Goal: Task Accomplishment & Management: Use online tool/utility

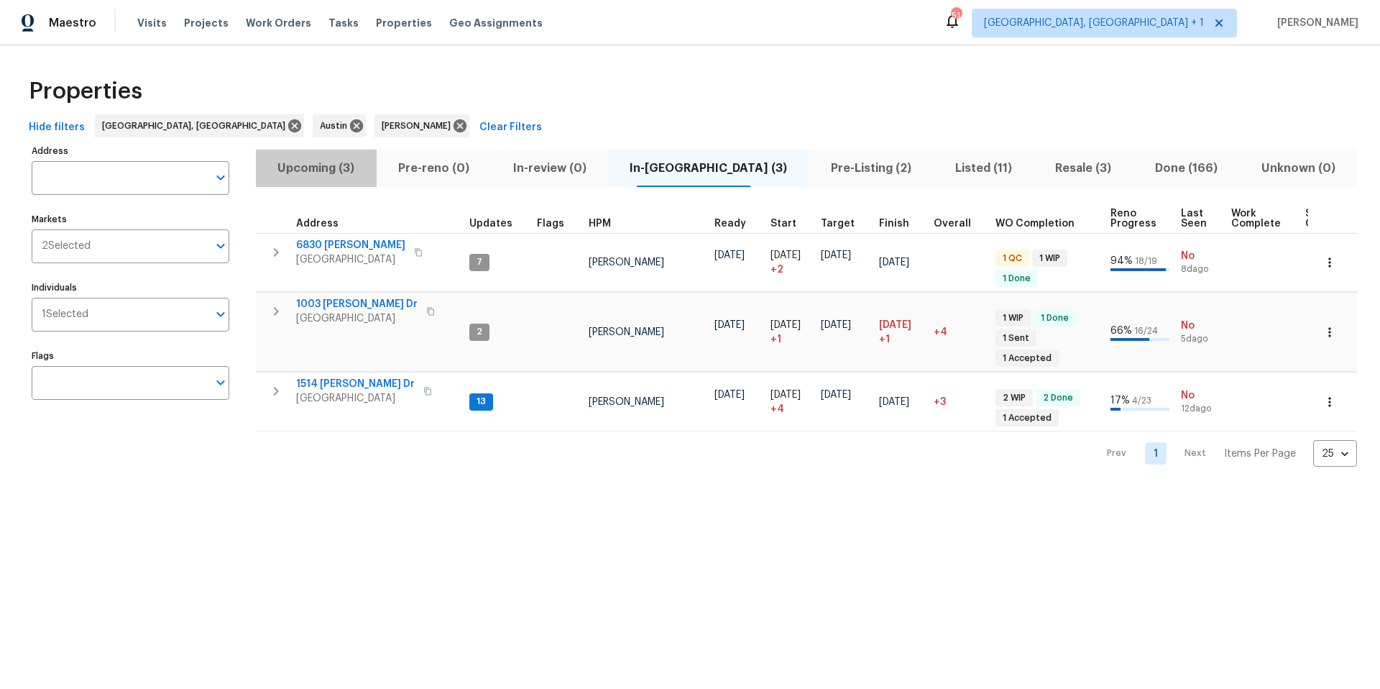
click at [316, 168] on span "Upcoming (3)" at bounding box center [317, 168] width 104 height 20
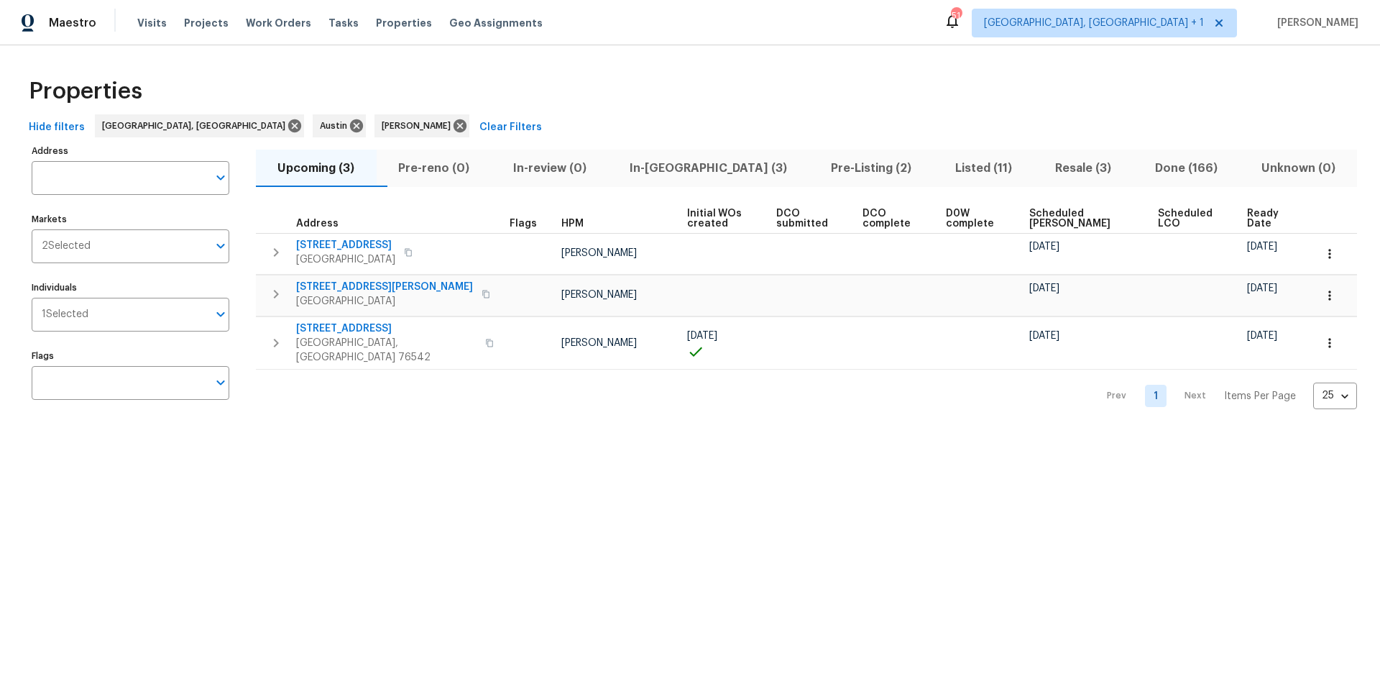
click at [1058, 217] on span "Scheduled COE" at bounding box center [1082, 219] width 104 height 20
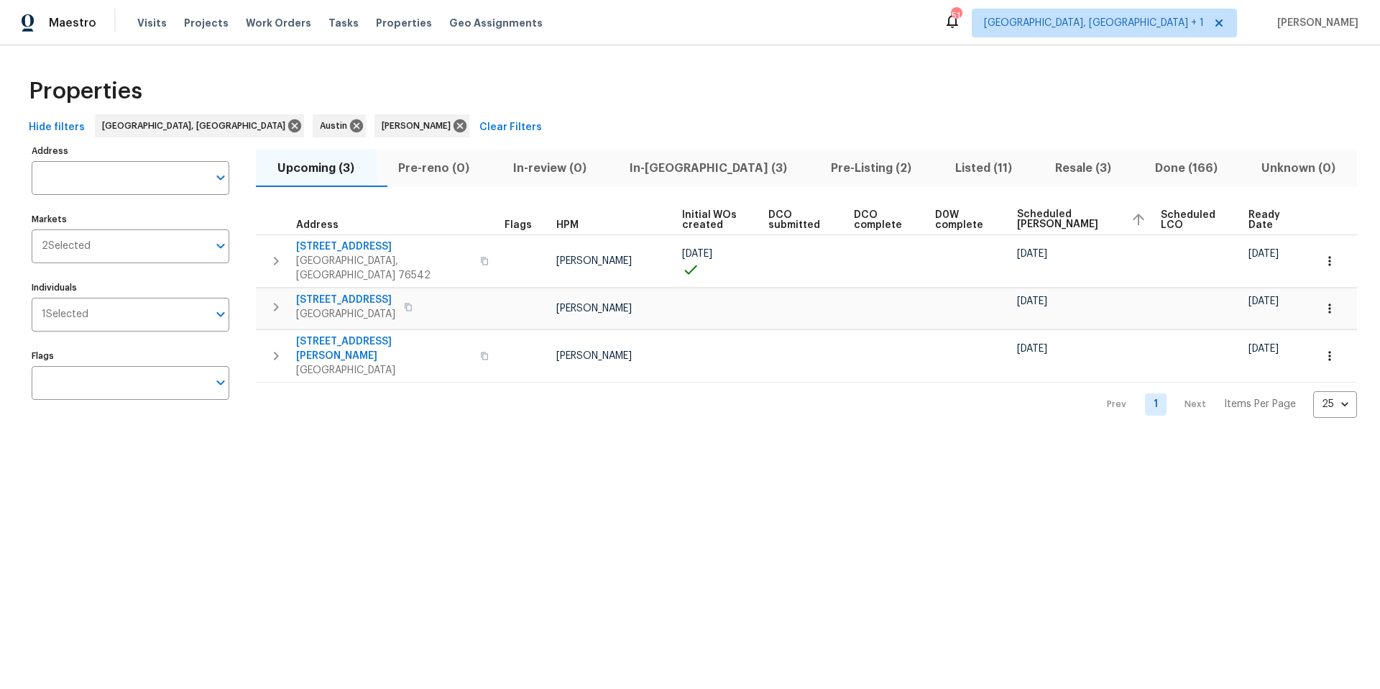
click at [1045, 168] on span "Resale (3)" at bounding box center [1084, 168] width 83 height 20
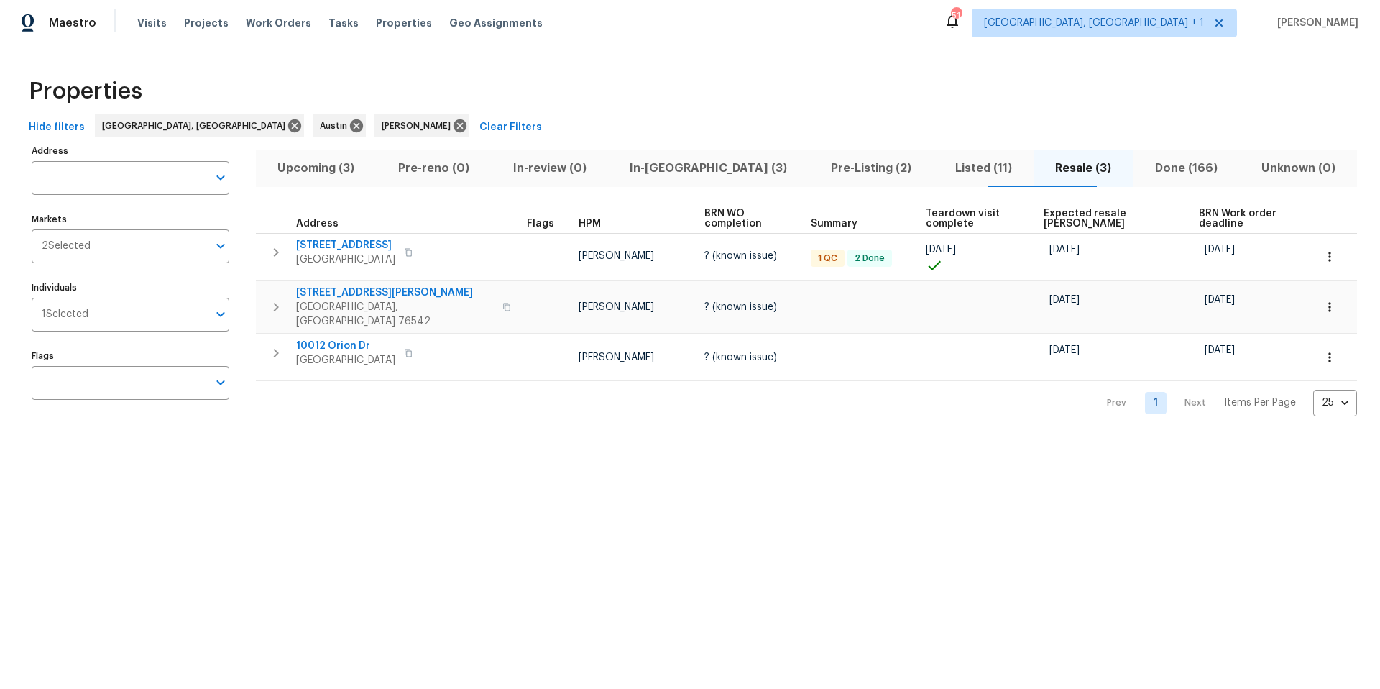
click at [832, 180] on button "Pre-Listing (2)" at bounding box center [872, 168] width 124 height 37
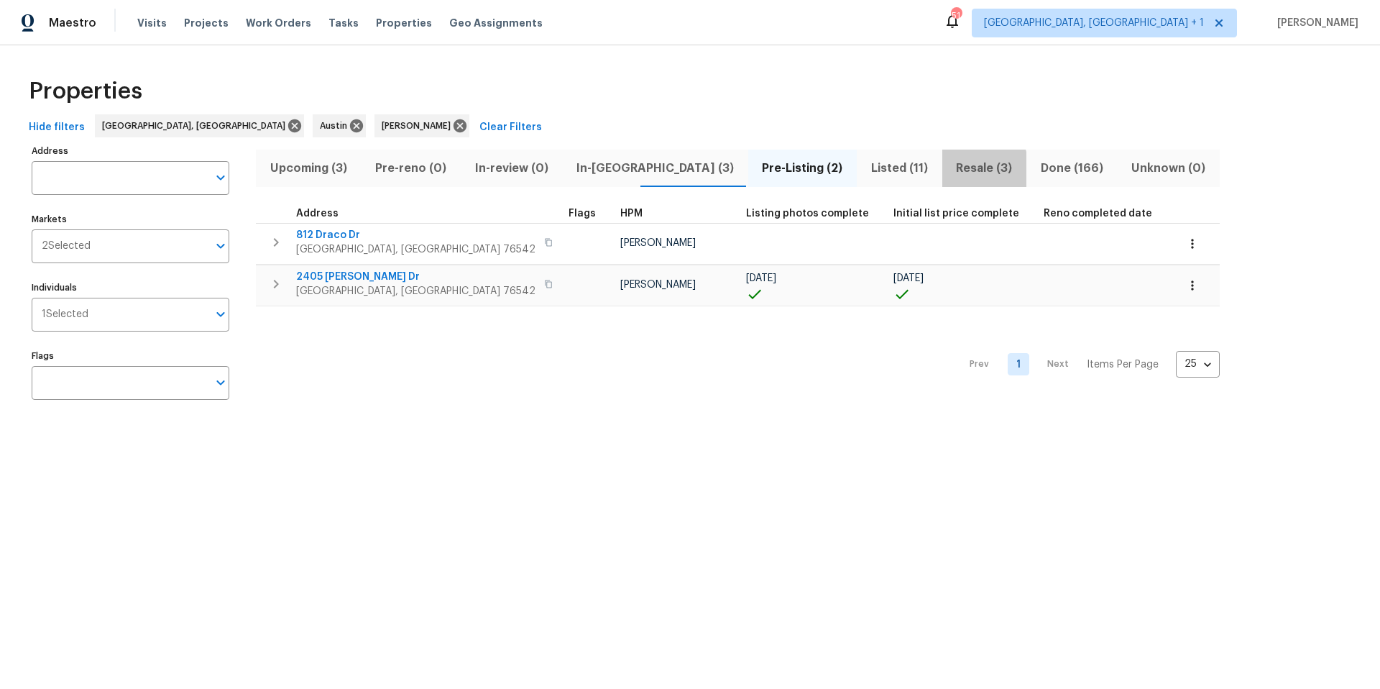
click at [951, 170] on span "Resale (3)" at bounding box center [984, 168] width 67 height 20
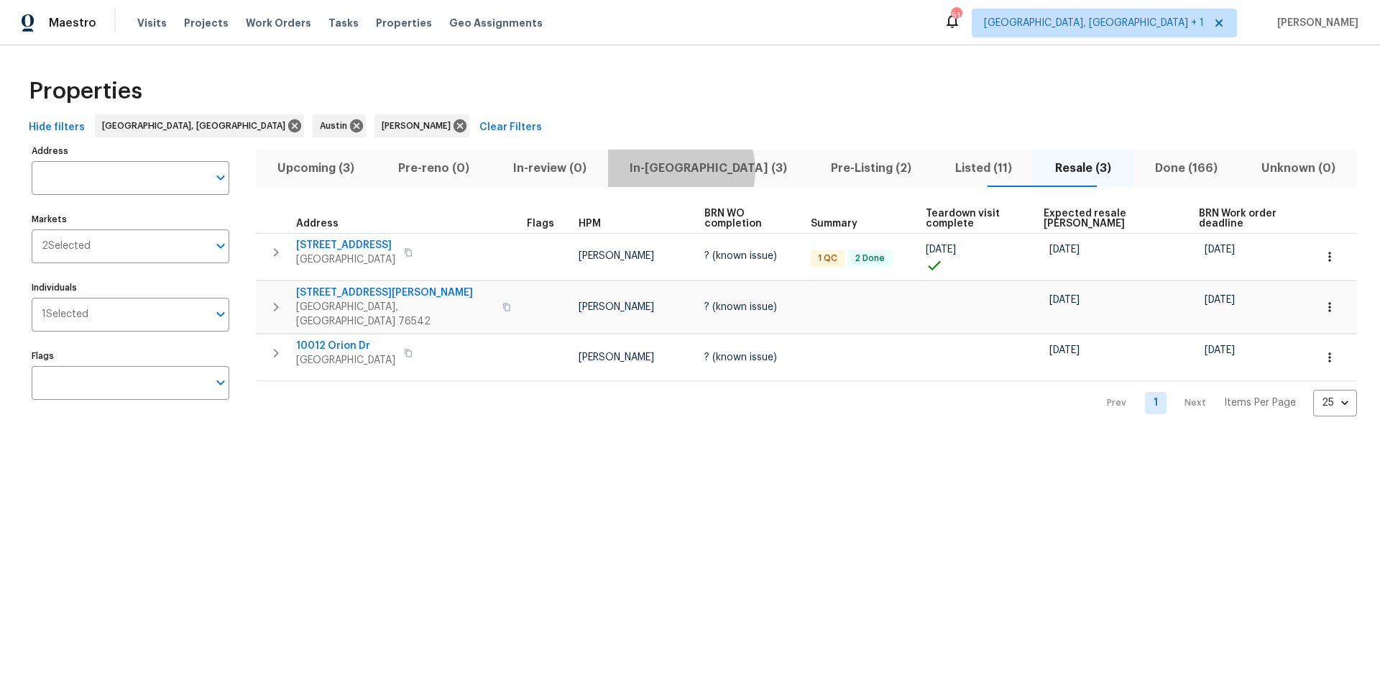
click at [705, 170] on span "In-reno (3)" at bounding box center [709, 168] width 184 height 20
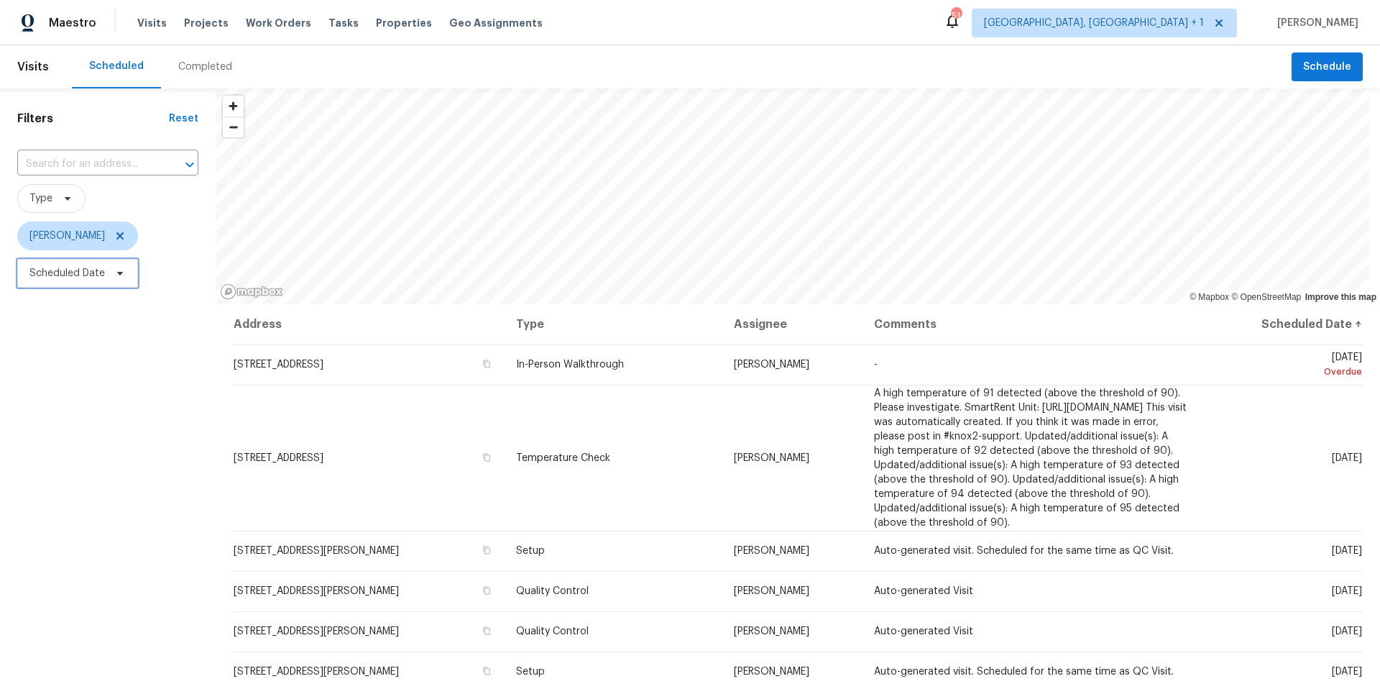
click at [96, 266] on span "Scheduled Date" at bounding box center [66, 273] width 75 height 14
click at [106, 324] on input "text" at bounding box center [97, 321] width 142 height 29
select select "7"
select select "2025"
select select "8"
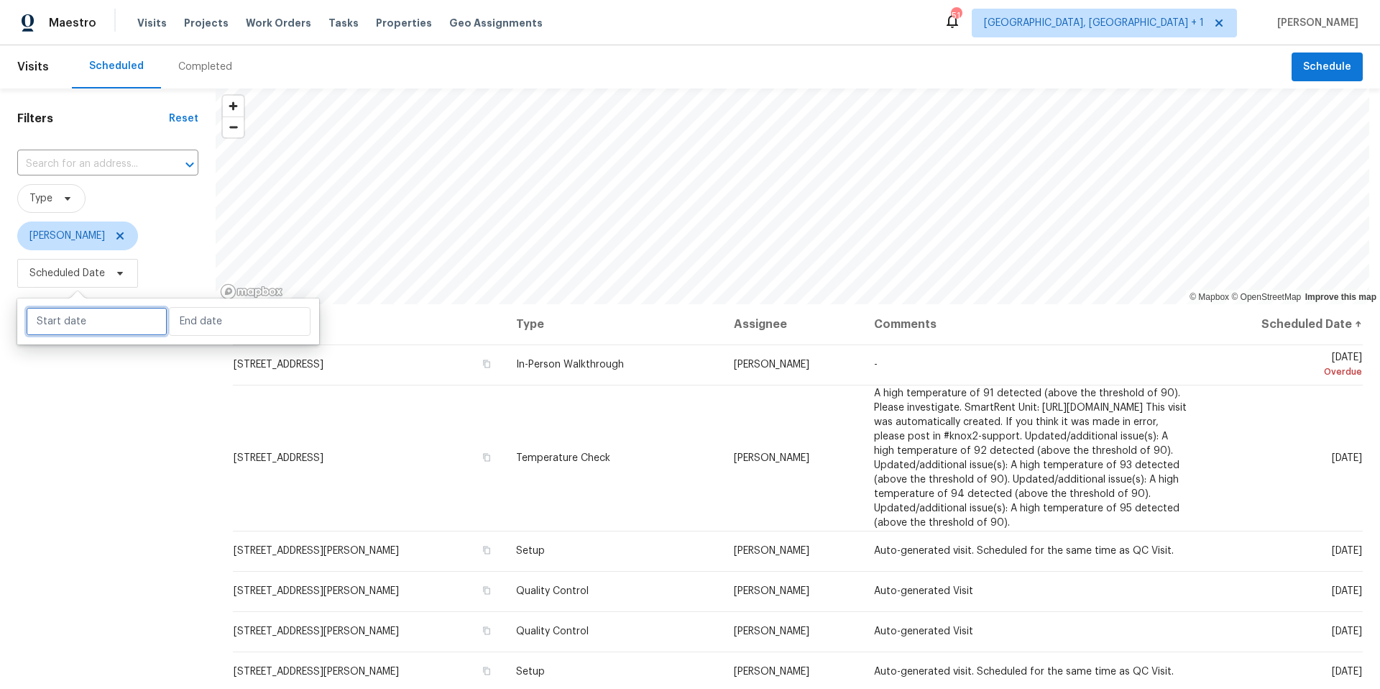
select select "2025"
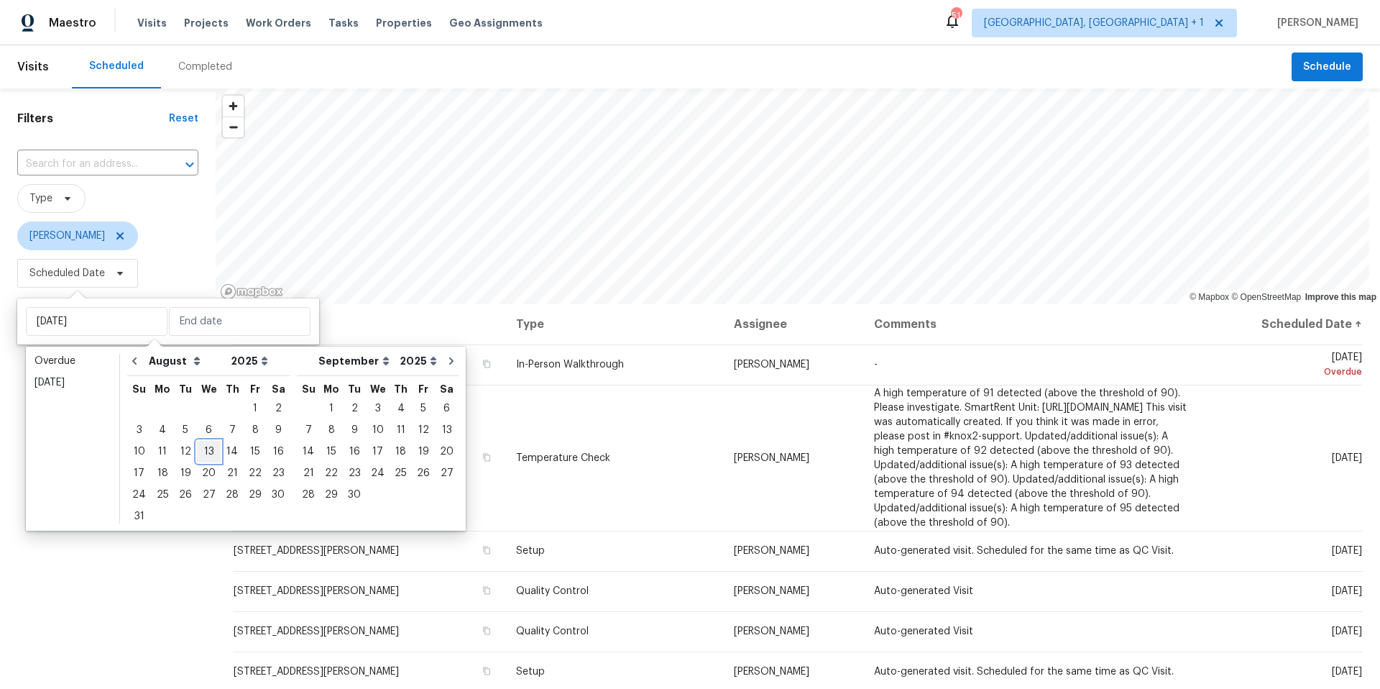
click at [204, 452] on div "13" at bounding box center [209, 451] width 24 height 20
type input "Wed, Aug 13"
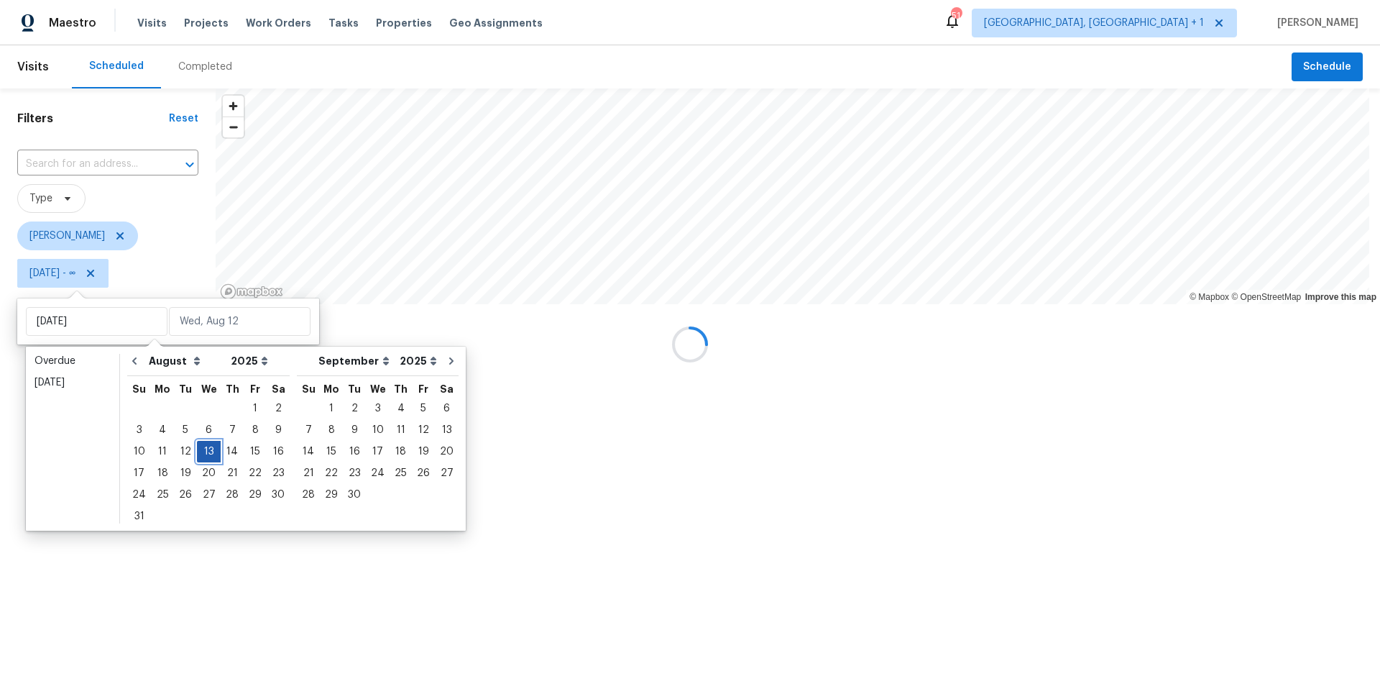
click at [204, 452] on div "13" at bounding box center [209, 451] width 24 height 20
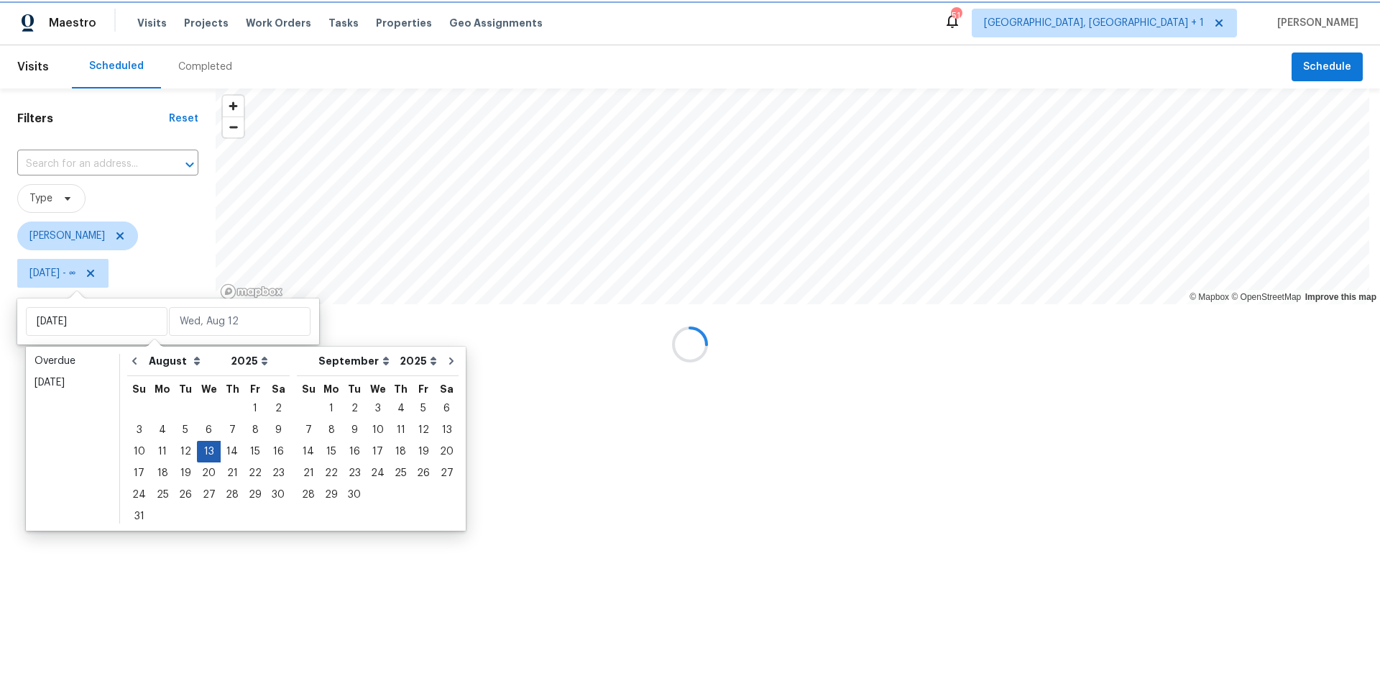
type input "Wed, Aug 13"
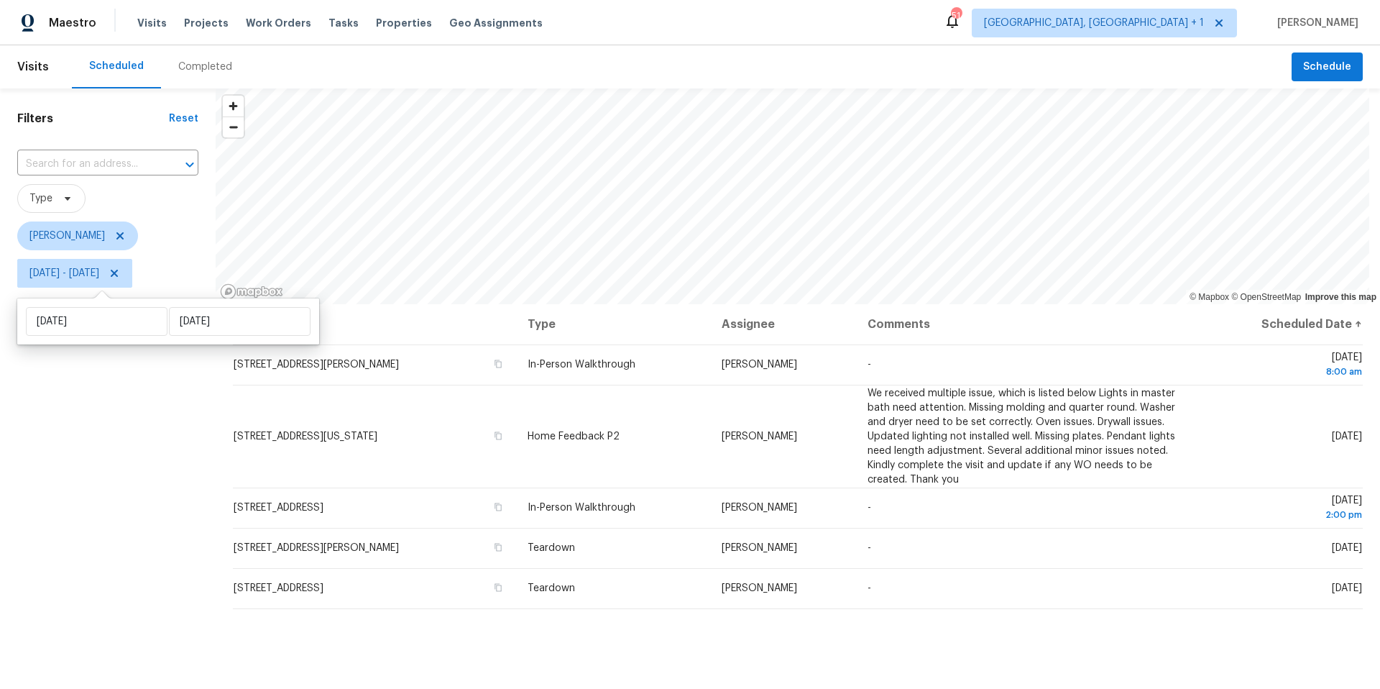
drag, startPoint x: 119, startPoint y: 388, endPoint x: 219, endPoint y: 335, distance: 112.9
click at [119, 388] on div "Filters Reset ​ Type Nelson Figueroa Wed, Aug 13 - Wed, Aug 13" at bounding box center [108, 471] width 216 height 766
click at [99, 275] on span "Wed, Aug 13 - Wed, Aug 13" at bounding box center [64, 273] width 70 height 14
select select "7"
select select "2025"
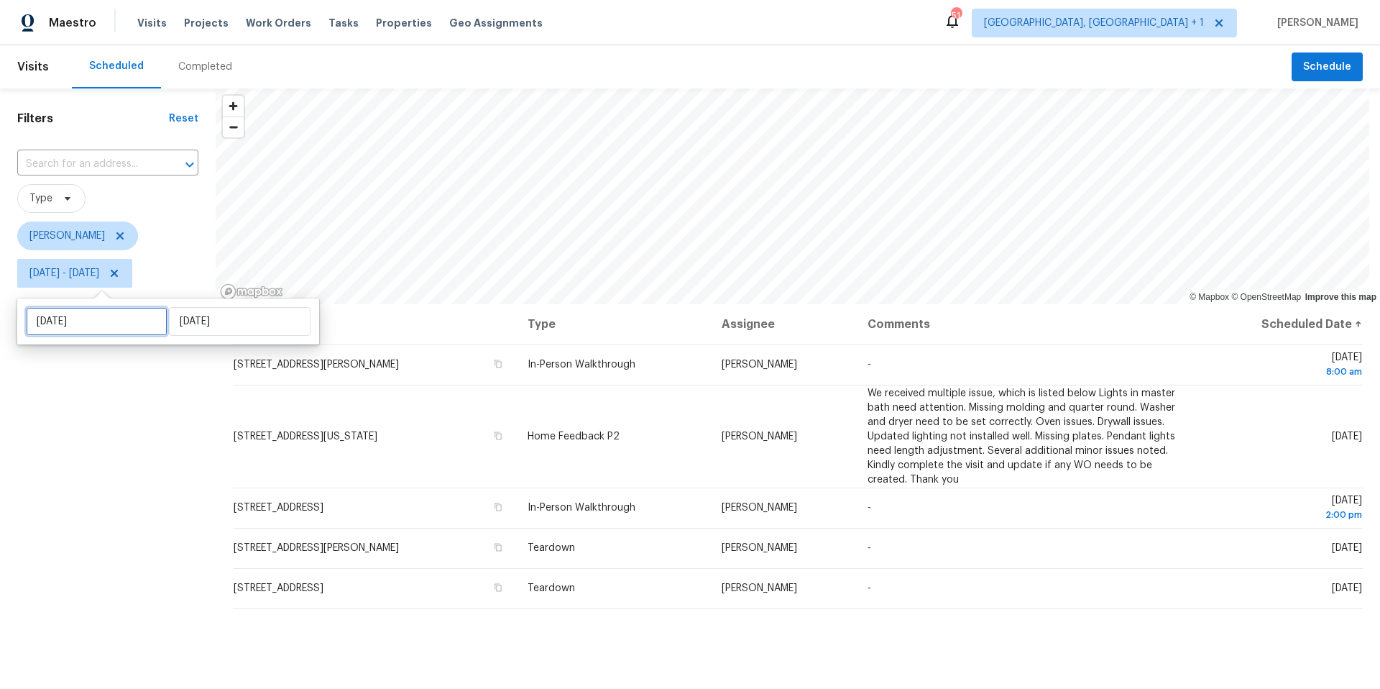
select select "8"
select select "2025"
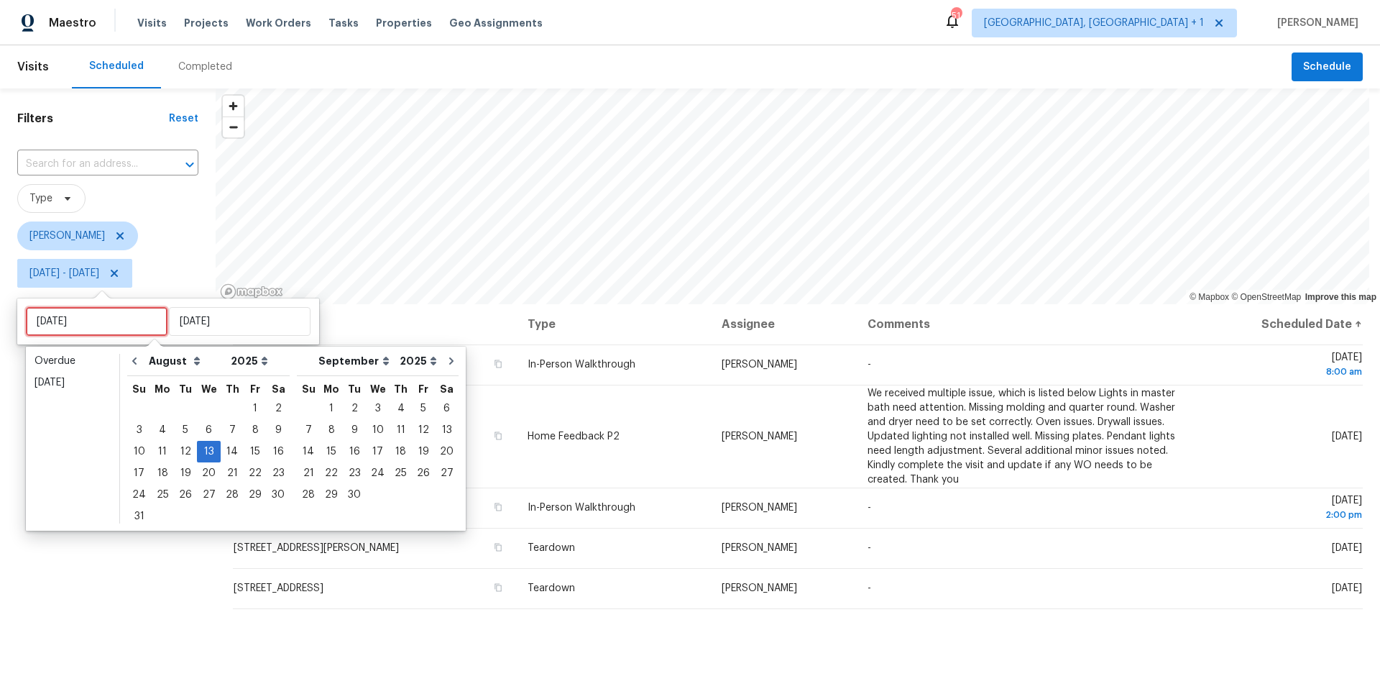
click at [139, 329] on input "Wed, Aug 13" at bounding box center [97, 321] width 142 height 29
type input "Thu, Aug 14"
type input "Tue, Aug 12"
type input "Wed, Aug 13"
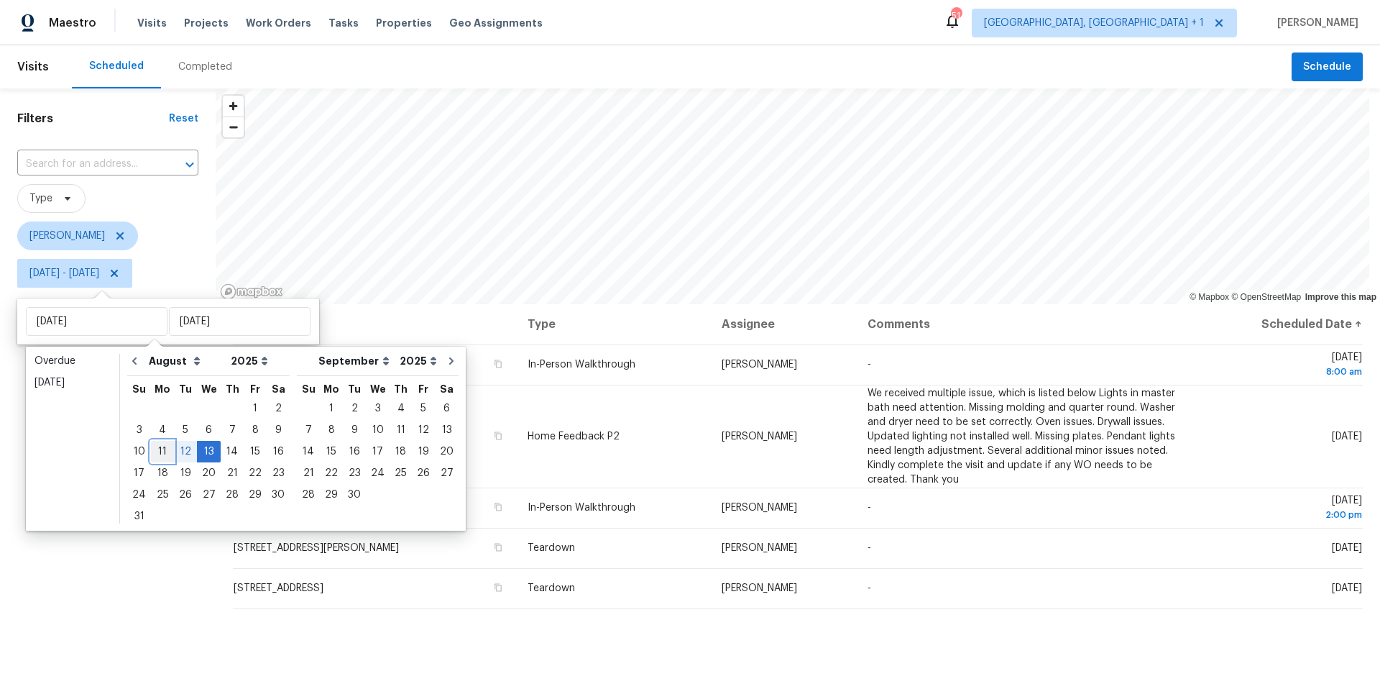
click at [156, 451] on div "11" at bounding box center [162, 451] width 23 height 20
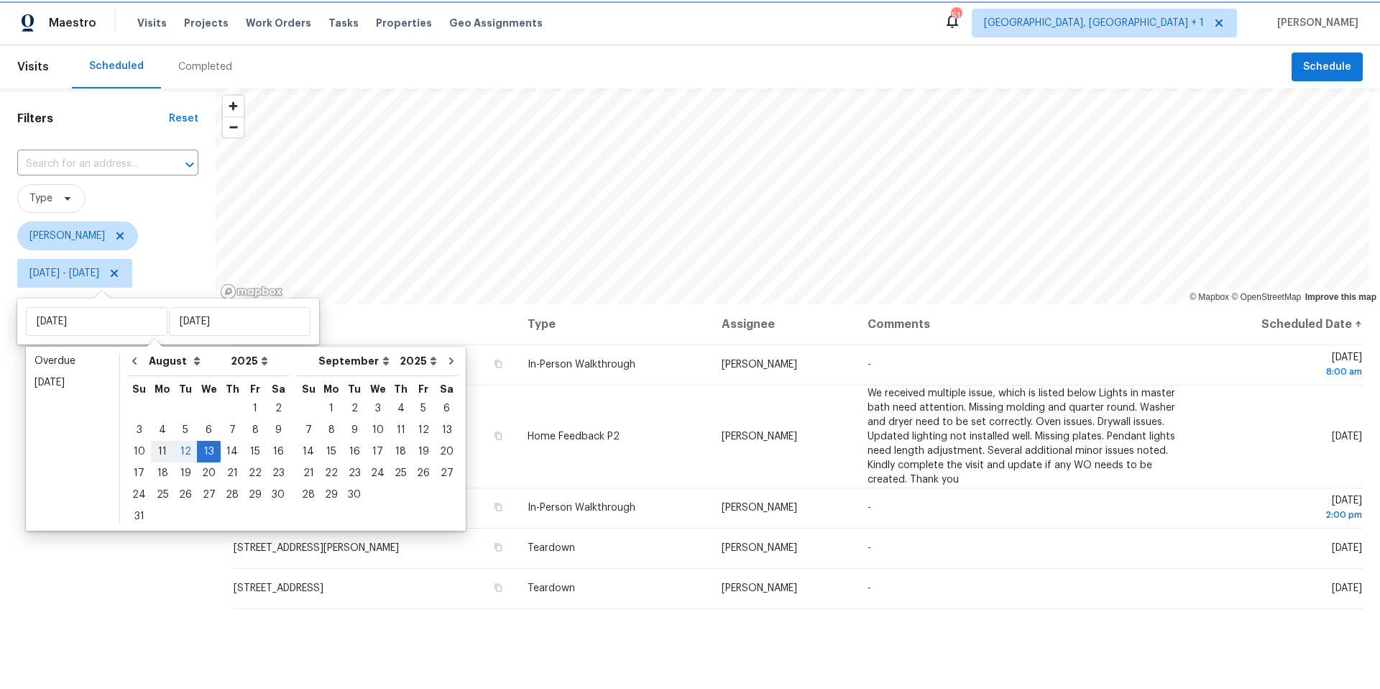
type input "Mon, Aug 11"
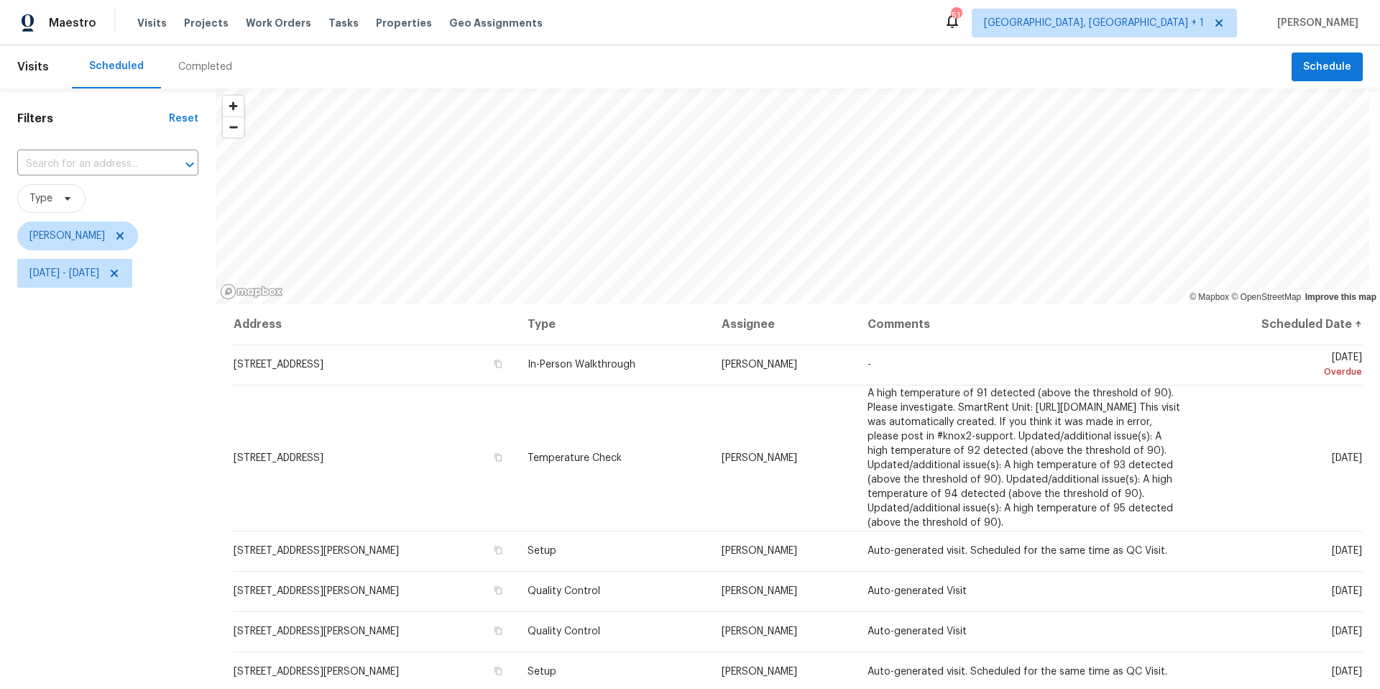
drag, startPoint x: 141, startPoint y: 464, endPoint x: 132, endPoint y: 444, distance: 21.9
click at [141, 463] on div "Filters Reset ​ Type Nelson Figueroa Mon, Aug 11 - Wed, Aug 13" at bounding box center [108, 471] width 216 height 766
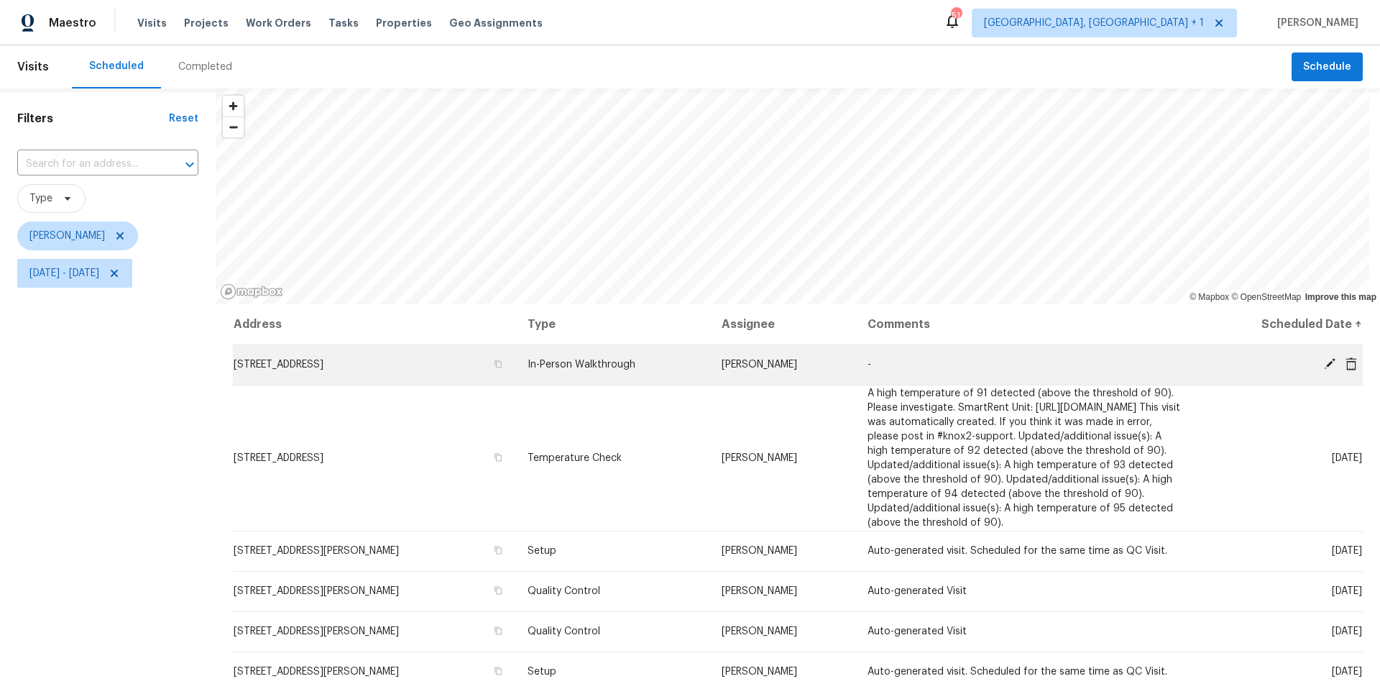
click at [1346, 361] on icon at bounding box center [1352, 363] width 12 height 13
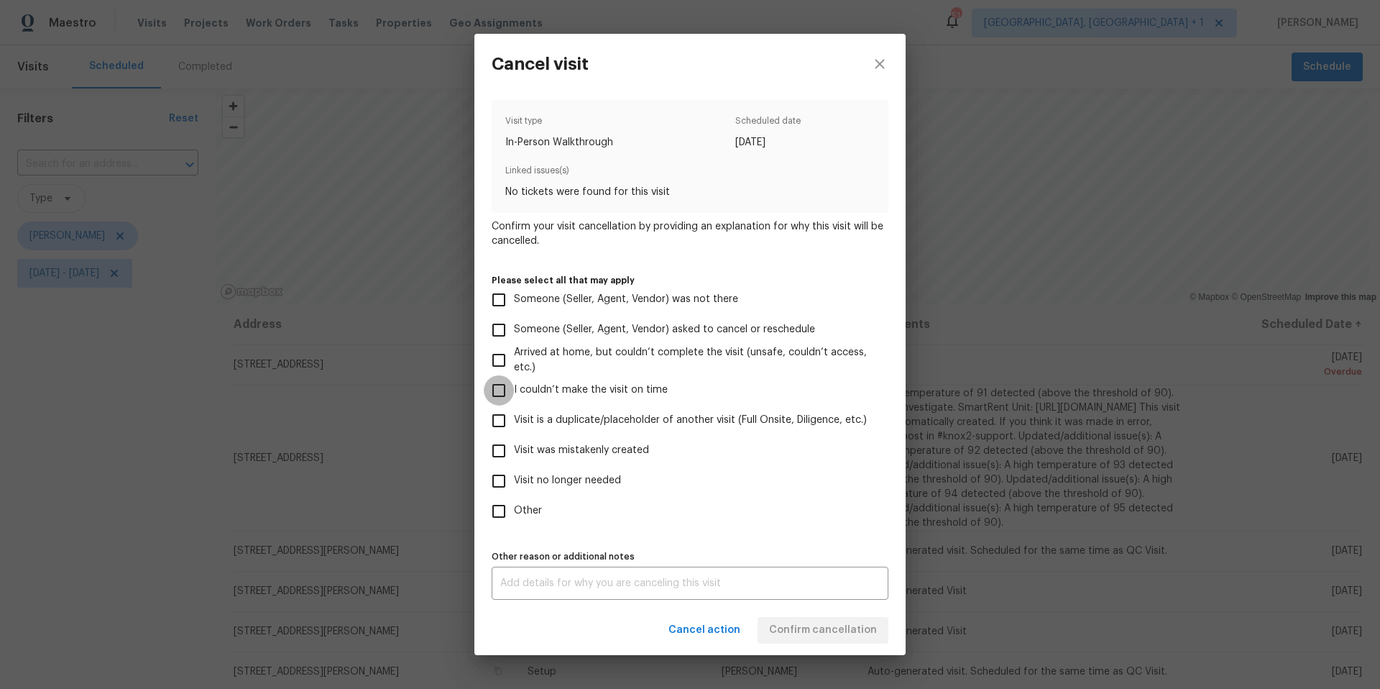
click at [508, 390] on input "I couldn’t make the visit on time" at bounding box center [499, 390] width 30 height 30
checkbox input "true"
click at [553, 585] on textarea at bounding box center [690, 583] width 380 height 10
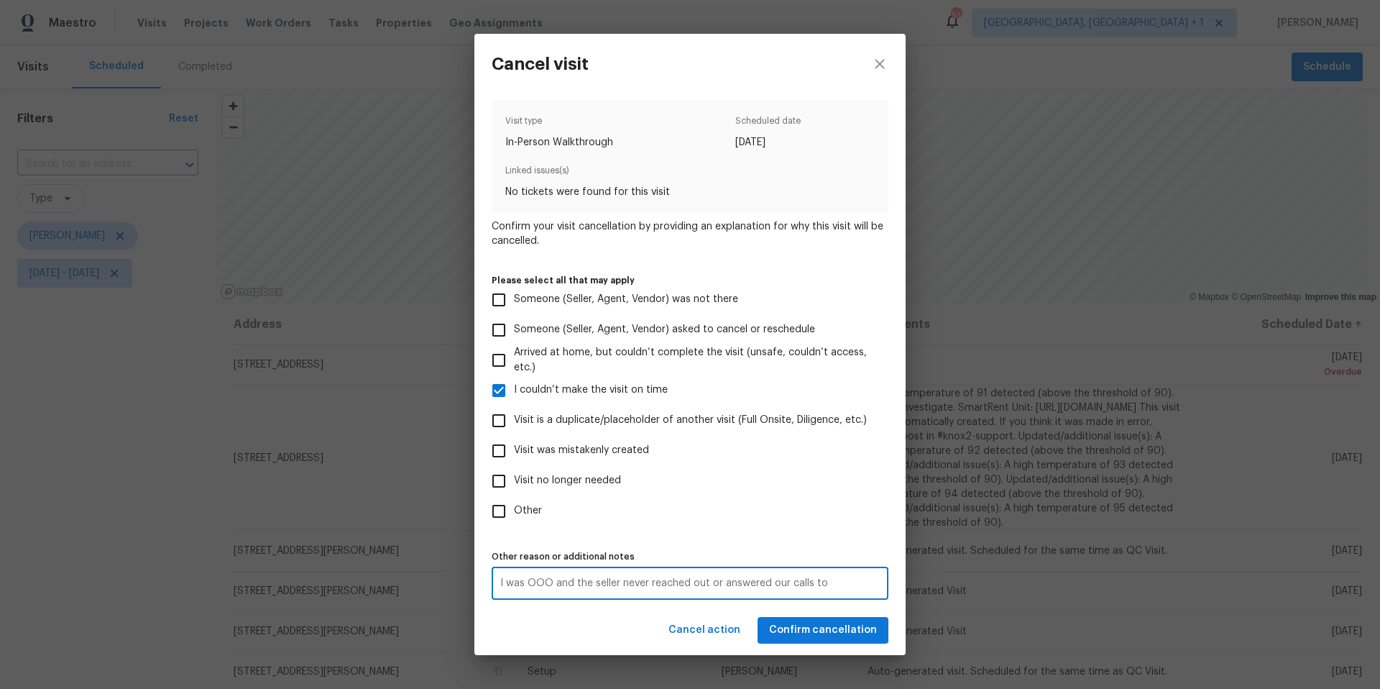
type textarea "I was OOO and the seller never reached out or answered our calls to reschedule."
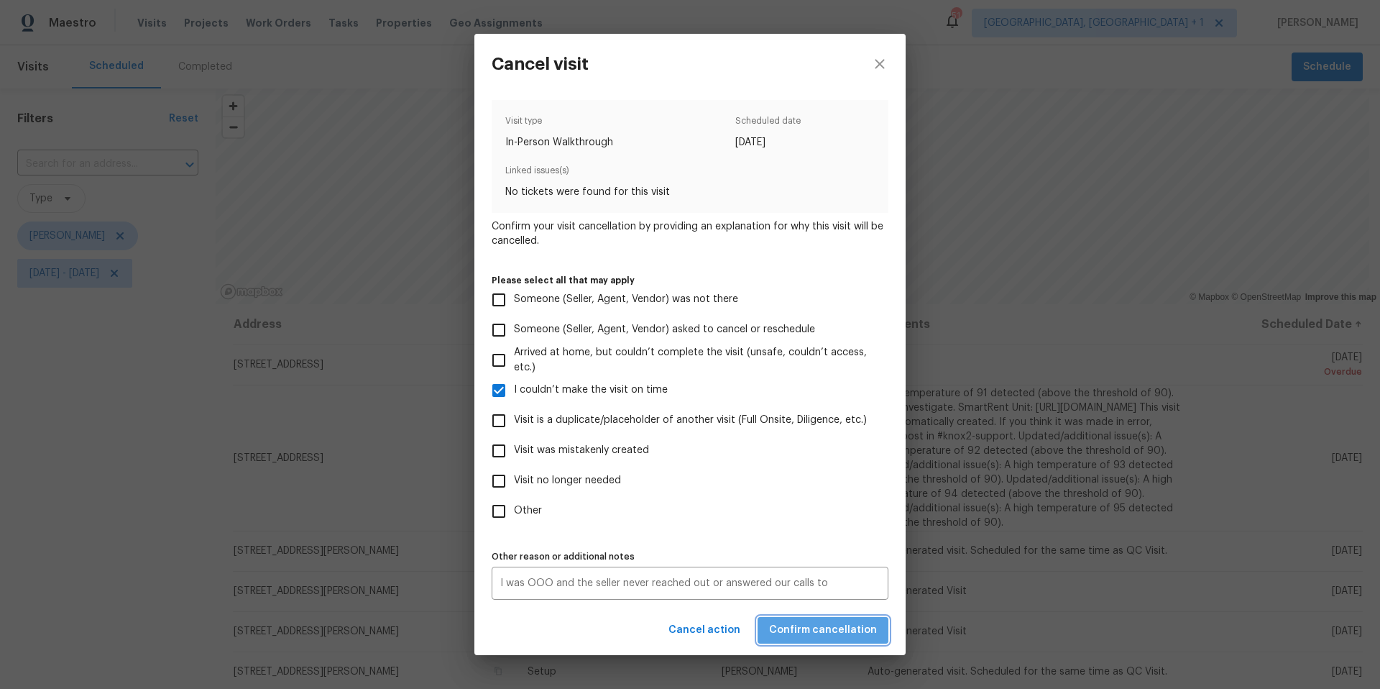
click at [831, 625] on span "Confirm cancellation" at bounding box center [823, 630] width 108 height 18
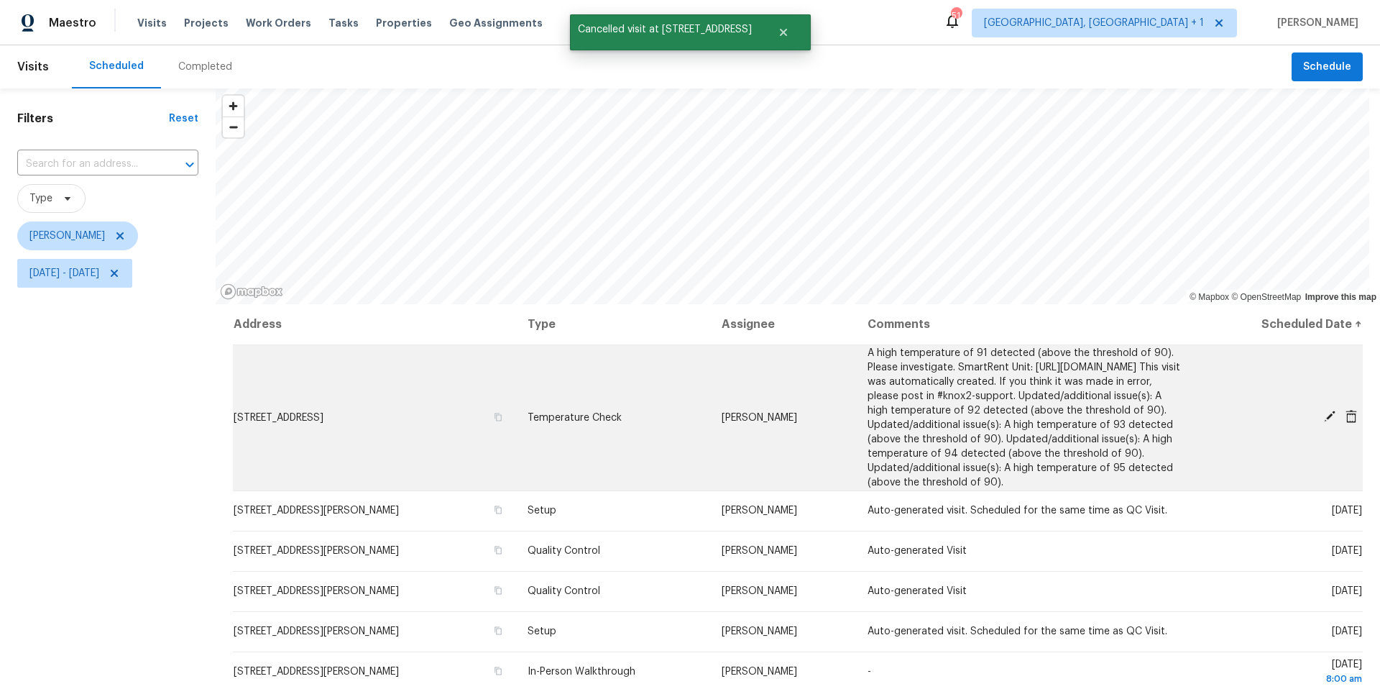
click at [1324, 421] on icon at bounding box center [1330, 417] width 12 height 12
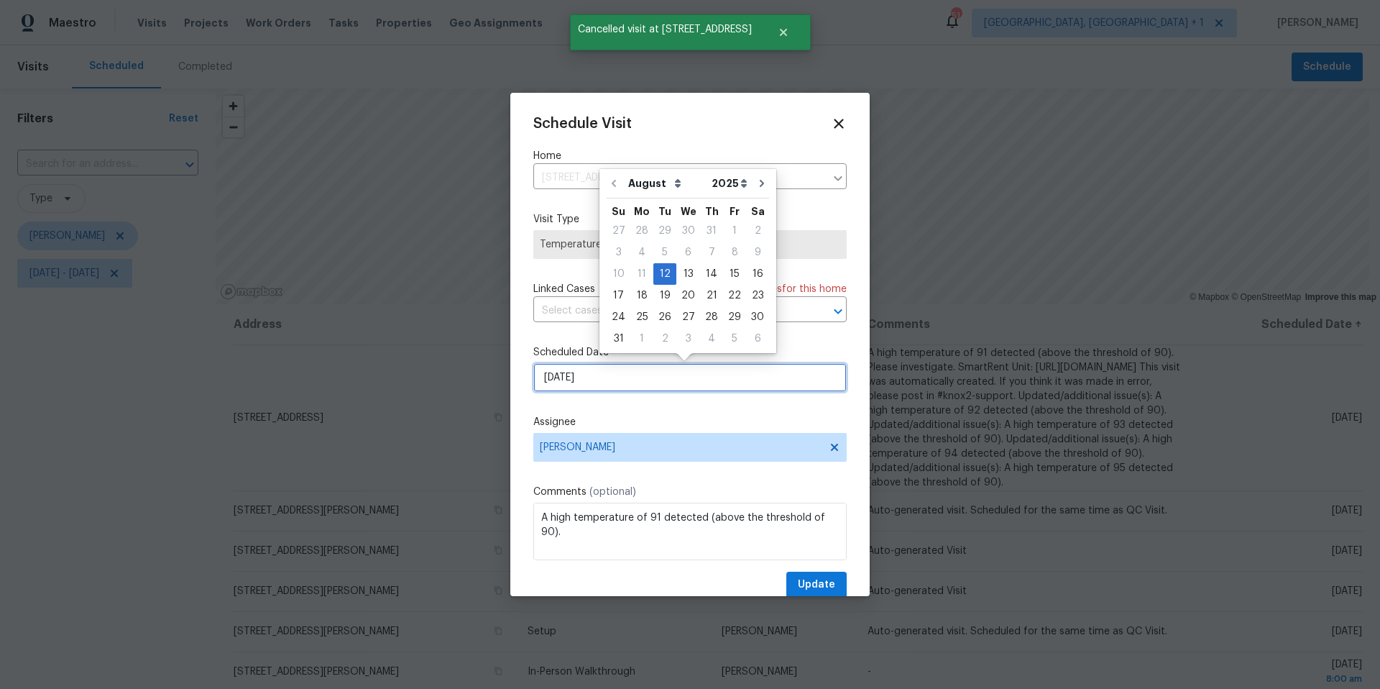
click at [681, 371] on input "8/12/2025" at bounding box center [689, 377] width 313 height 29
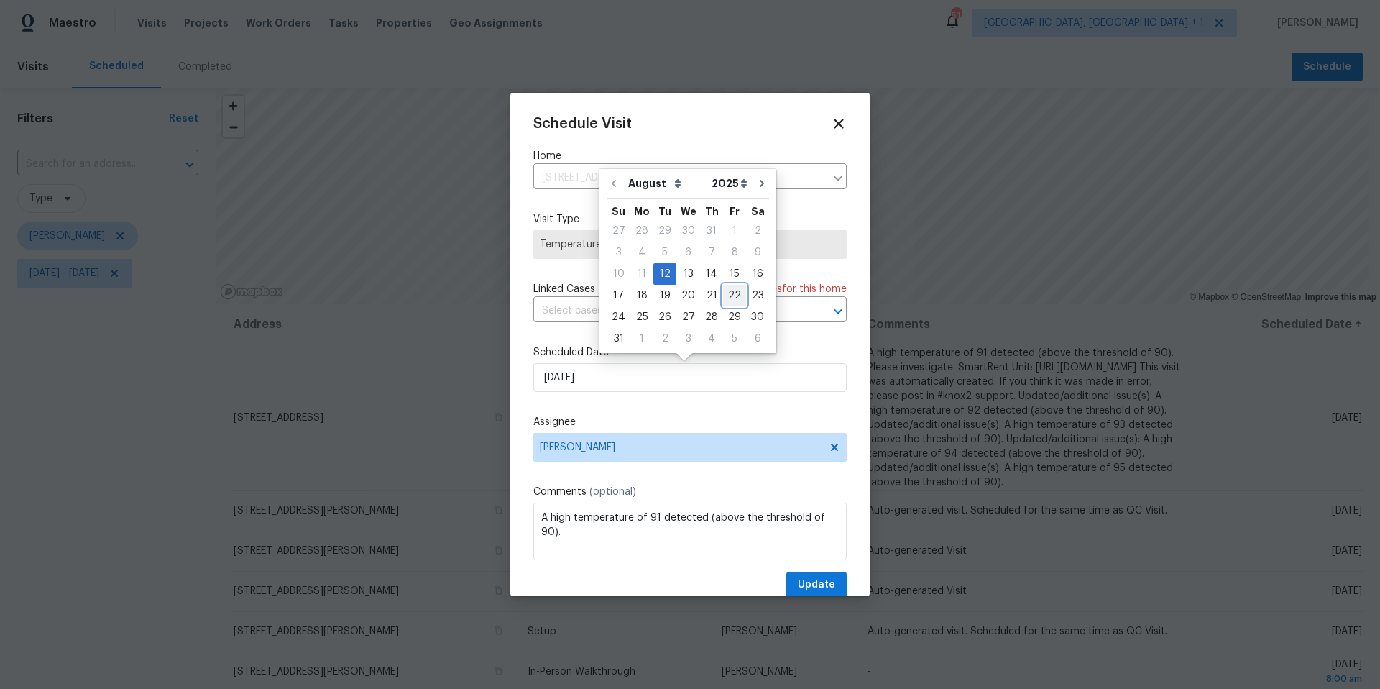
click at [723, 293] on div "22" at bounding box center [734, 295] width 23 height 20
type input "8/22/2025"
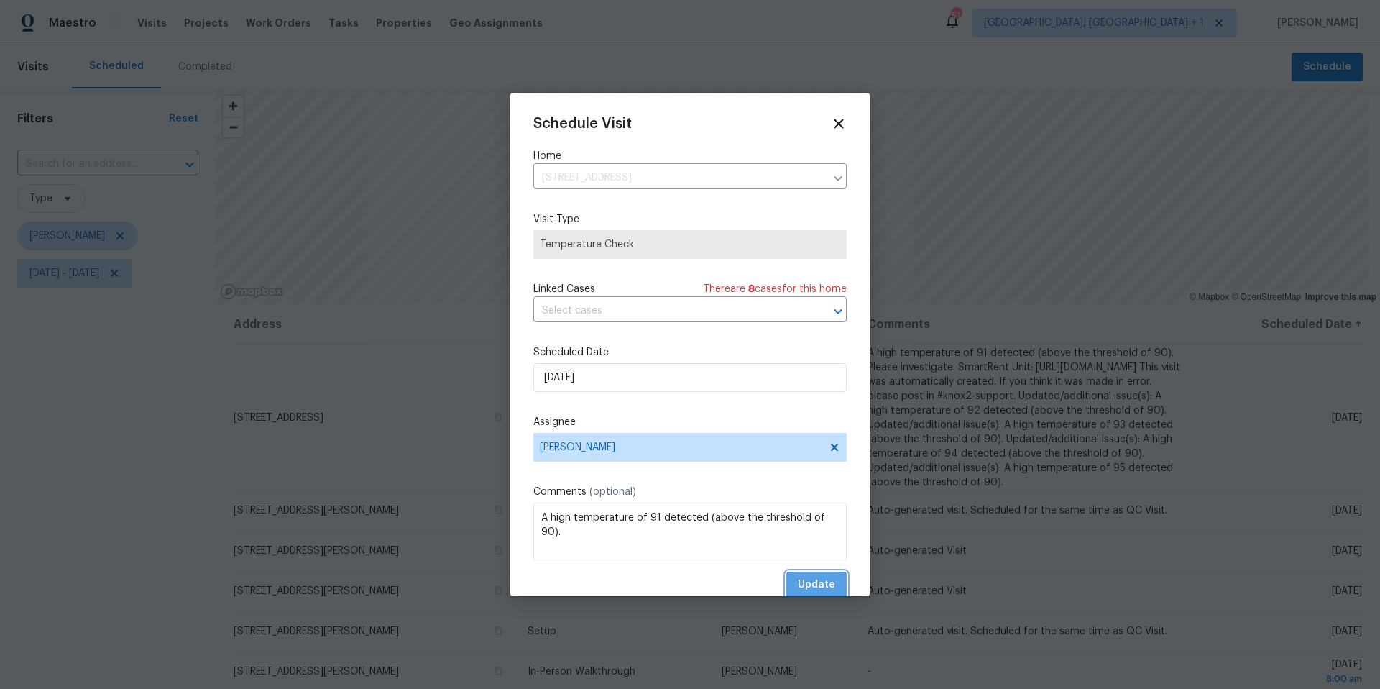
click at [810, 575] on button "Update" at bounding box center [817, 585] width 60 height 27
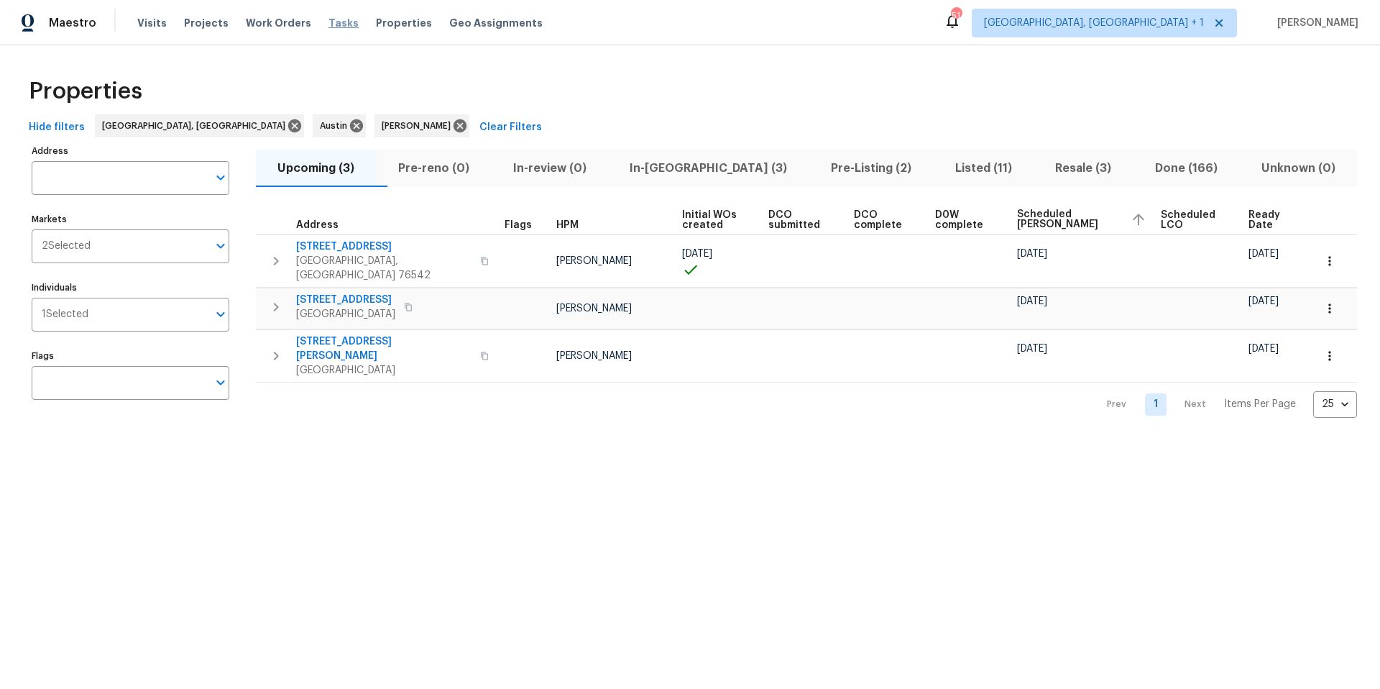
click at [329, 19] on span "Tasks" at bounding box center [344, 23] width 30 height 10
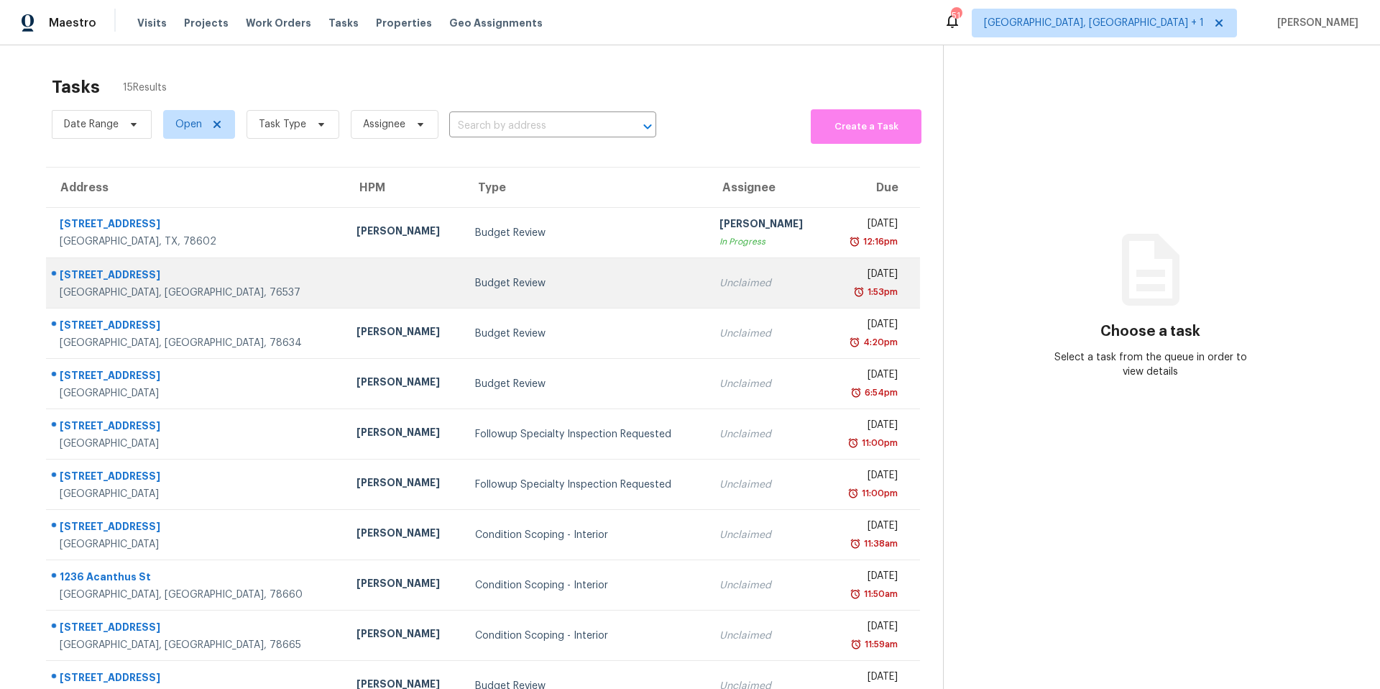
click at [181, 275] on div "[STREET_ADDRESS]" at bounding box center [197, 276] width 274 height 18
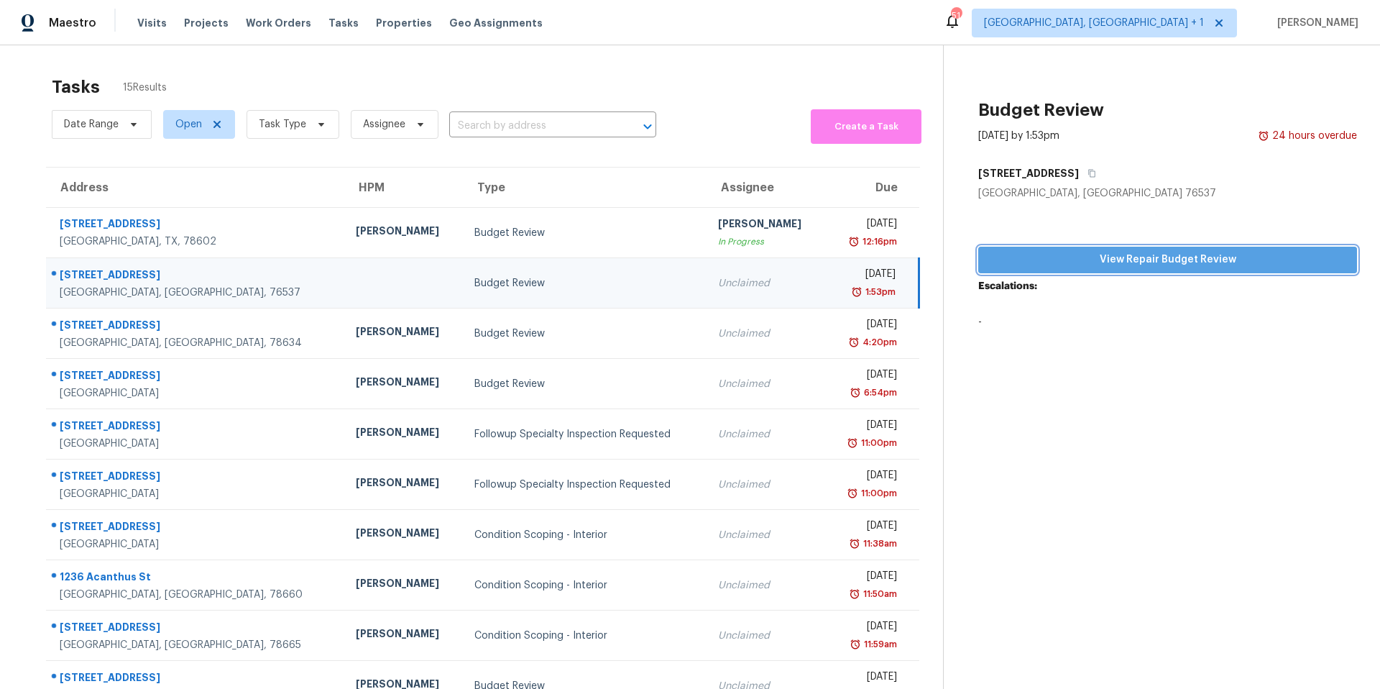
click at [1113, 263] on span "View Repair Budget Review" at bounding box center [1168, 260] width 356 height 18
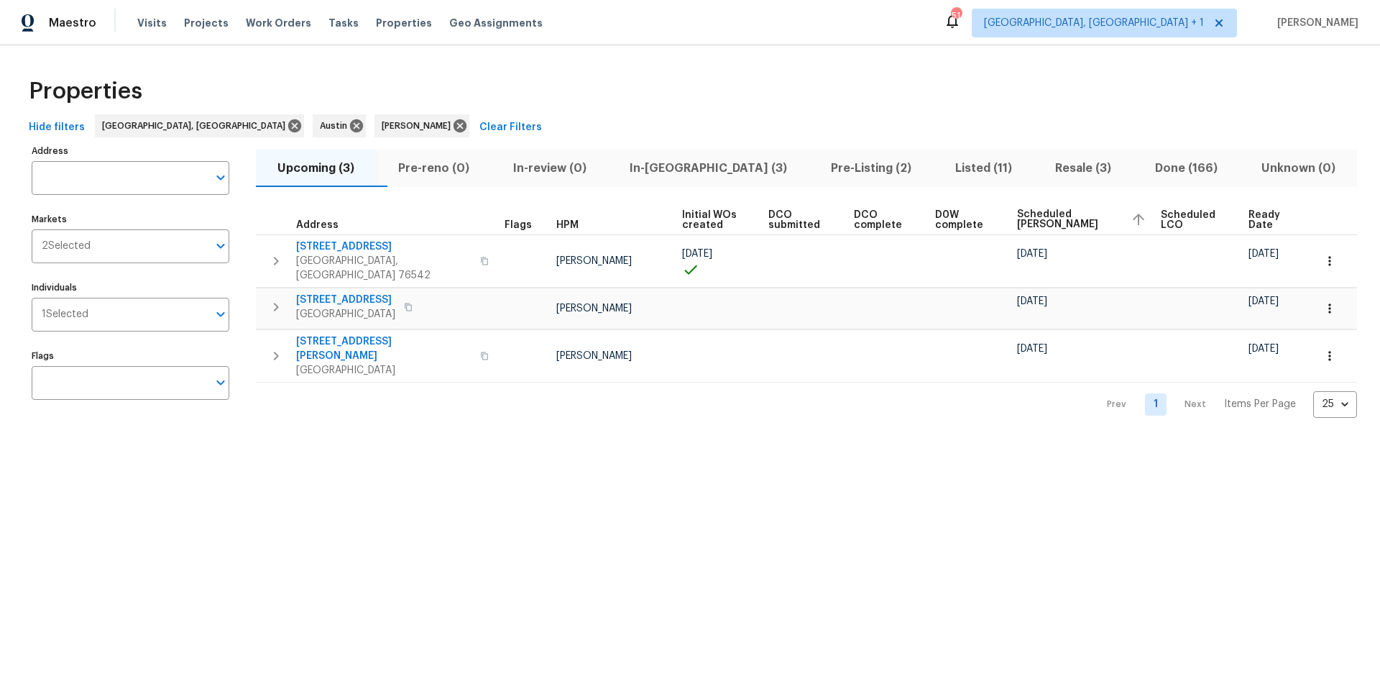
drag, startPoint x: 707, startPoint y: 169, endPoint x: 765, endPoint y: 166, distance: 57.6
click at [707, 169] on span "In-reno (3)" at bounding box center [709, 168] width 184 height 20
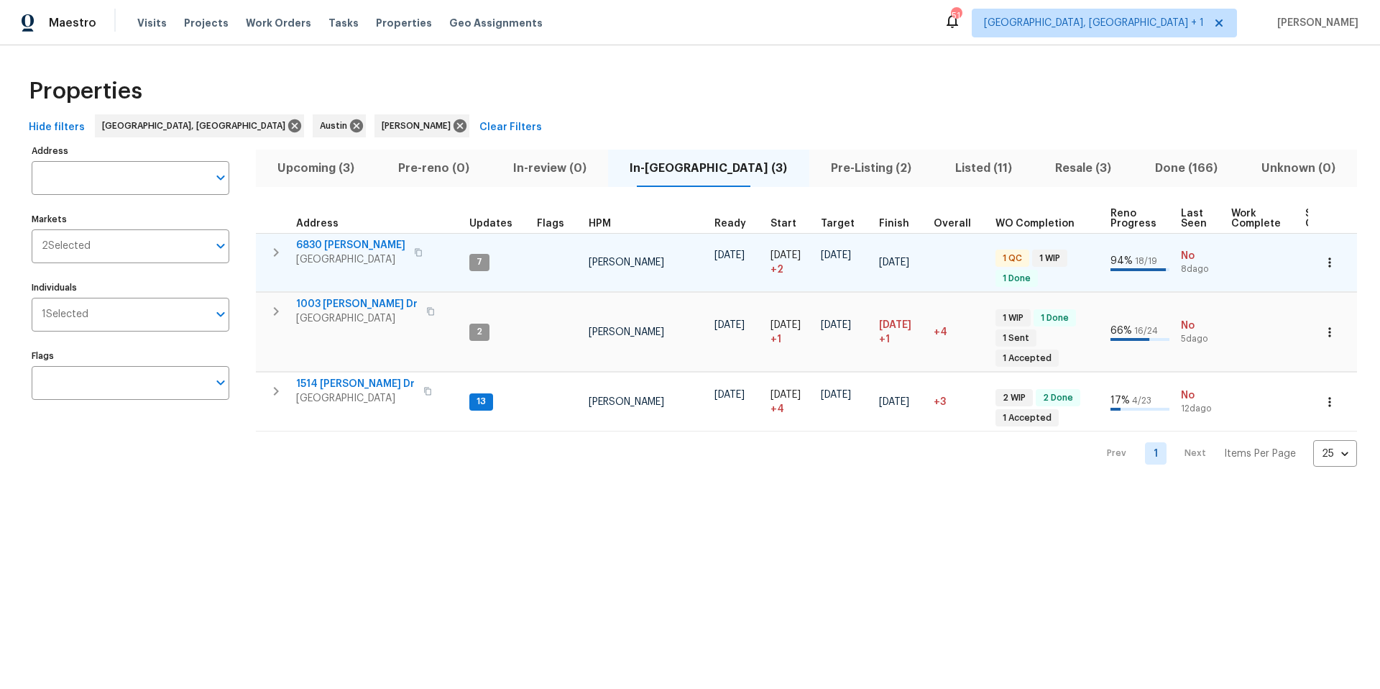
click at [347, 250] on span "6830 Ambrose Cir" at bounding box center [350, 245] width 109 height 14
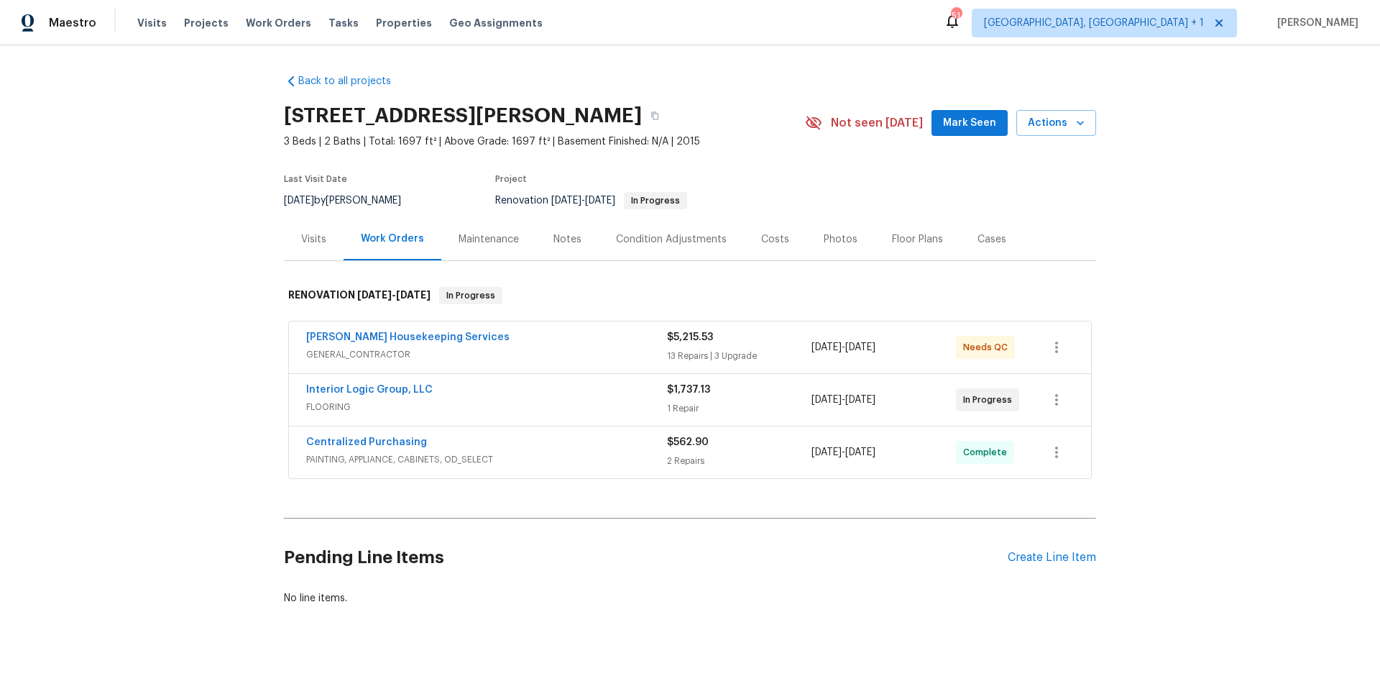
click at [842, 236] on div "Photos" at bounding box center [841, 239] width 34 height 14
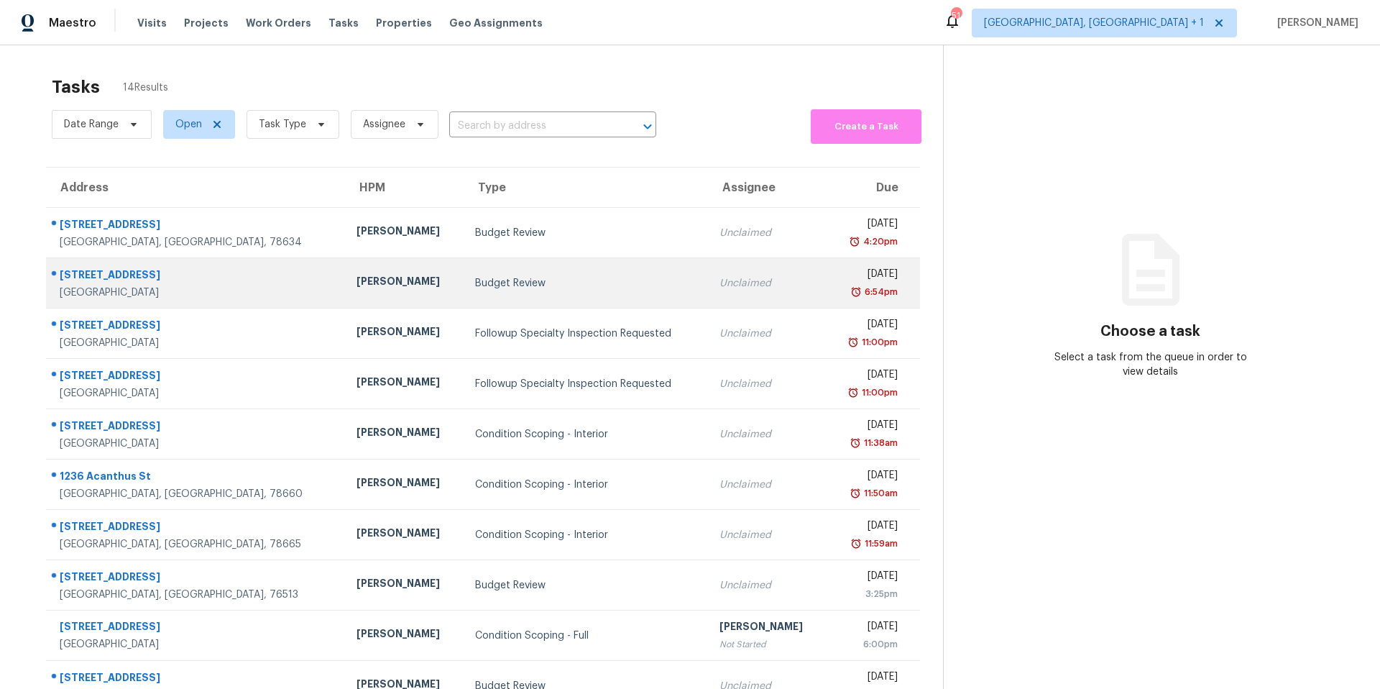
click at [212, 296] on td "[STREET_ADDRESS]" at bounding box center [195, 283] width 299 height 50
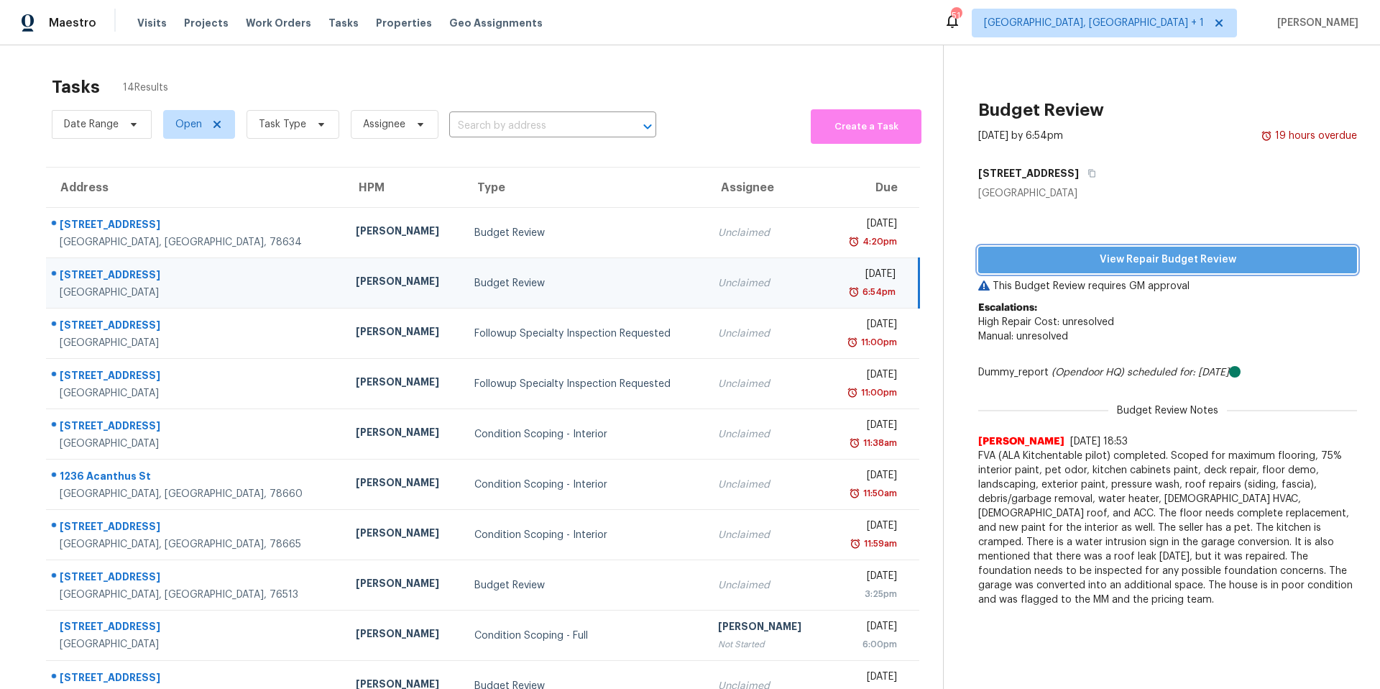
click at [1085, 257] on span "View Repair Budget Review" at bounding box center [1168, 260] width 356 height 18
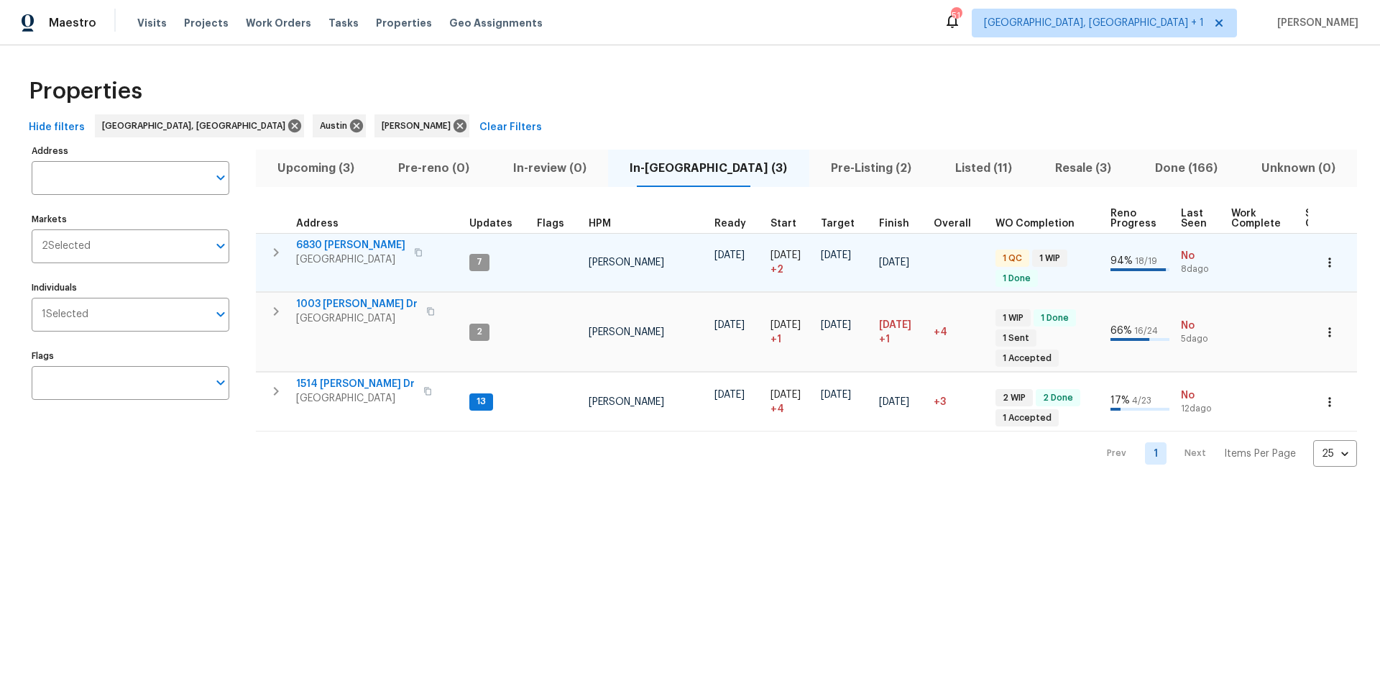
click at [341, 249] on span "6830 [PERSON_NAME]" at bounding box center [350, 245] width 109 height 14
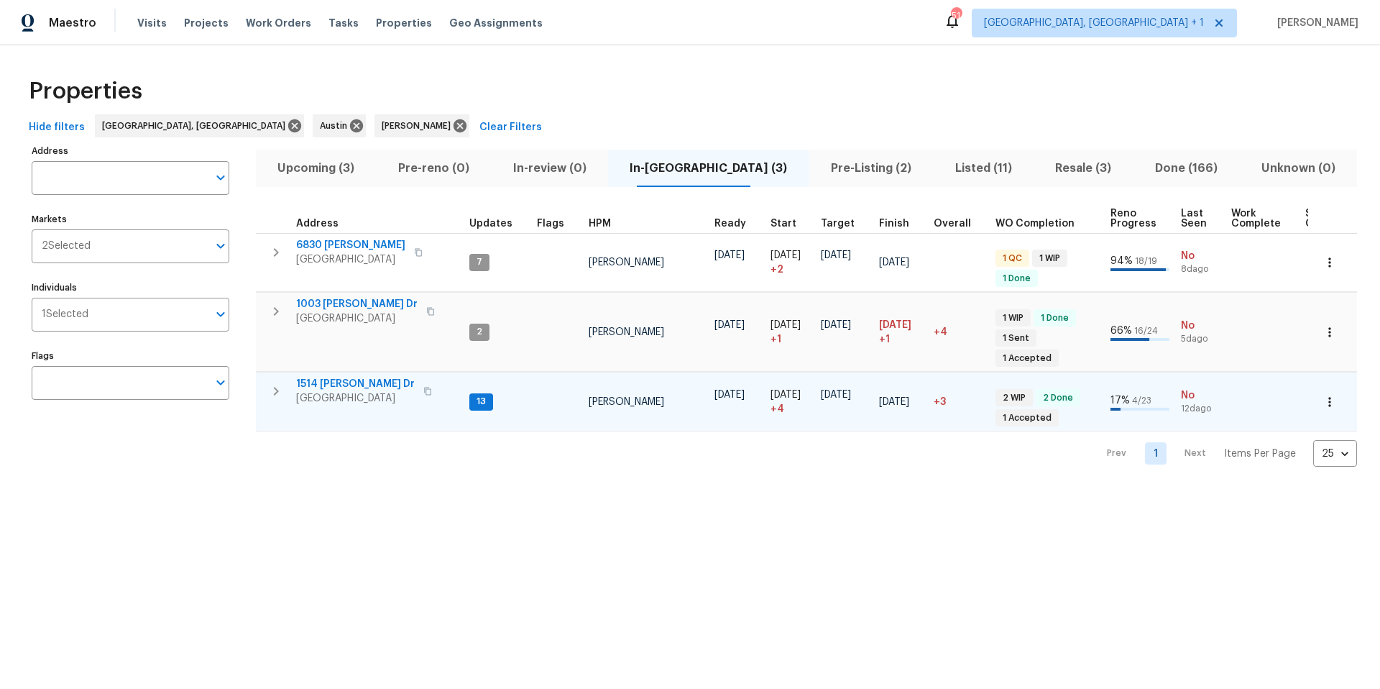
click at [362, 377] on span "1514 Barcus Dr" at bounding box center [355, 384] width 119 height 14
click at [344, 377] on span "1514 Barcus Dr" at bounding box center [355, 384] width 119 height 14
click at [1323, 395] on icon "button" at bounding box center [1330, 402] width 14 height 14
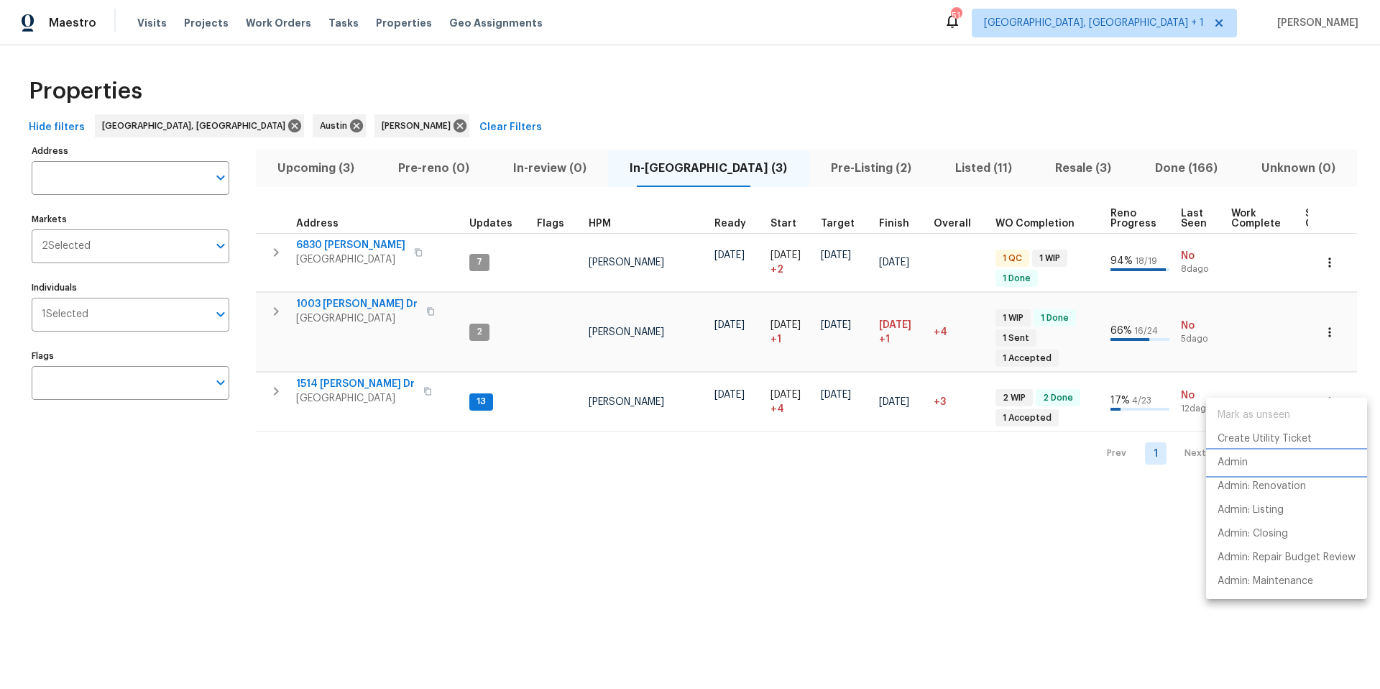
click at [1223, 461] on p "Admin" at bounding box center [1233, 462] width 30 height 15
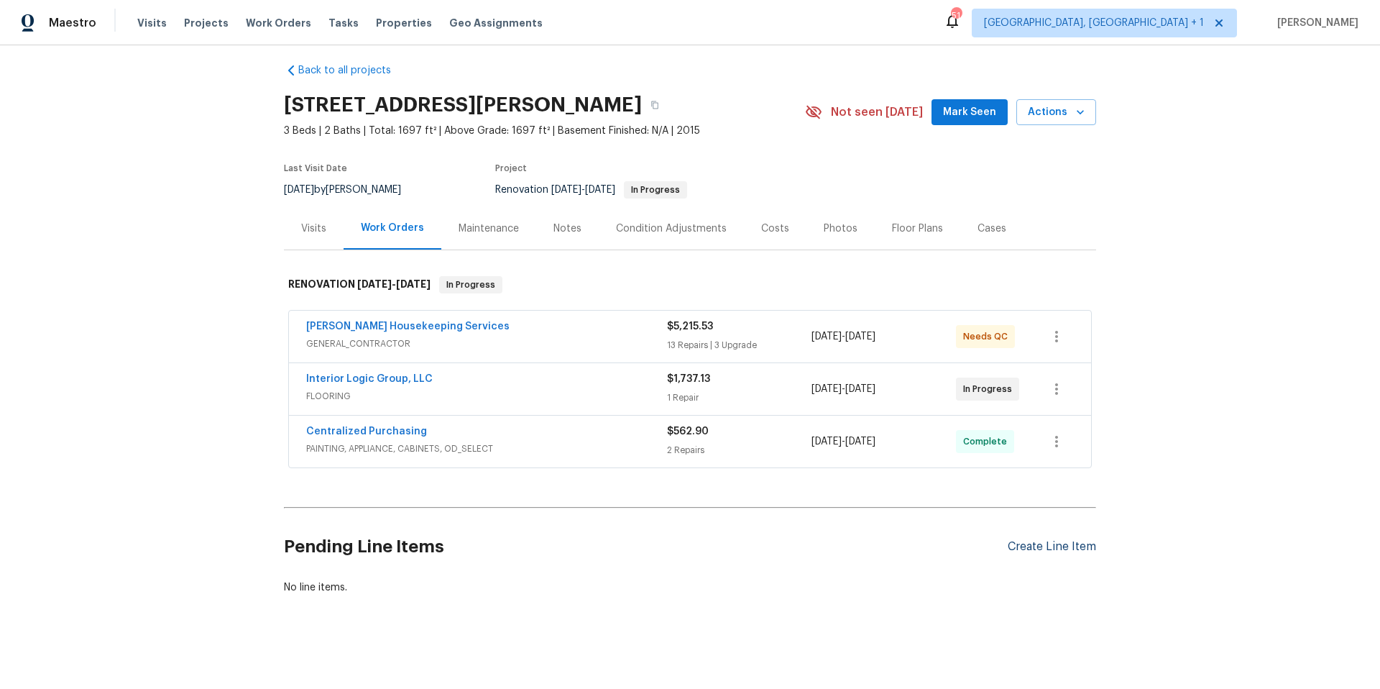
scroll to position [25, 0]
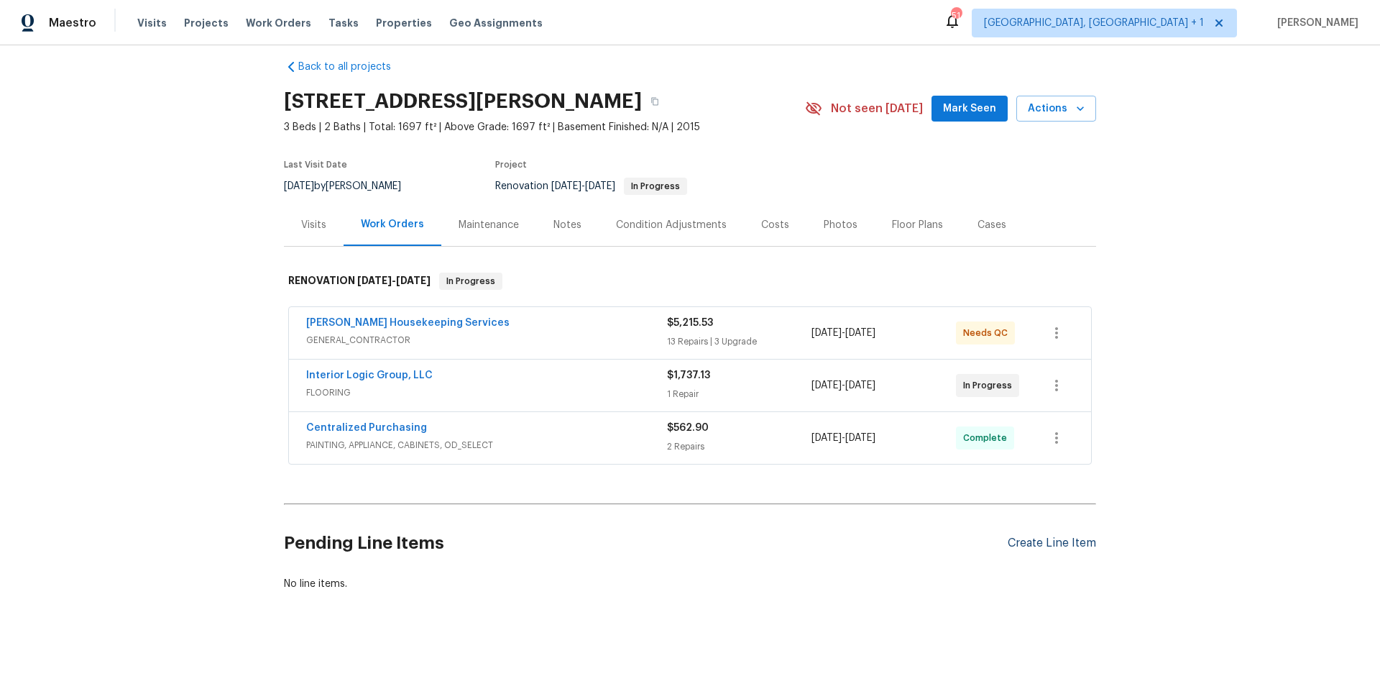
click at [1041, 536] on div "Create Line Item" at bounding box center [1052, 543] width 88 height 14
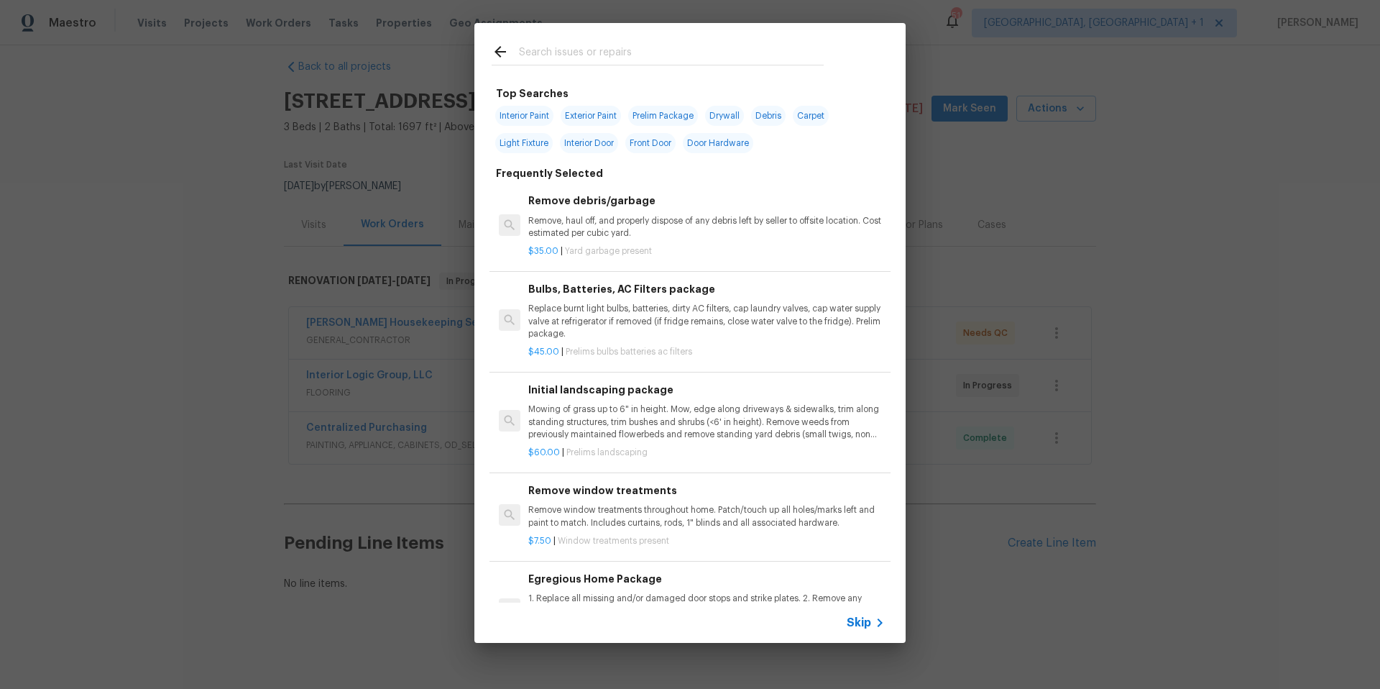
drag, startPoint x: 586, startPoint y: 35, endPoint x: 588, endPoint y: 42, distance: 8.2
click at [586, 38] on div at bounding box center [658, 51] width 367 height 57
click at [590, 46] on input "text" at bounding box center [671, 54] width 305 height 22
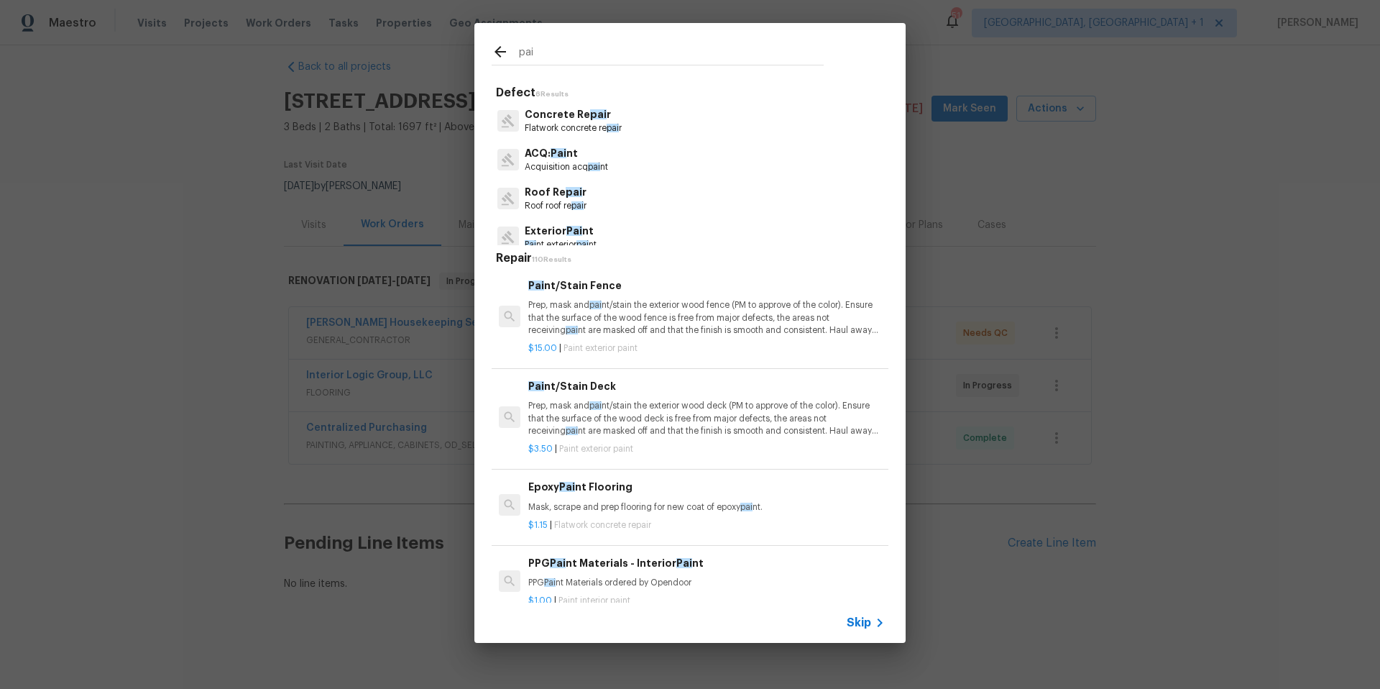
drag, startPoint x: 590, startPoint y: 46, endPoint x: 530, endPoint y: 52, distance: 60.0
click at [530, 52] on input "pai" at bounding box center [671, 54] width 305 height 22
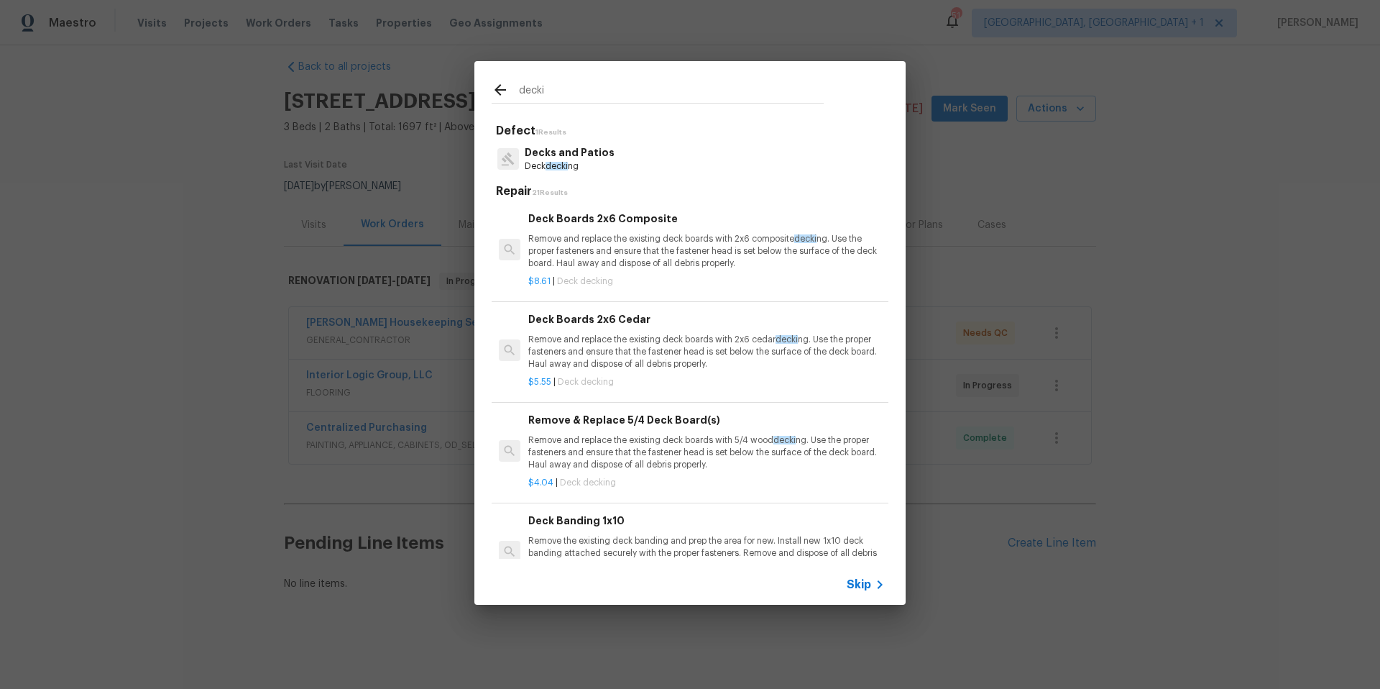
type input "decki"
click at [553, 155] on p "Decks and Patios" at bounding box center [570, 152] width 90 height 15
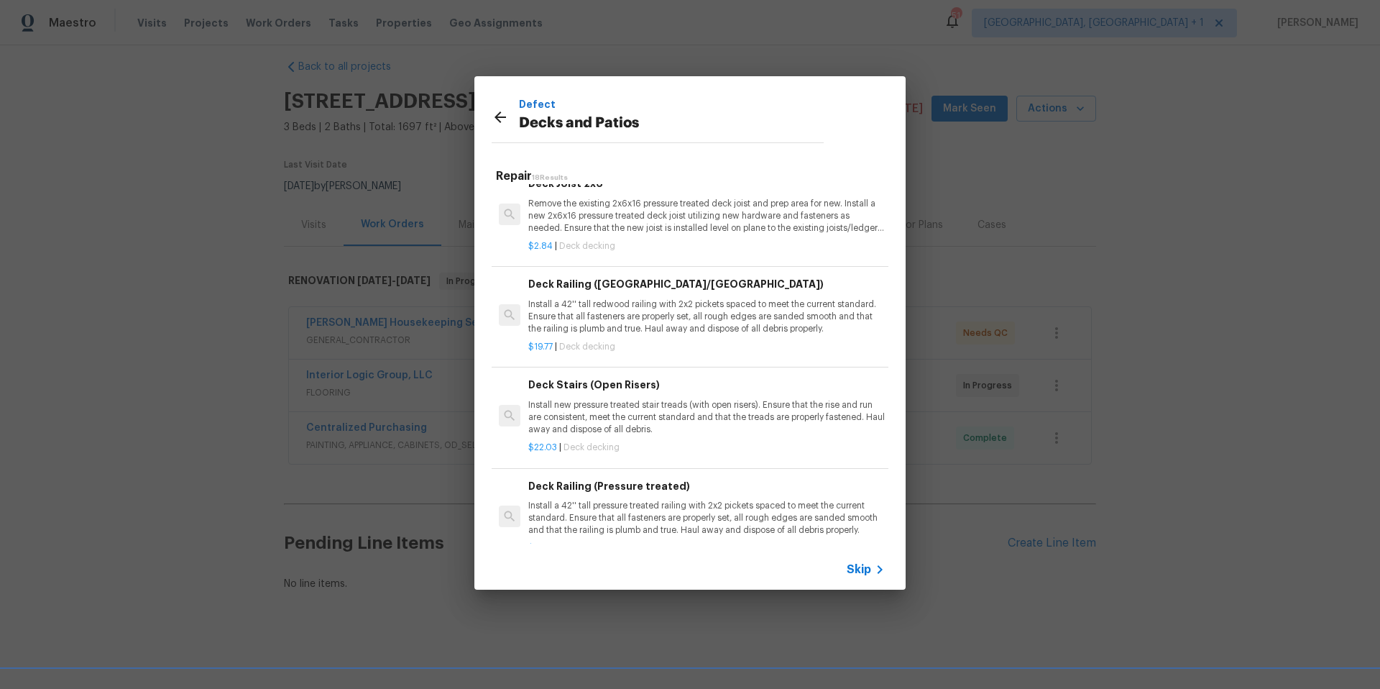
scroll to position [241, 0]
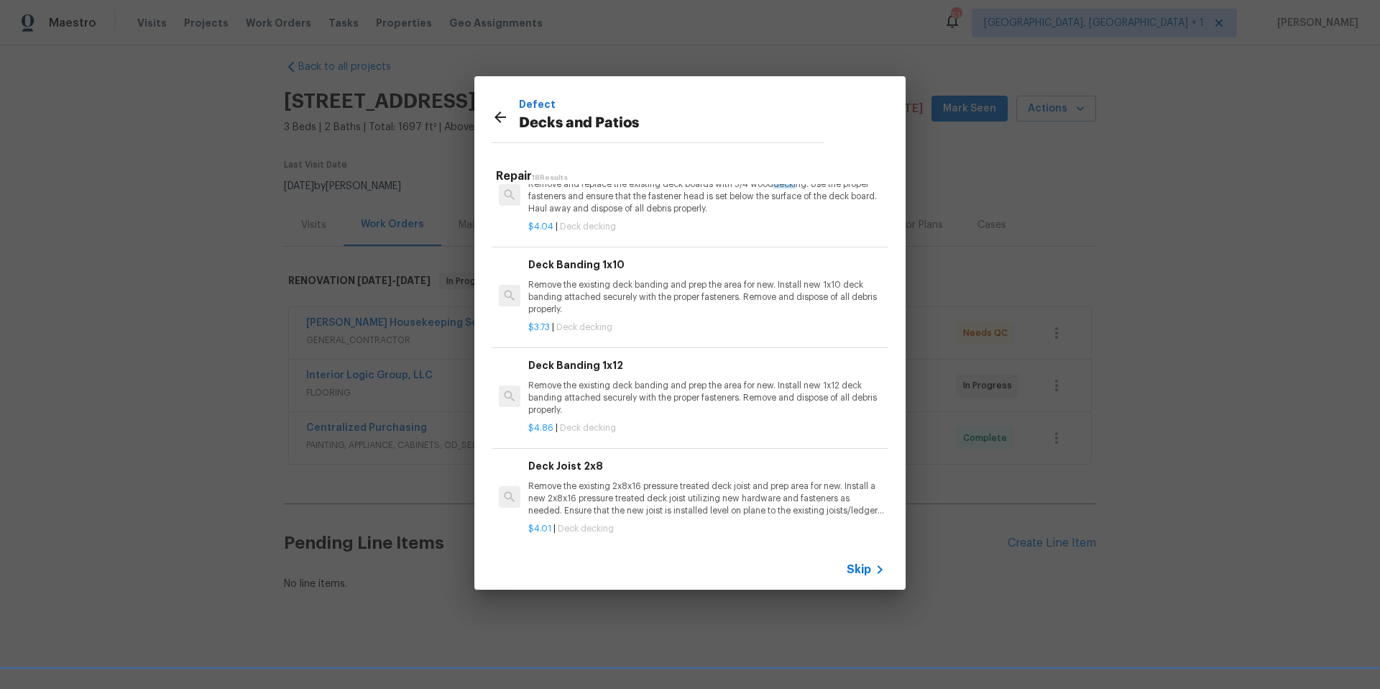
click at [497, 117] on icon at bounding box center [501, 117] width 12 height 12
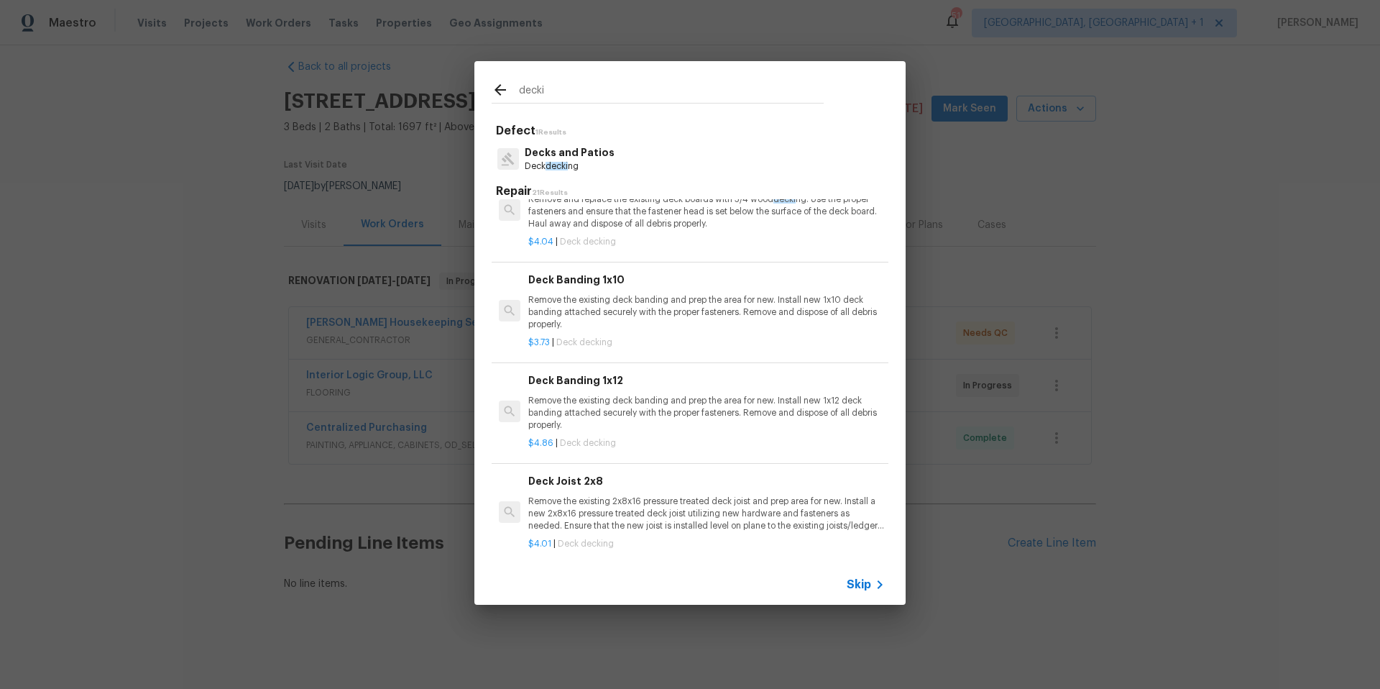
drag, startPoint x: 550, startPoint y: 92, endPoint x: 510, endPoint y: 82, distance: 40.8
click at [510, 85] on div "decki" at bounding box center [658, 92] width 332 height 22
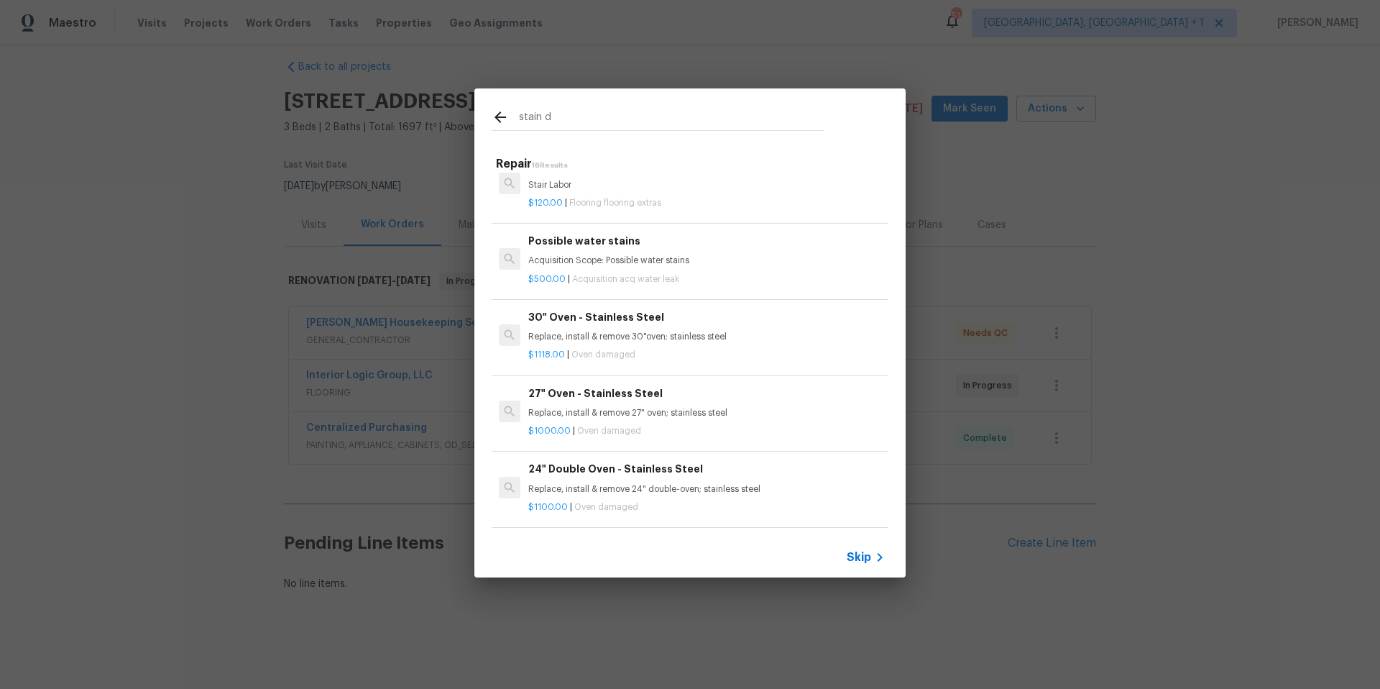
scroll to position [2, 0]
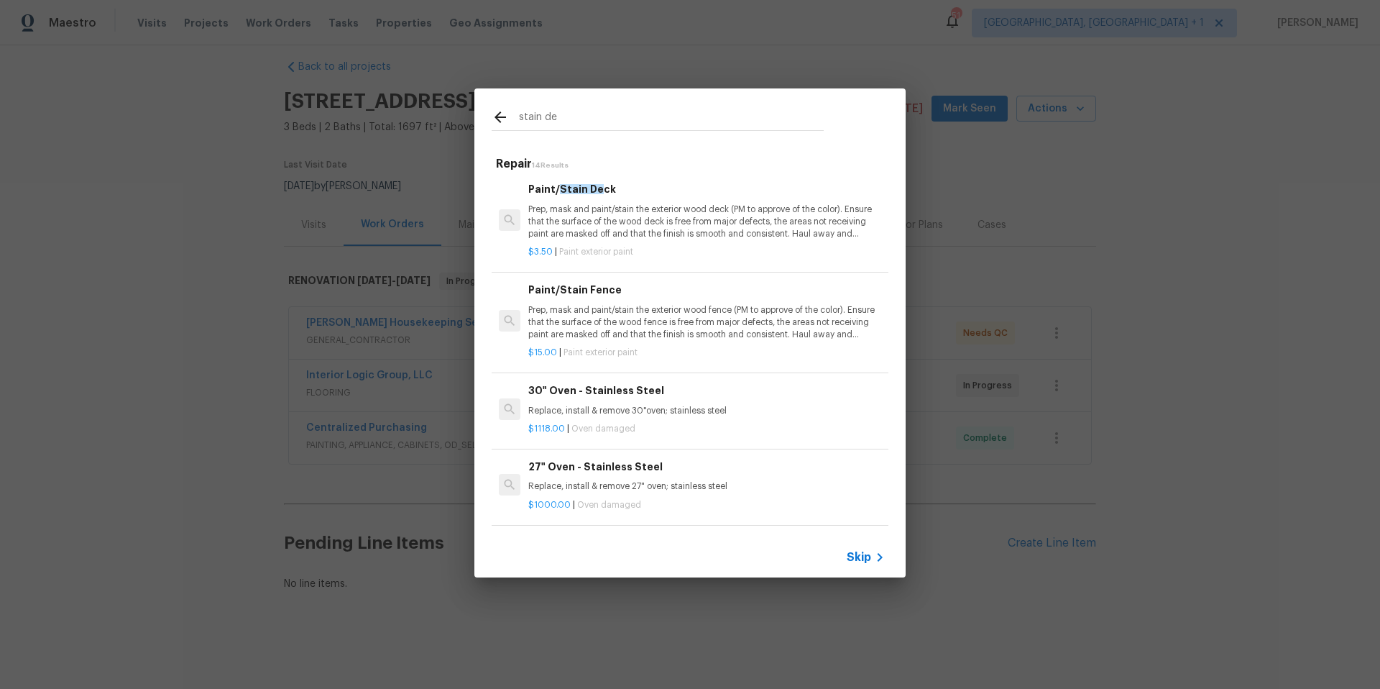
type input "stain de"
click at [600, 216] on p "Prep, mask and paint/stain the exterior wood deck (PM to approve of the color).…" at bounding box center [706, 221] width 357 height 37
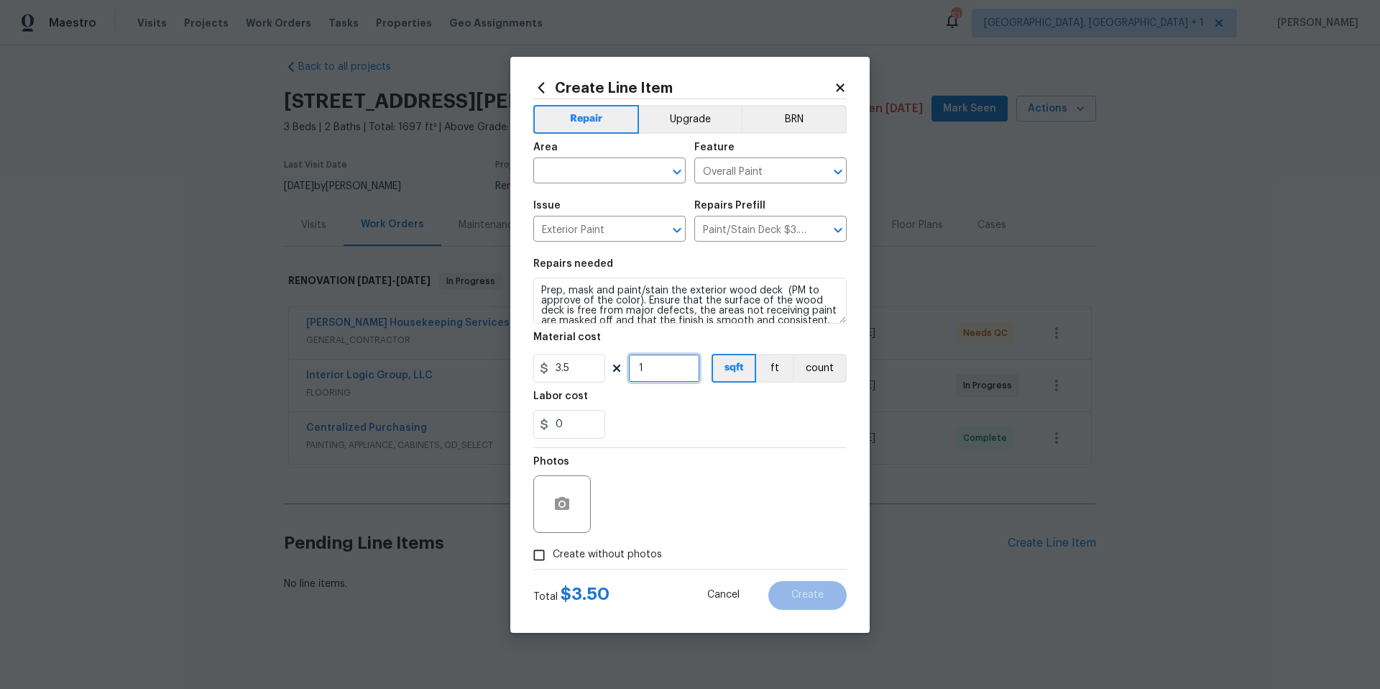
drag, startPoint x: 648, startPoint y: 364, endPoint x: 632, endPoint y: 366, distance: 16.0
click at [632, 366] on input "1" at bounding box center [664, 368] width 72 height 29
type input "150"
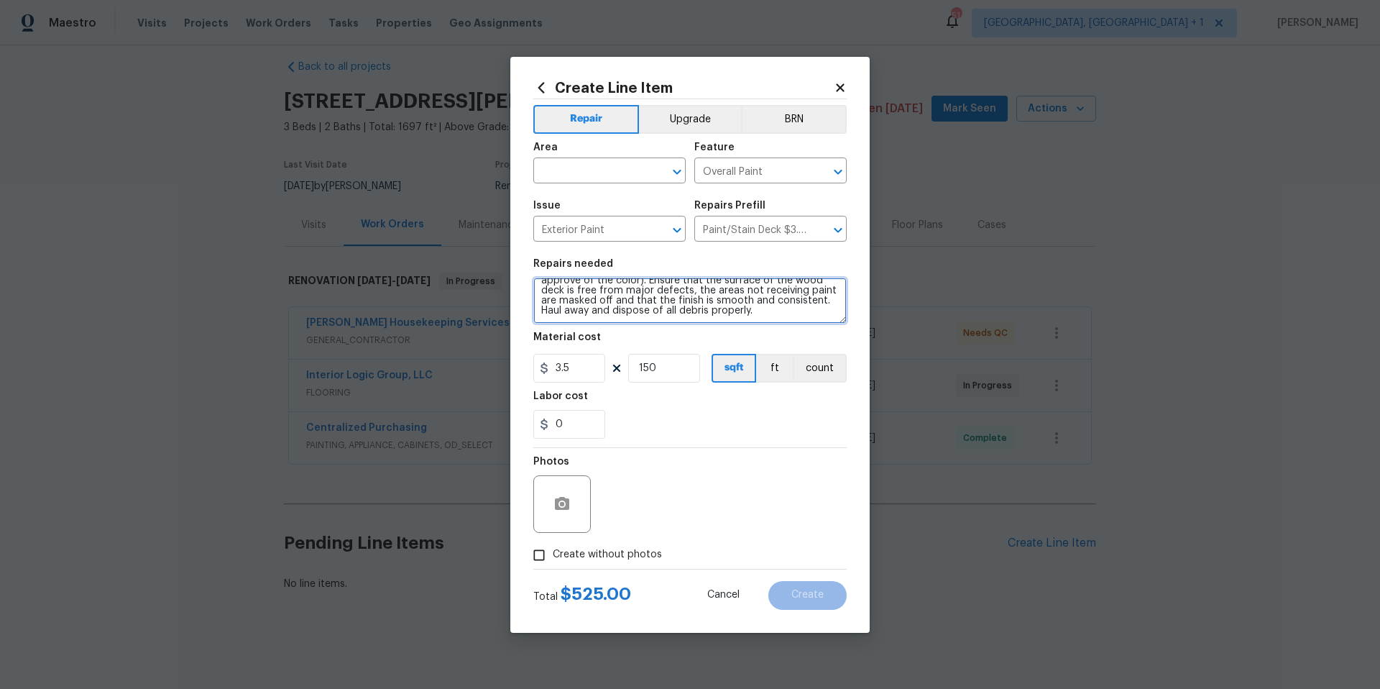
drag, startPoint x: 537, startPoint y: 285, endPoint x: 724, endPoint y: 356, distance: 199.8
click at [724, 356] on section "Repairs needed Prep, mask and paint/stain the exterior wood deck (PM to approve…" at bounding box center [689, 348] width 313 height 197
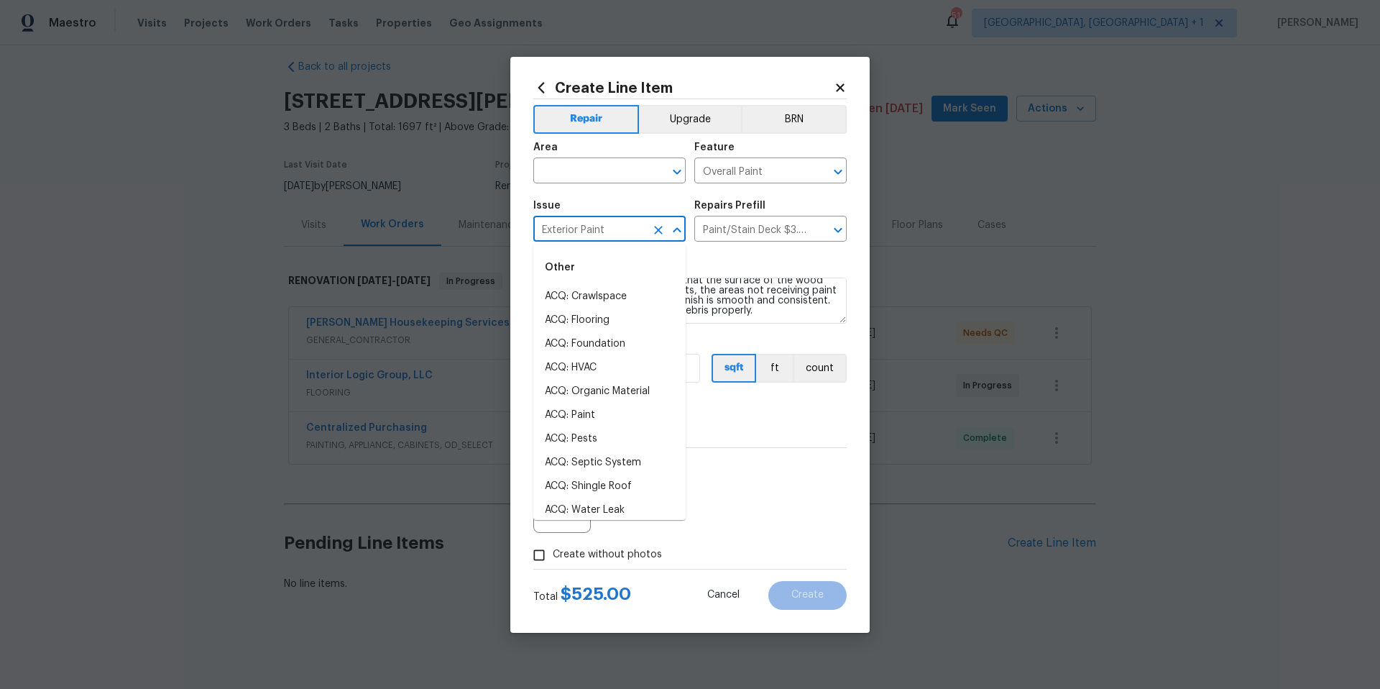
click at [590, 234] on input "Exterior Paint" at bounding box center [589, 230] width 112 height 22
click at [604, 290] on li "ACQ: Foundation" at bounding box center [609, 297] width 152 height 24
type input "ACQ: Foundation"
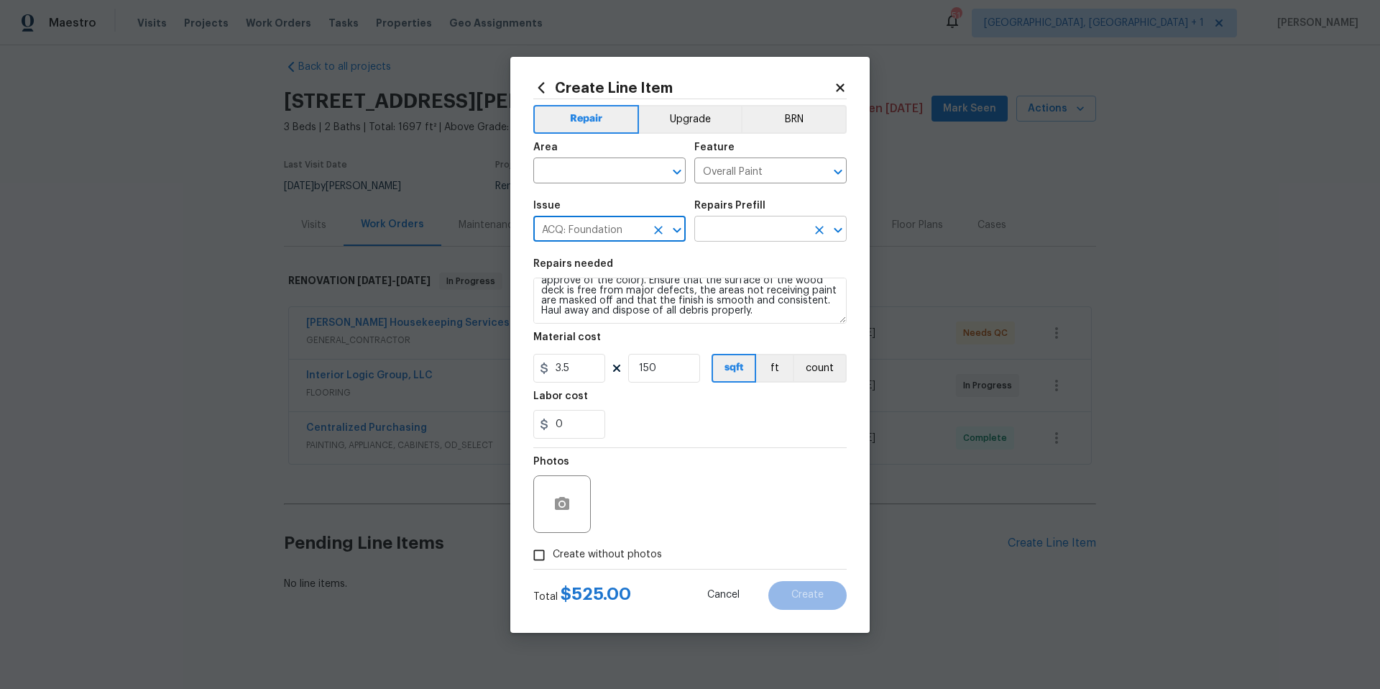
type input "ACQ: Foundation"
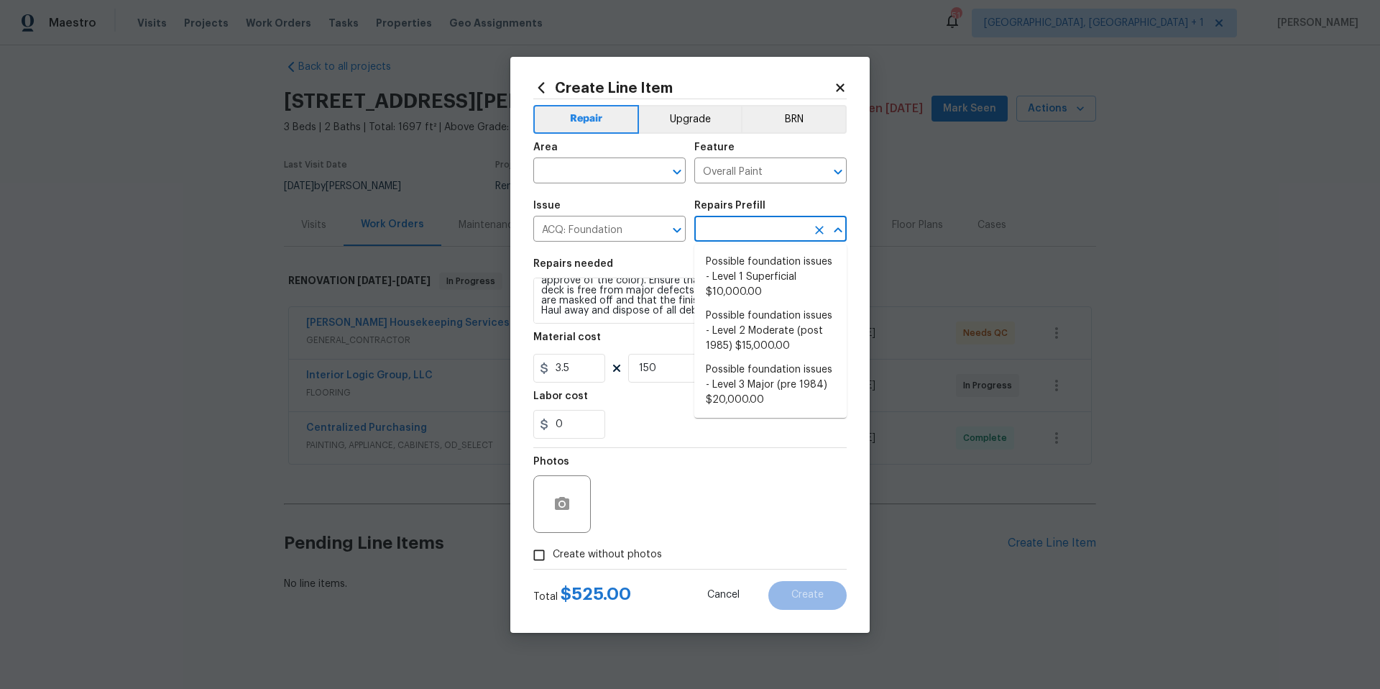
click at [733, 230] on input "text" at bounding box center [751, 230] width 112 height 22
click at [726, 269] on li "Possible foundation issues - Level 1 Superficial $10,000.00" at bounding box center [771, 277] width 152 height 54
type input "Acquisition"
type input "Possible foundation issues - Level 1 Superficial $10,000.00"
type textarea "Possible foundation issues - Level 1 - Superficial. Disclaimer: This is NOT a t…"
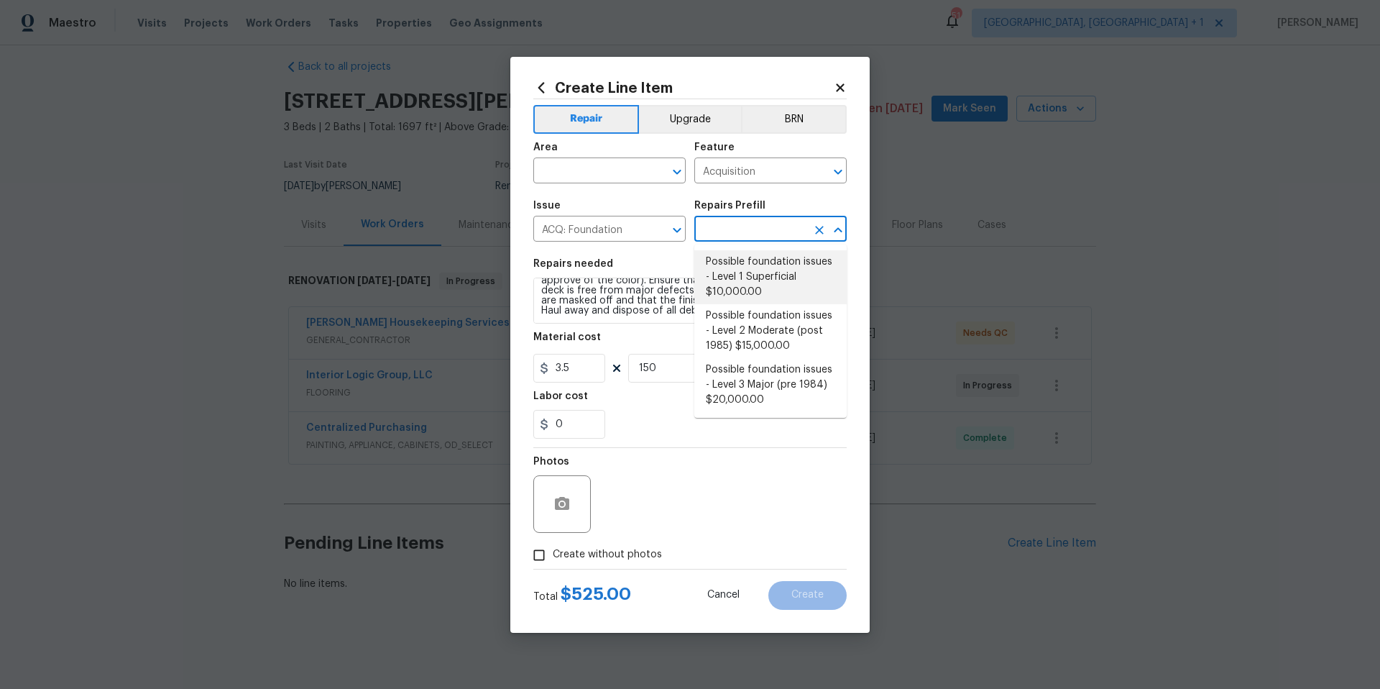
type input "10000"
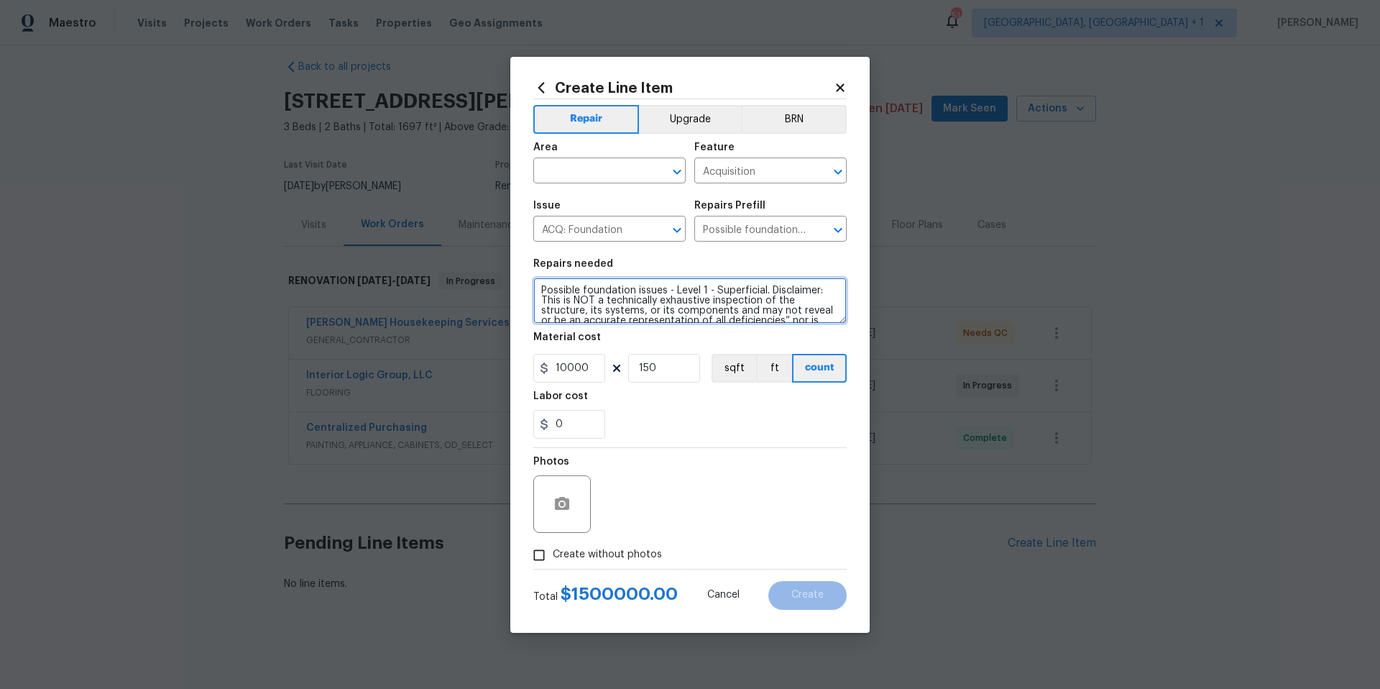
scroll to position [50, 0]
drag, startPoint x: 539, startPoint y: 280, endPoint x: 752, endPoint y: 354, distance: 225.3
click at [752, 354] on section "Repairs needed Possible foundation issues - Level 1 - Superficial. Disclaimer: …" at bounding box center [689, 348] width 313 height 197
drag, startPoint x: 843, startPoint y: 87, endPoint x: 1090, endPoint y: 1, distance: 261.7
click at [845, 87] on icon at bounding box center [840, 87] width 13 height 13
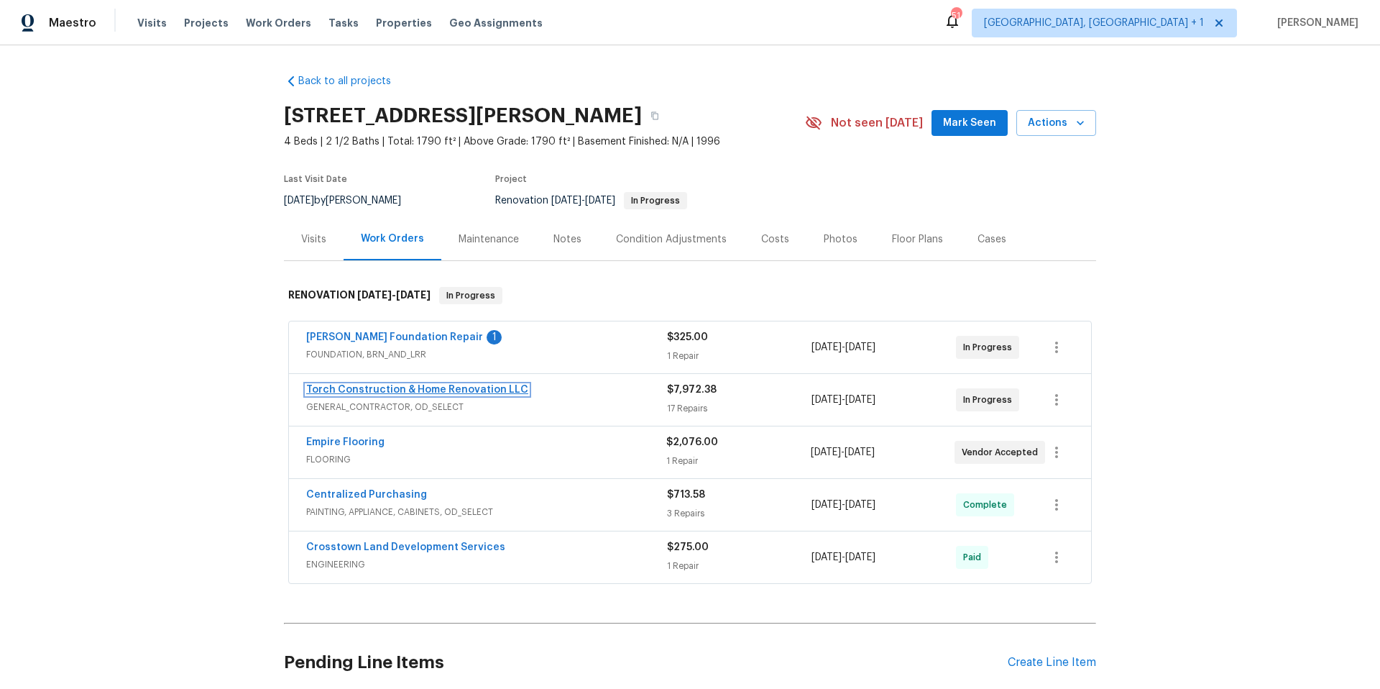
click at [435, 391] on link "Torch Construction & Home Renovation LLC" at bounding box center [417, 390] width 222 height 10
click at [353, 443] on link "Empire Flooring" at bounding box center [345, 442] width 78 height 10
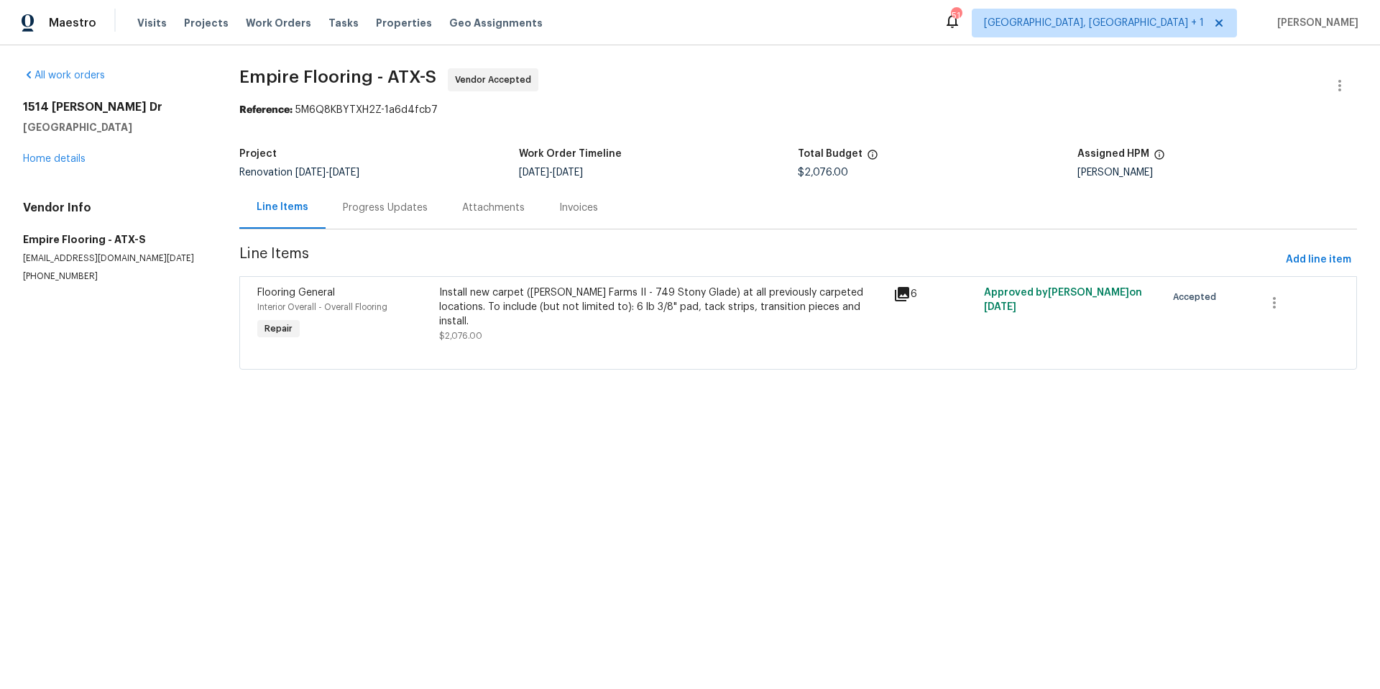
click at [400, 211] on div "Progress Updates" at bounding box center [385, 208] width 85 height 14
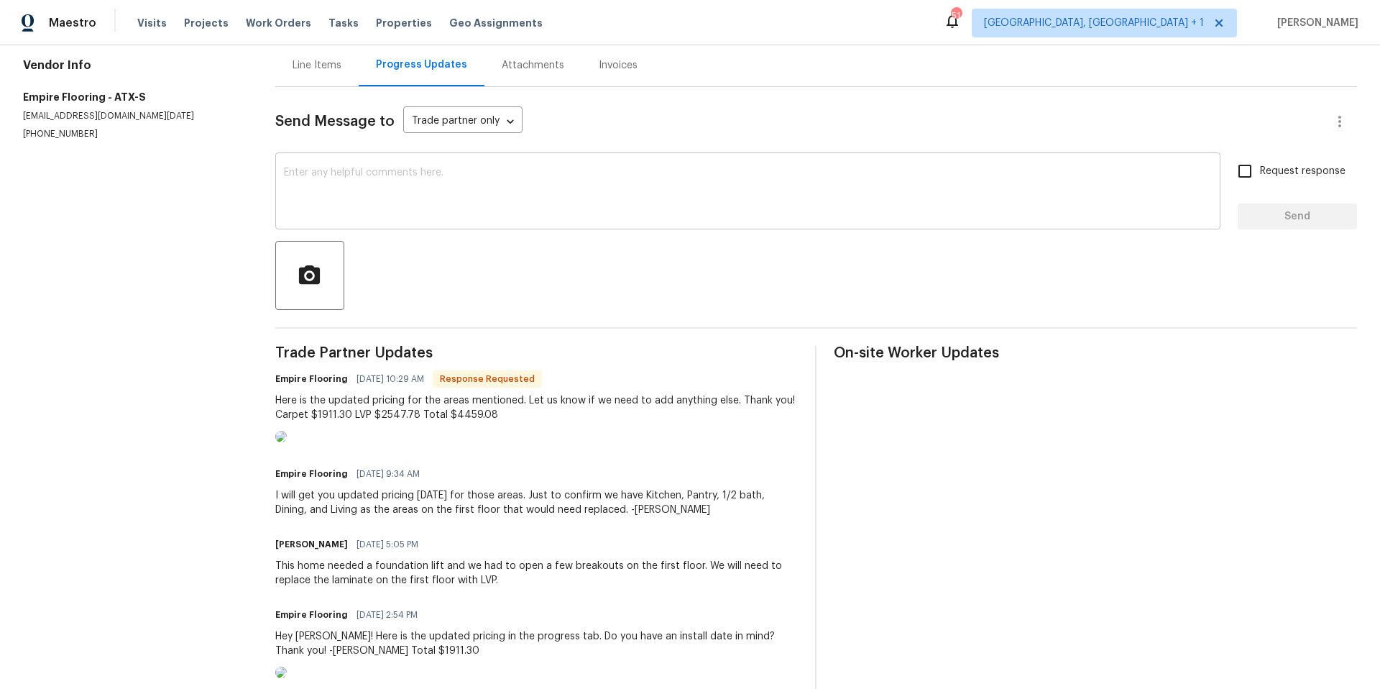
scroll to position [147, 0]
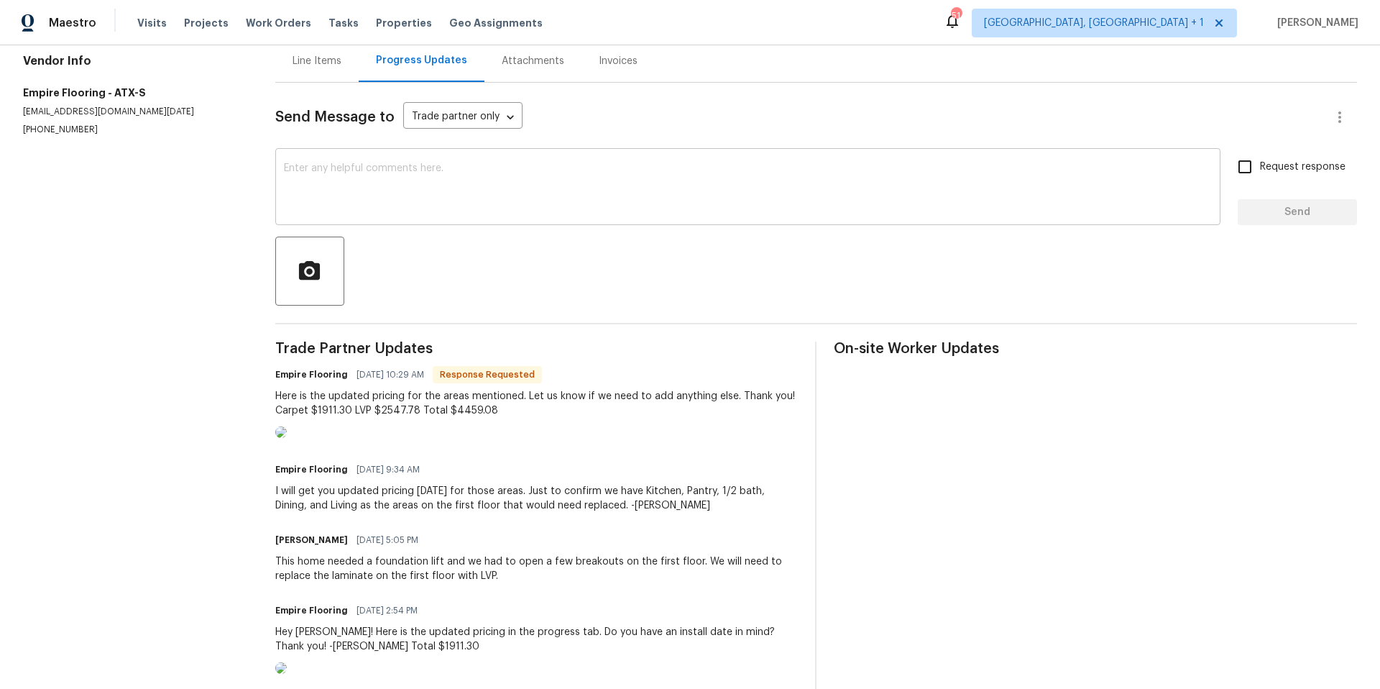
click at [390, 200] on textarea at bounding box center [748, 188] width 928 height 50
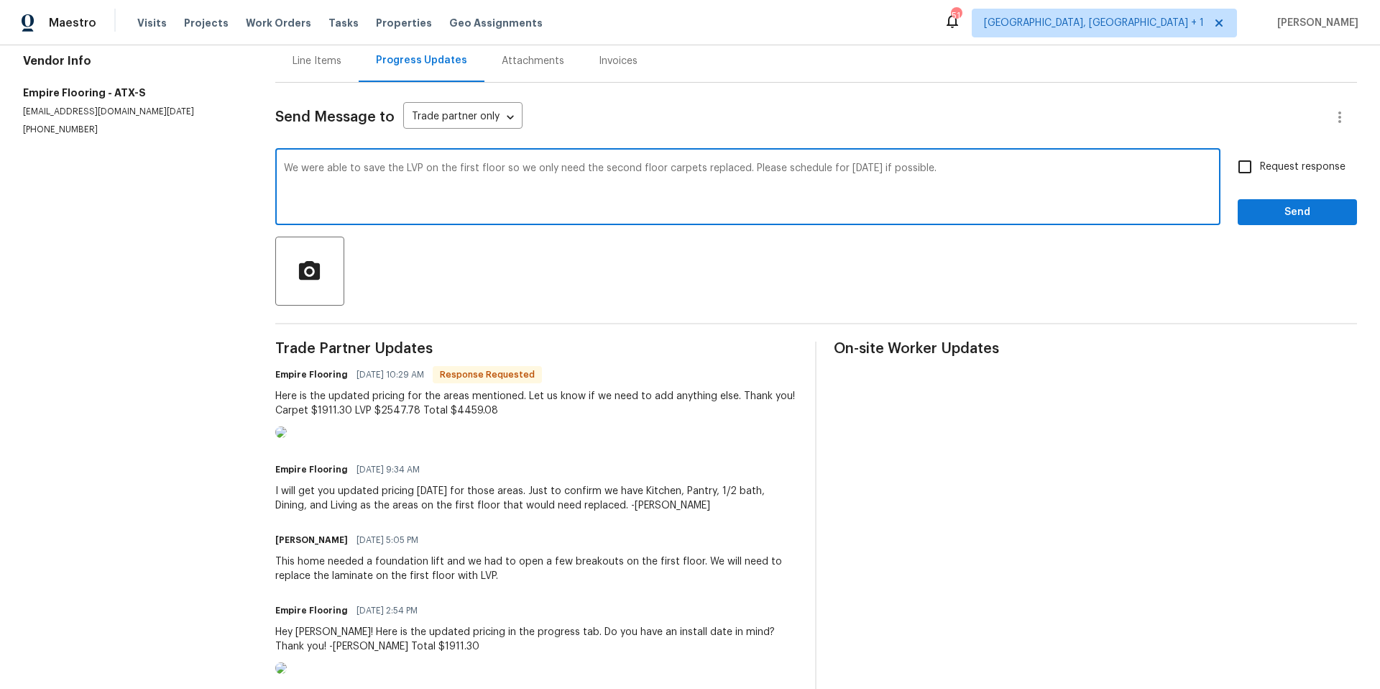
type textarea "We were able to save the LVP on the first floor so we only need the second floo…"
click at [1270, 210] on span "Send" at bounding box center [1298, 212] width 96 height 18
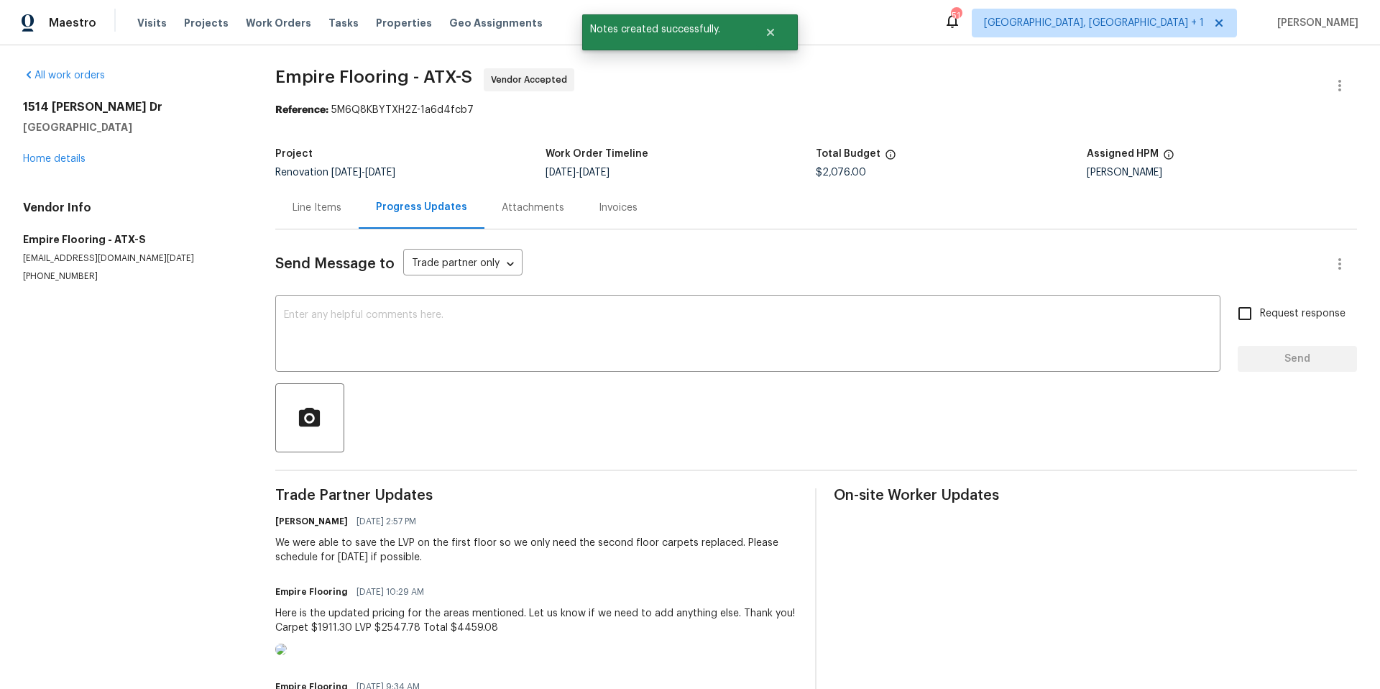
click at [329, 209] on div "Line Items" at bounding box center [317, 208] width 49 height 14
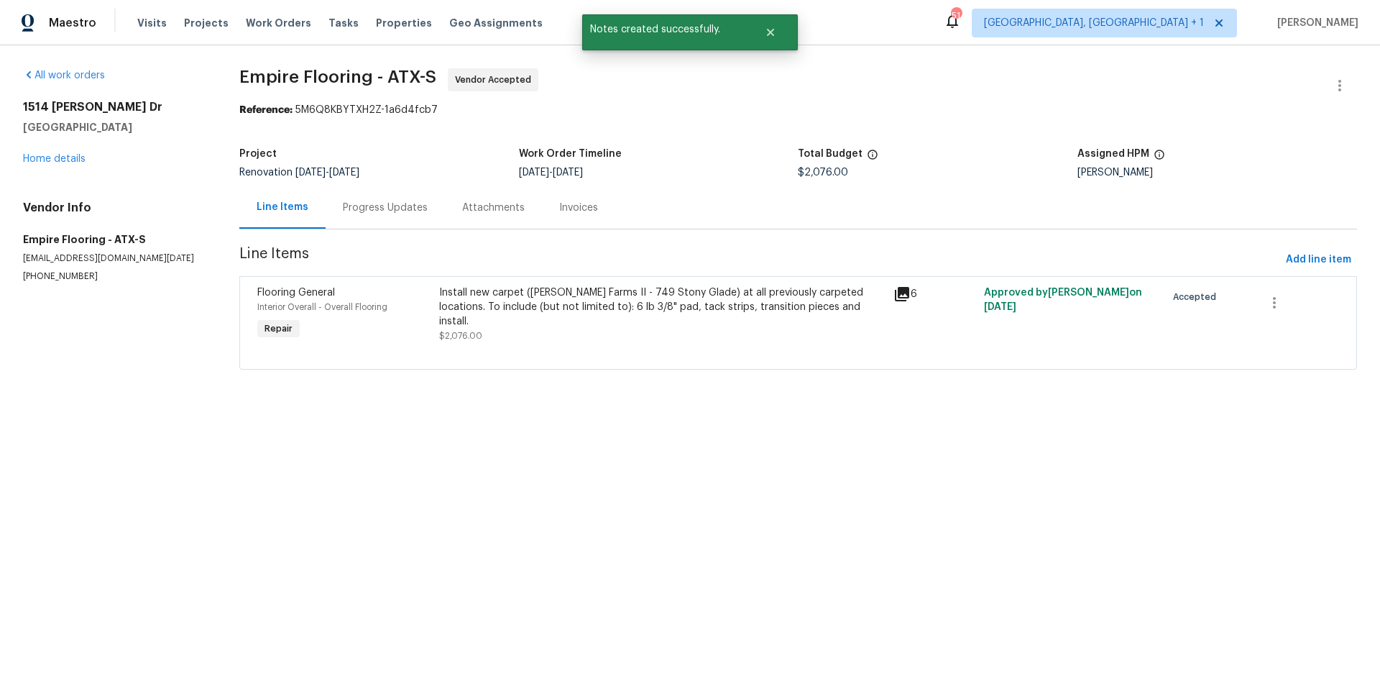
click at [907, 293] on div "6" at bounding box center [935, 293] width 82 height 17
click at [901, 294] on icon at bounding box center [902, 294] width 14 height 14
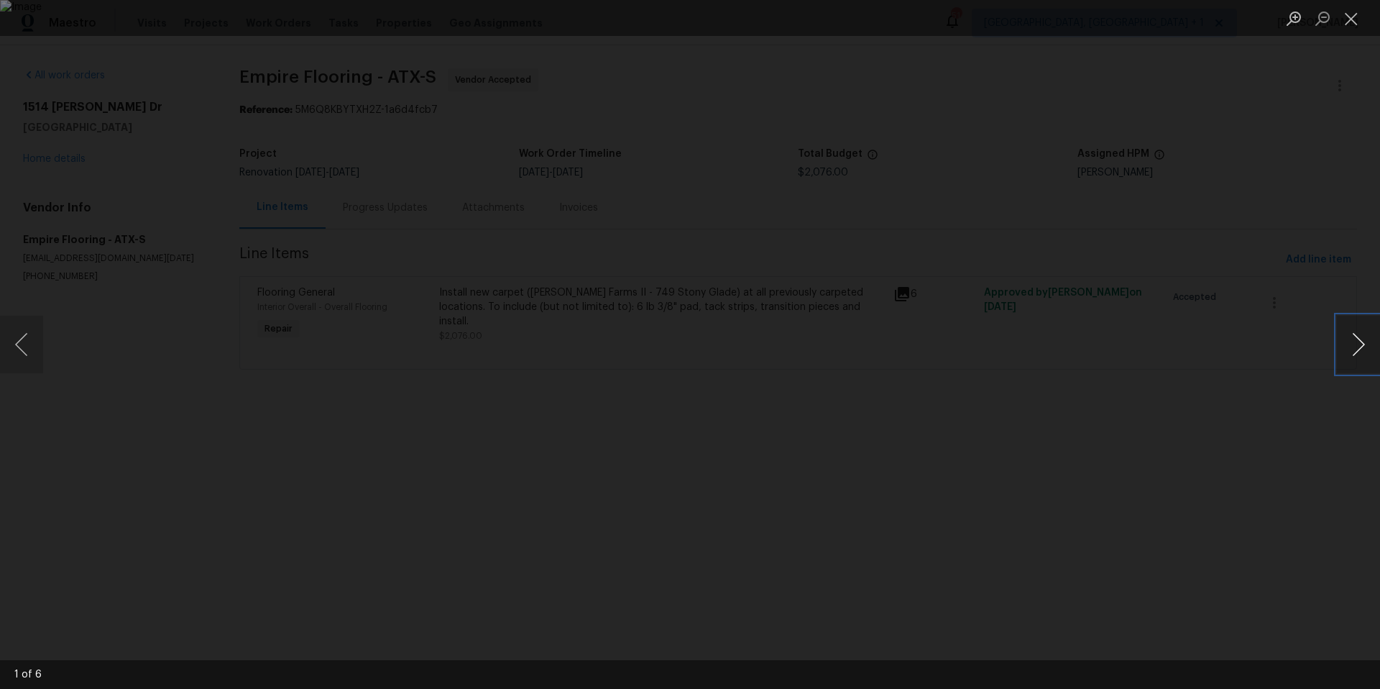
click at [1362, 336] on button "Next image" at bounding box center [1358, 345] width 43 height 58
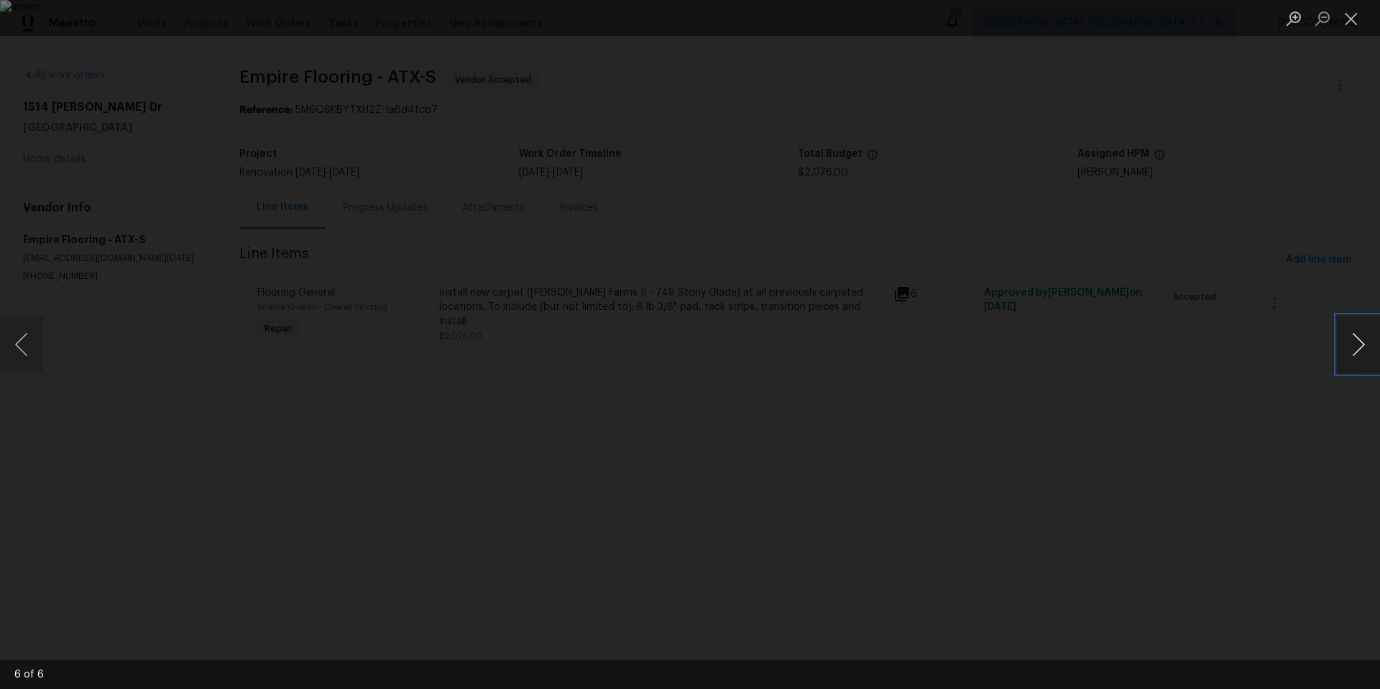
click at [1362, 336] on button "Next image" at bounding box center [1358, 345] width 43 height 58
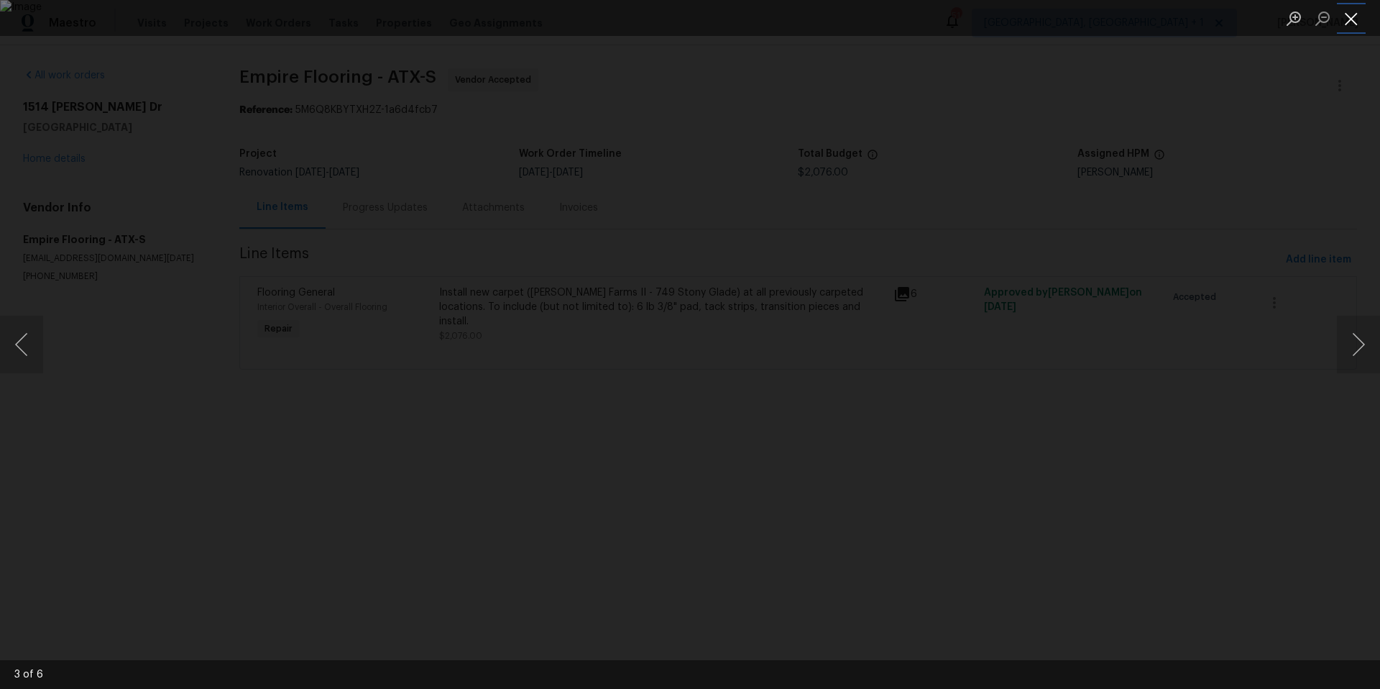
click at [1350, 24] on button "Close lightbox" at bounding box center [1351, 18] width 29 height 25
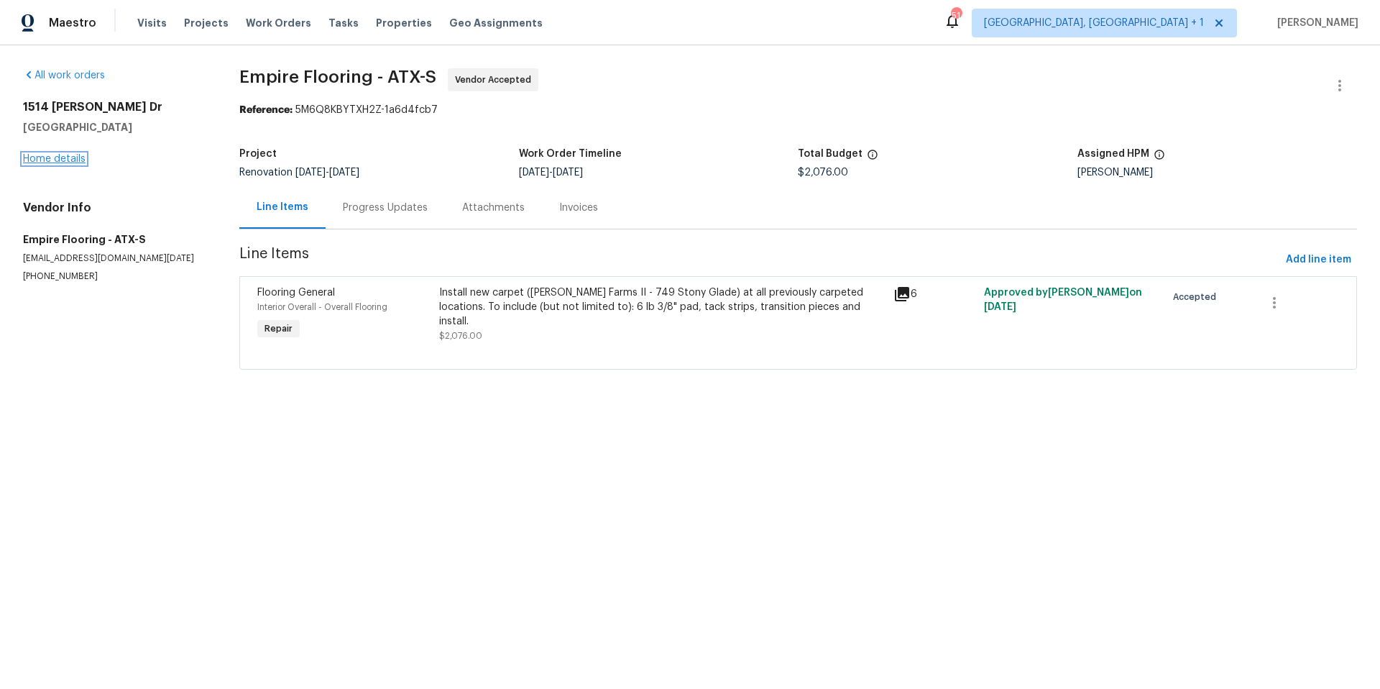
click at [65, 157] on link "Home details" at bounding box center [54, 159] width 63 height 10
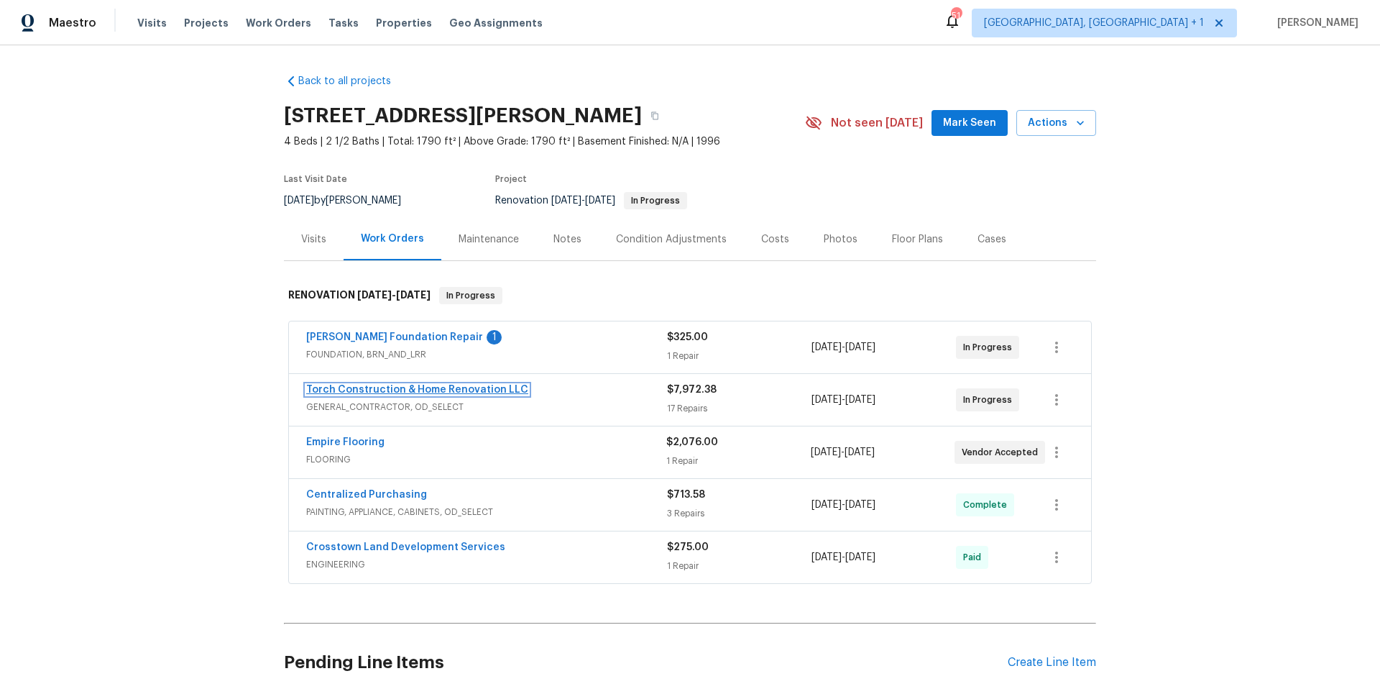
click at [466, 390] on link "Torch Construction & Home Renovation LLC" at bounding box center [417, 390] width 222 height 10
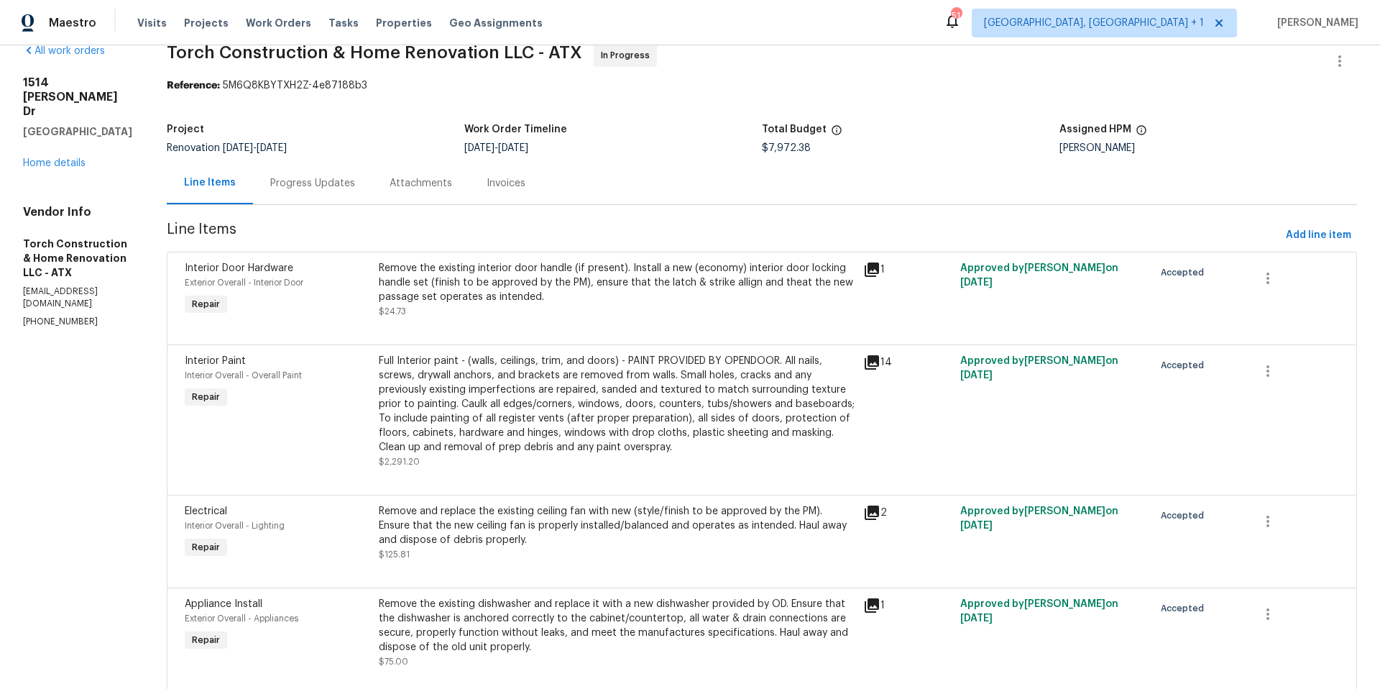
scroll to position [42, 0]
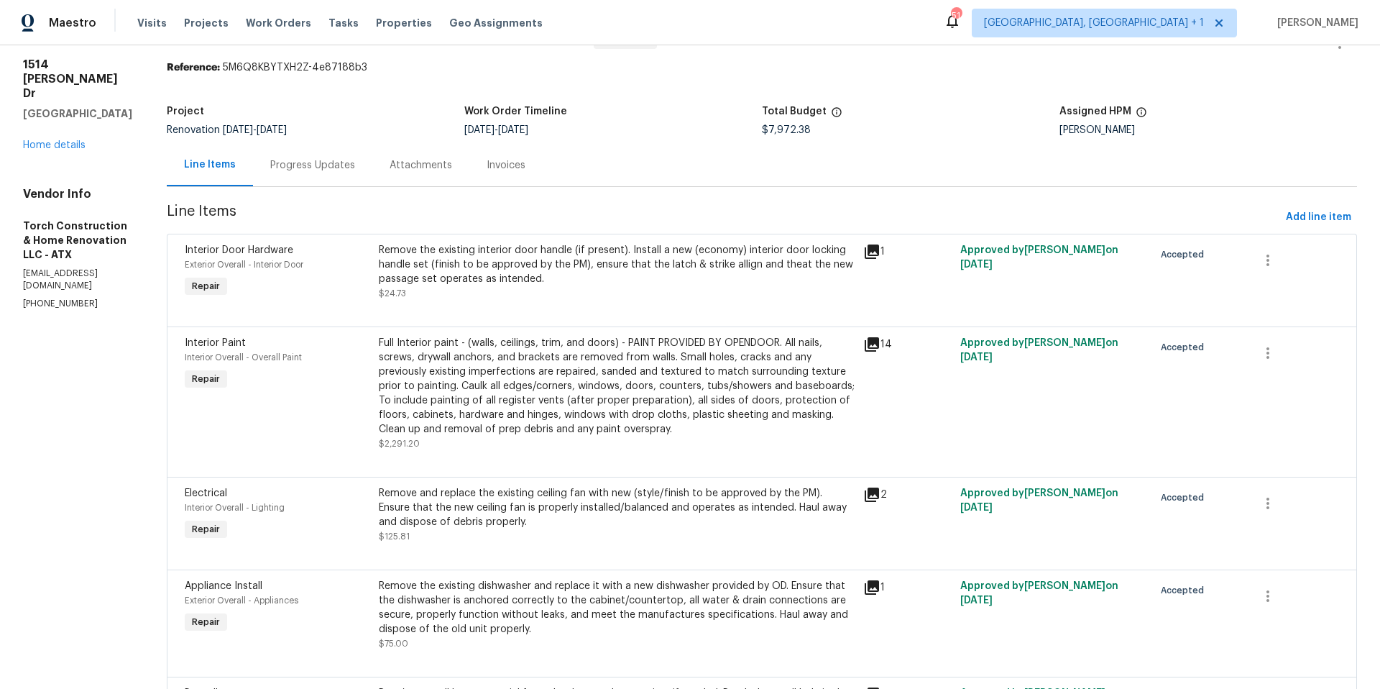
click at [871, 342] on icon at bounding box center [872, 344] width 14 height 14
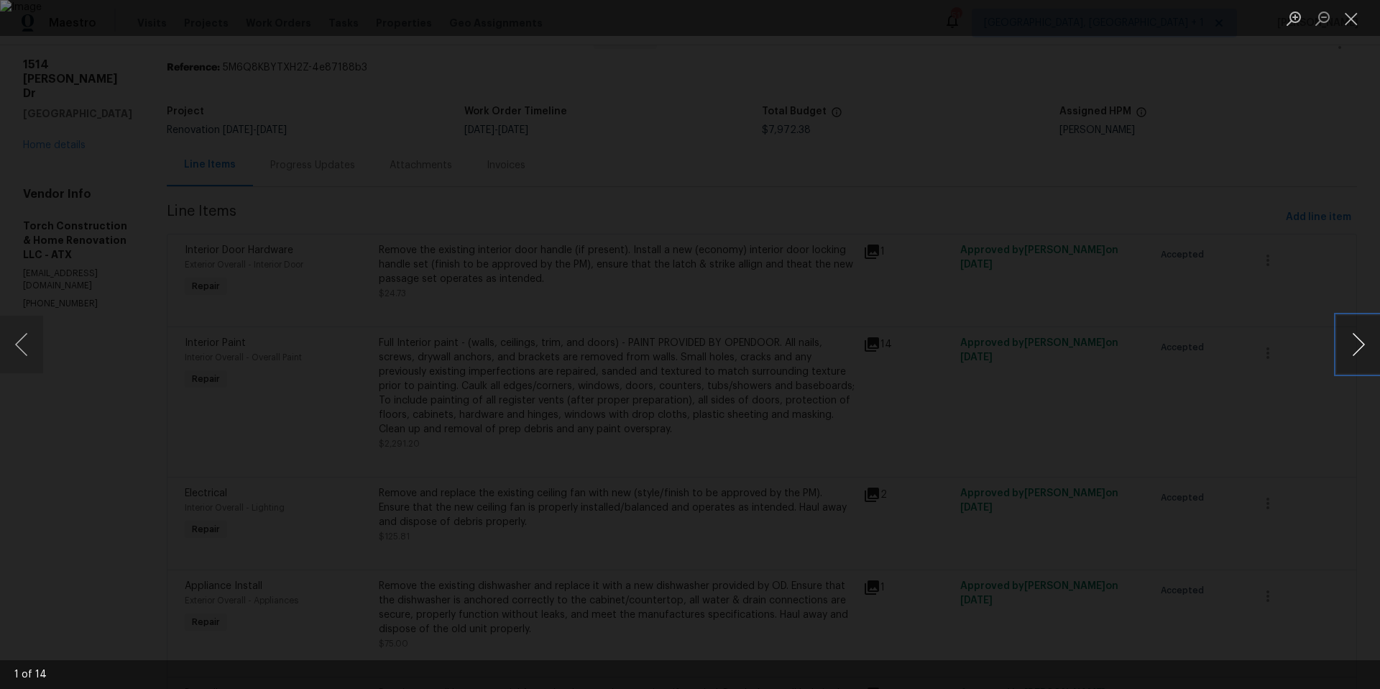
click at [1355, 344] on button "Next image" at bounding box center [1358, 345] width 43 height 58
click at [1354, 342] on button "Next image" at bounding box center [1358, 345] width 43 height 58
click at [1353, 342] on button "Next image" at bounding box center [1358, 345] width 43 height 58
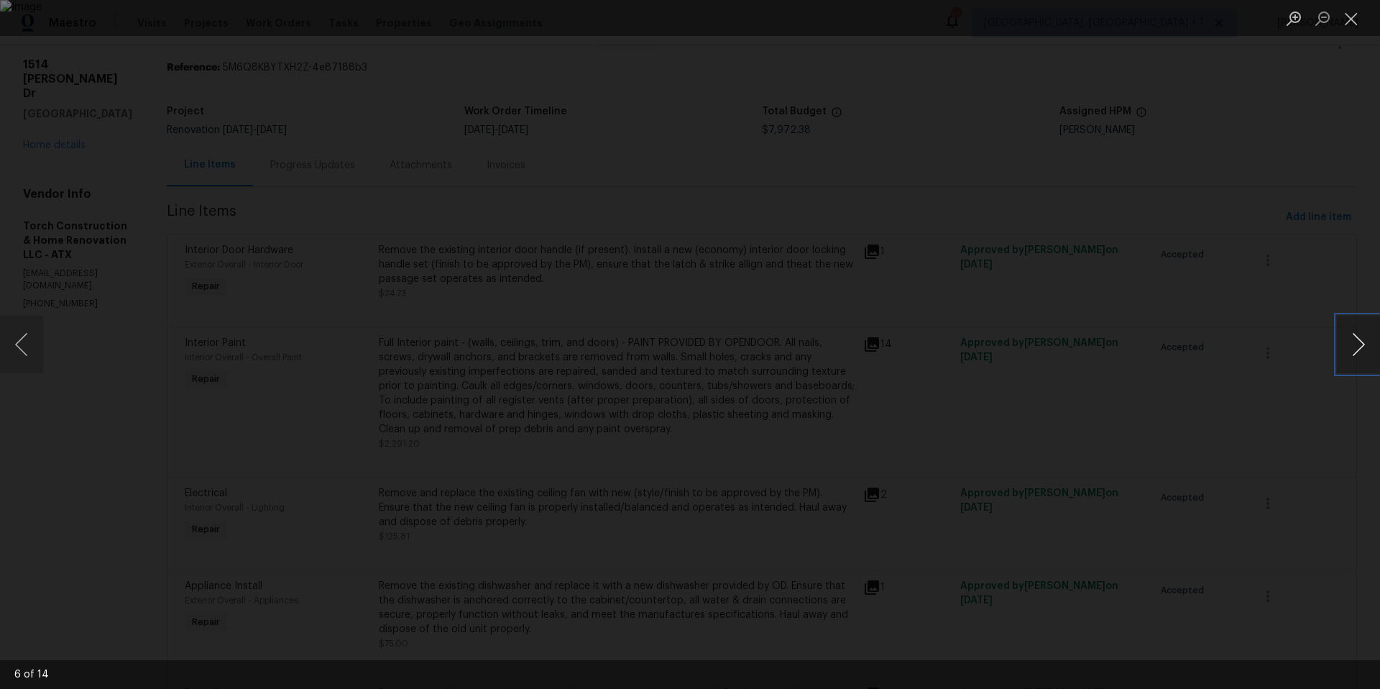
click at [1352, 342] on button "Next image" at bounding box center [1358, 345] width 43 height 58
click at [1352, 343] on button "Next image" at bounding box center [1358, 345] width 43 height 58
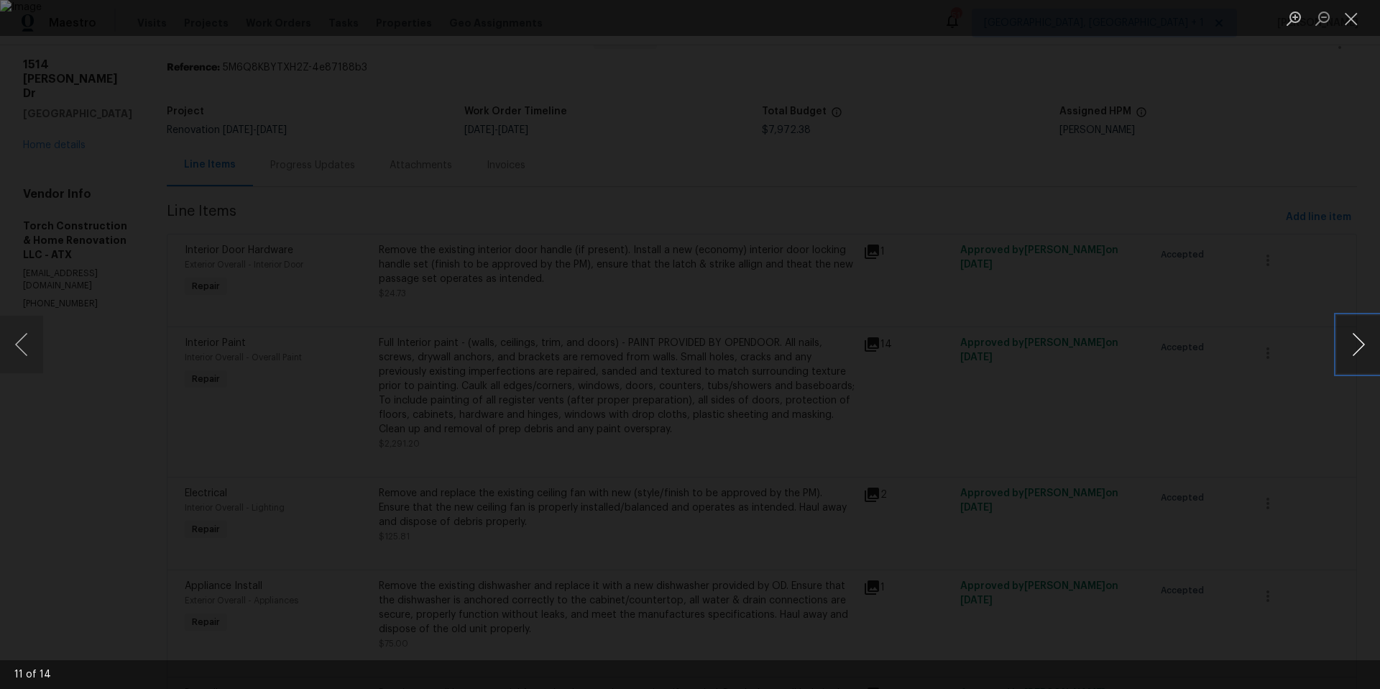
click at [1352, 343] on button "Next image" at bounding box center [1358, 345] width 43 height 58
click at [1351, 344] on button "Next image" at bounding box center [1358, 345] width 43 height 58
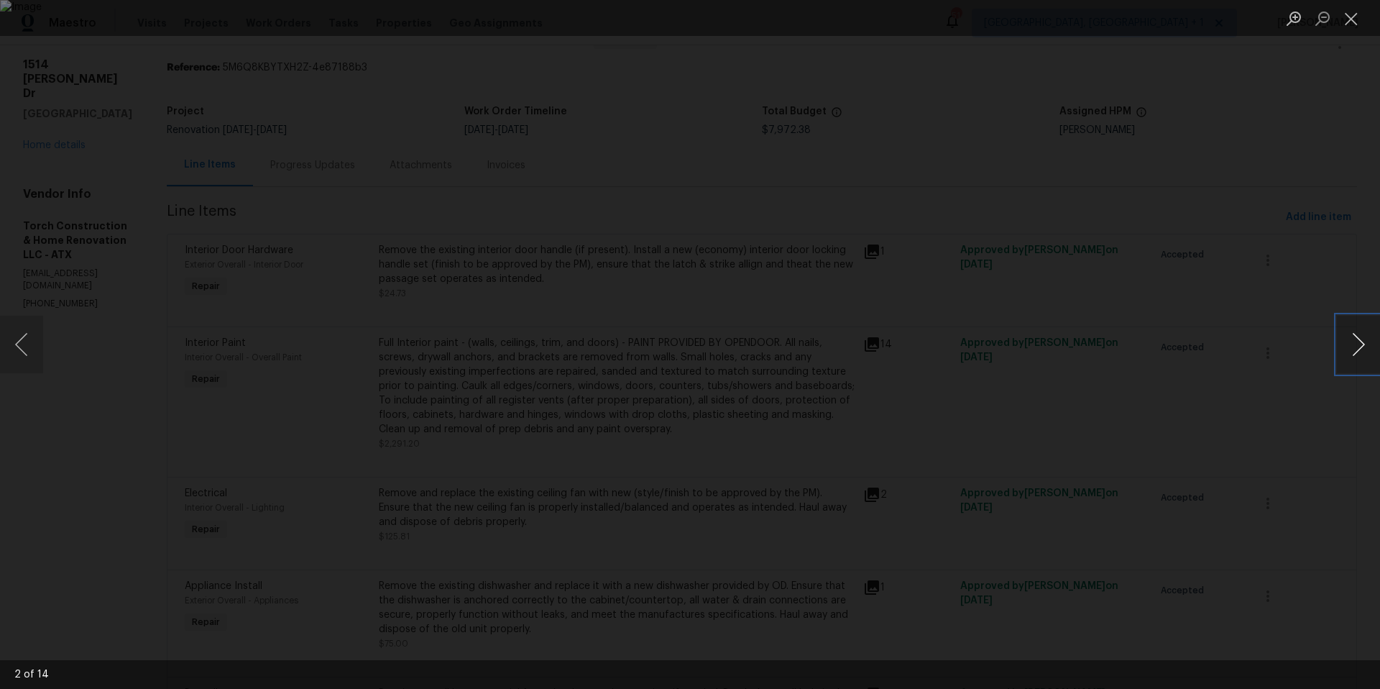
click at [1351, 344] on button "Next image" at bounding box center [1358, 345] width 43 height 58
click at [1348, 18] on button "Close lightbox" at bounding box center [1351, 18] width 29 height 25
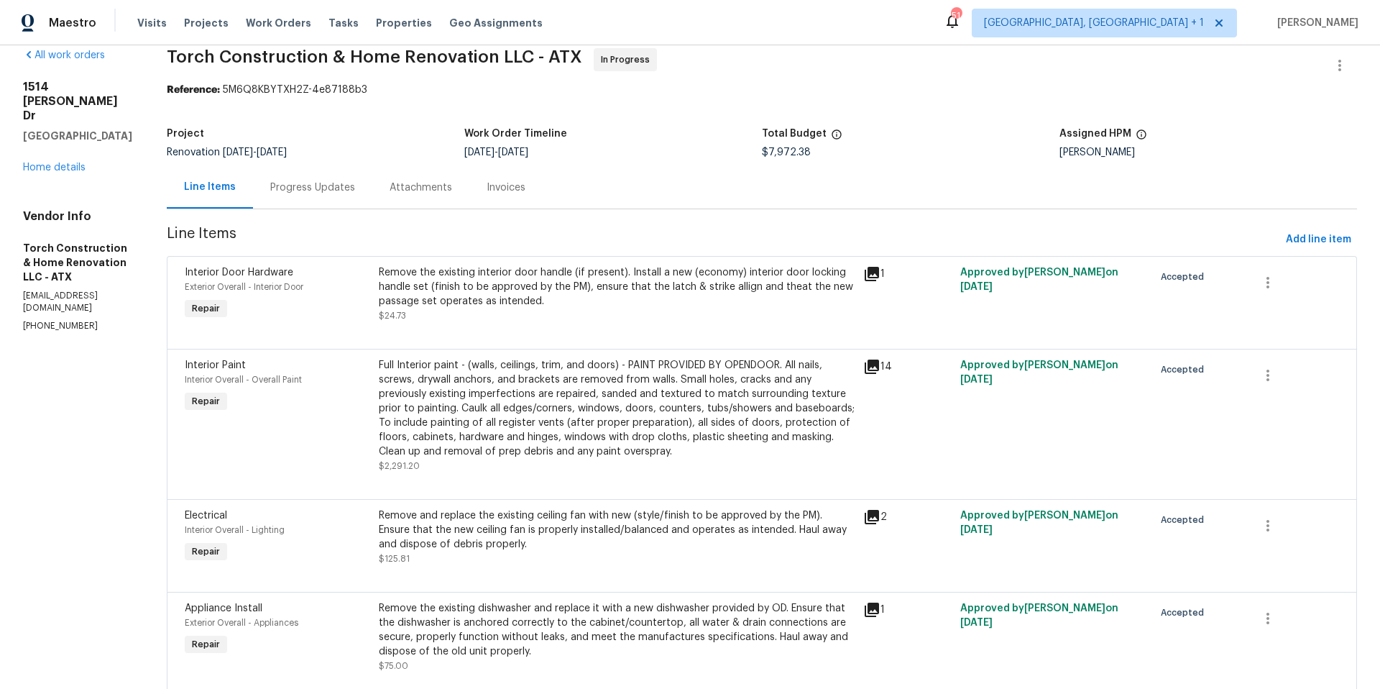
scroll to position [23, 0]
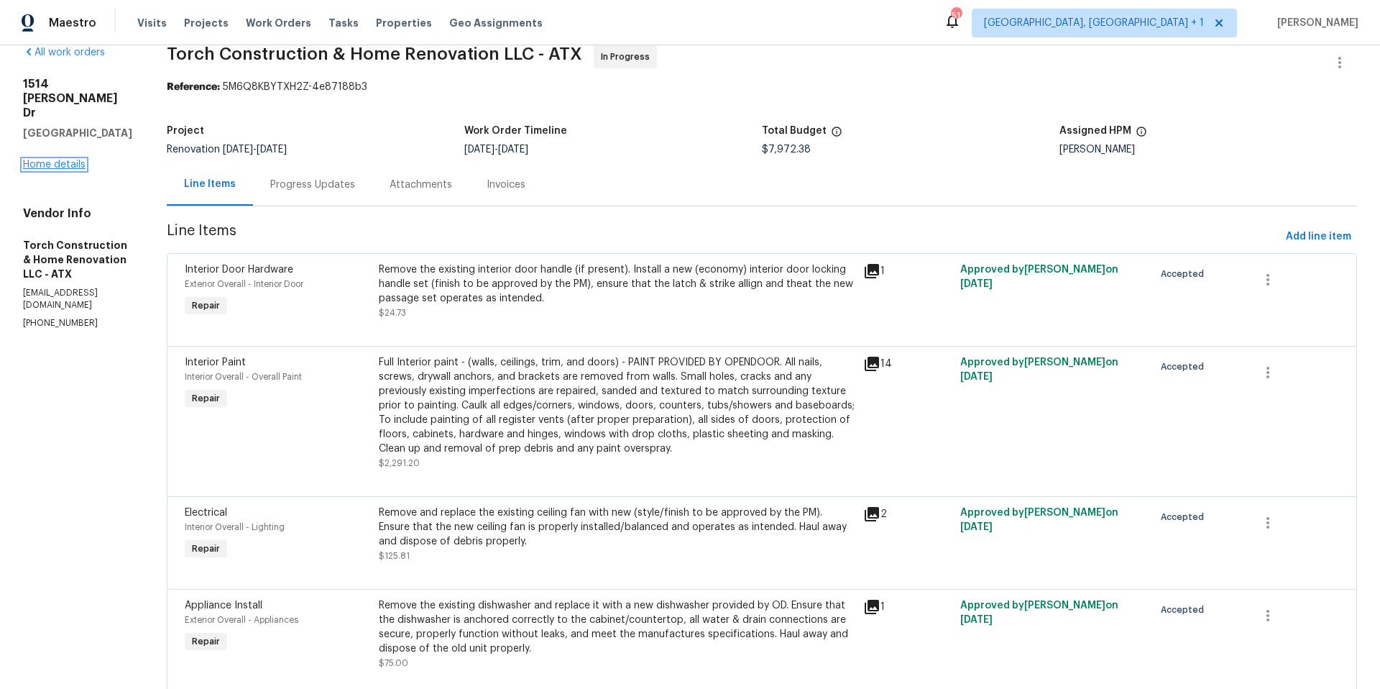
click at [62, 160] on link "Home details" at bounding box center [54, 165] width 63 height 10
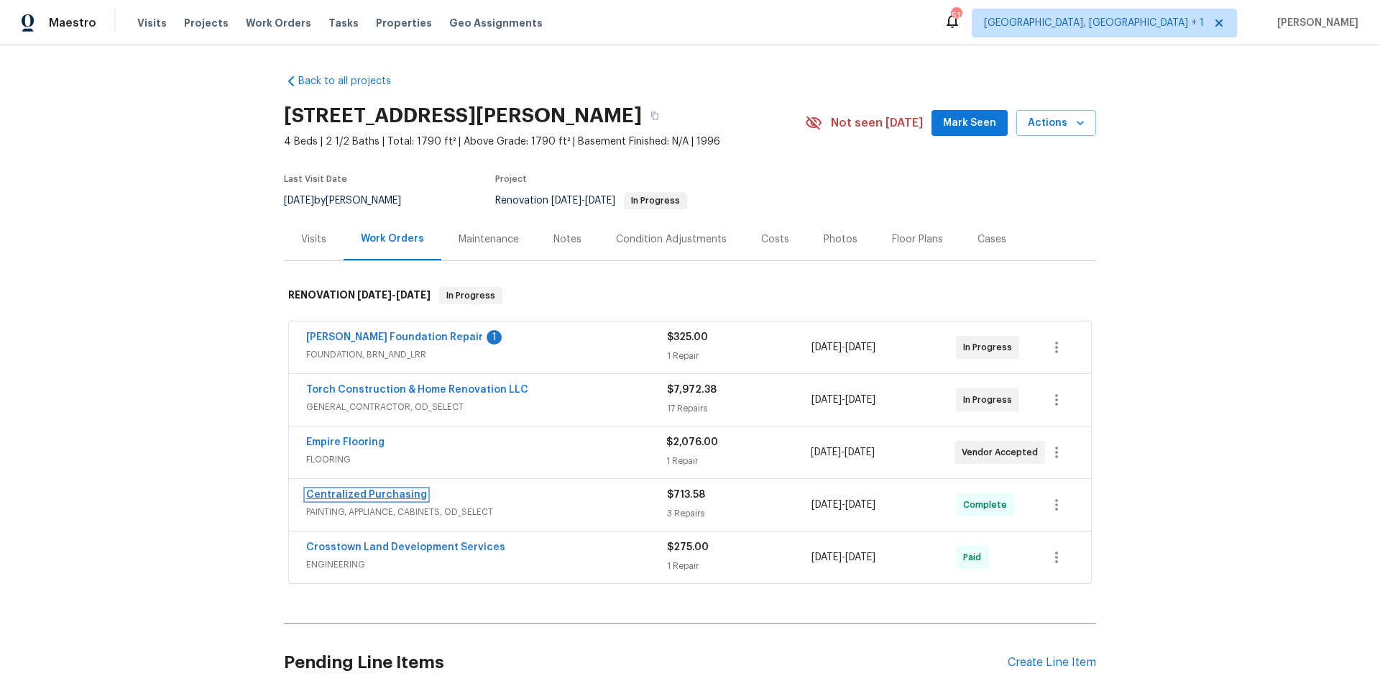
click at [395, 499] on link "Centralized Purchasing" at bounding box center [366, 495] width 121 height 10
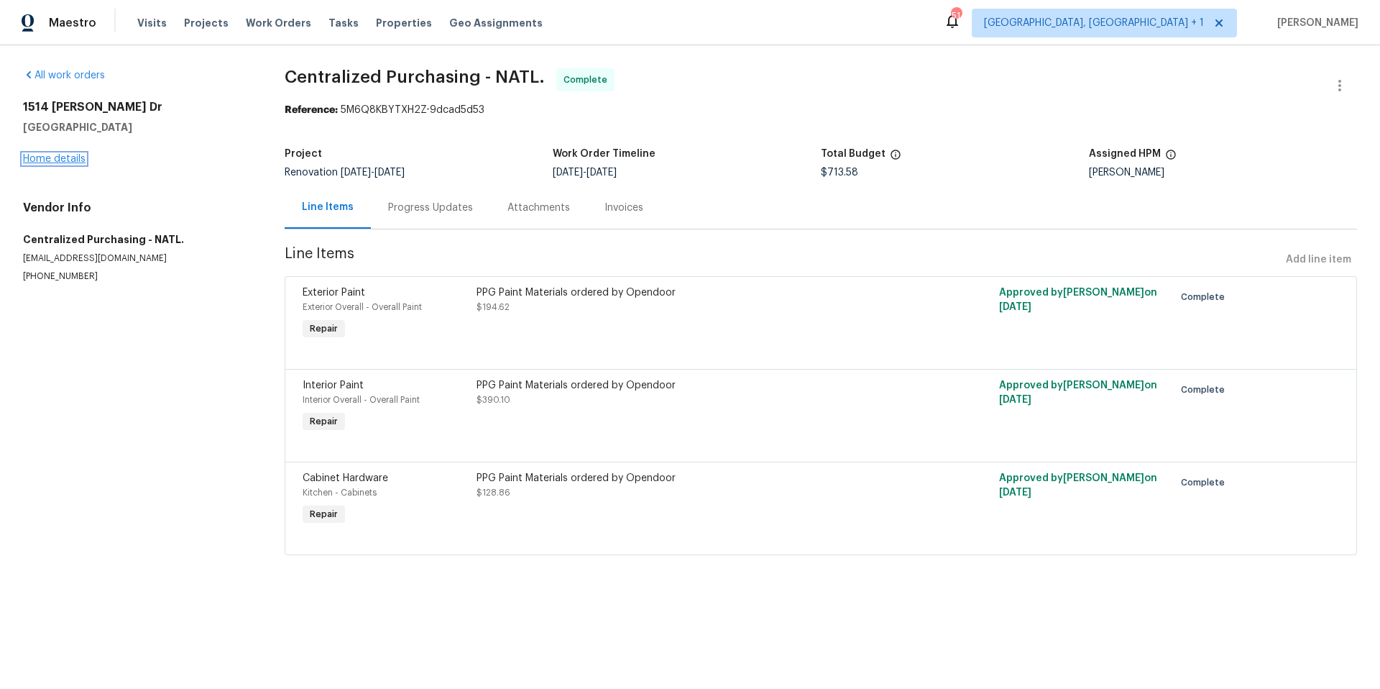
click at [82, 155] on link "Home details" at bounding box center [54, 159] width 63 height 10
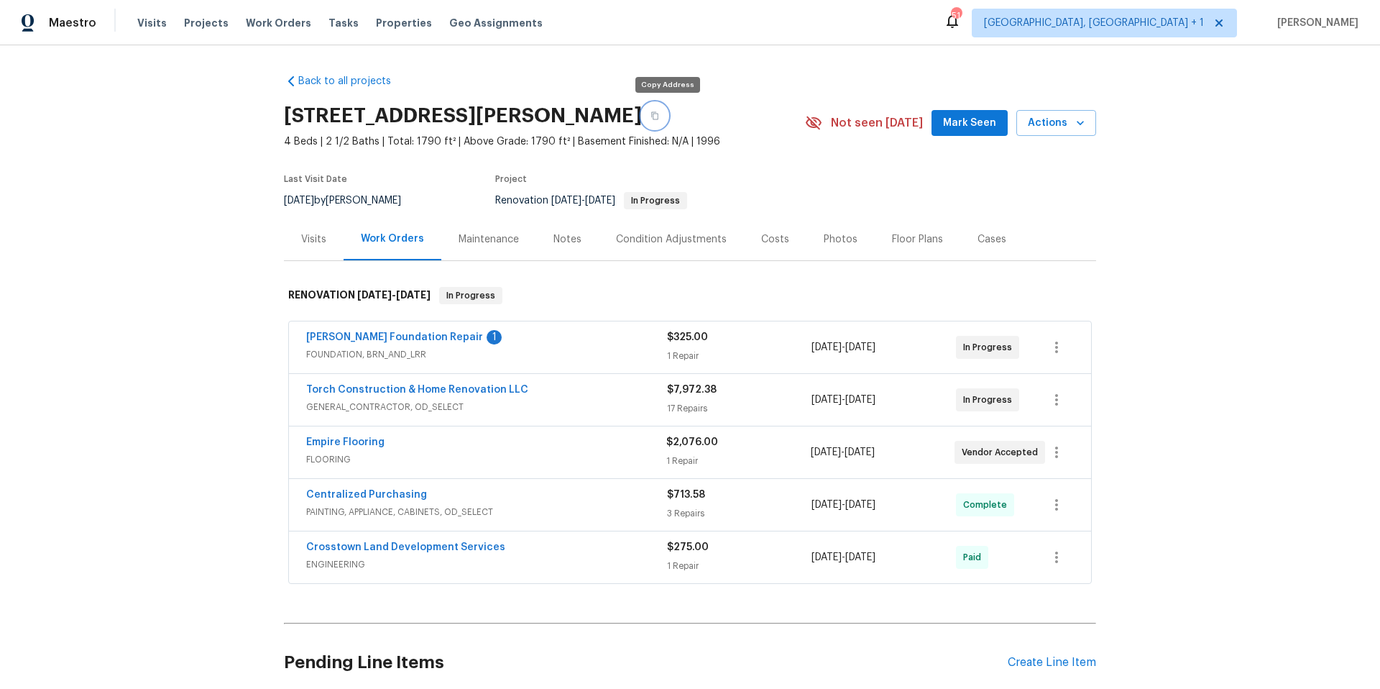
click at [659, 113] on icon "button" at bounding box center [655, 115] width 9 height 9
click at [437, 390] on link "Torch Construction & Home Renovation LLC" at bounding box center [417, 390] width 222 height 10
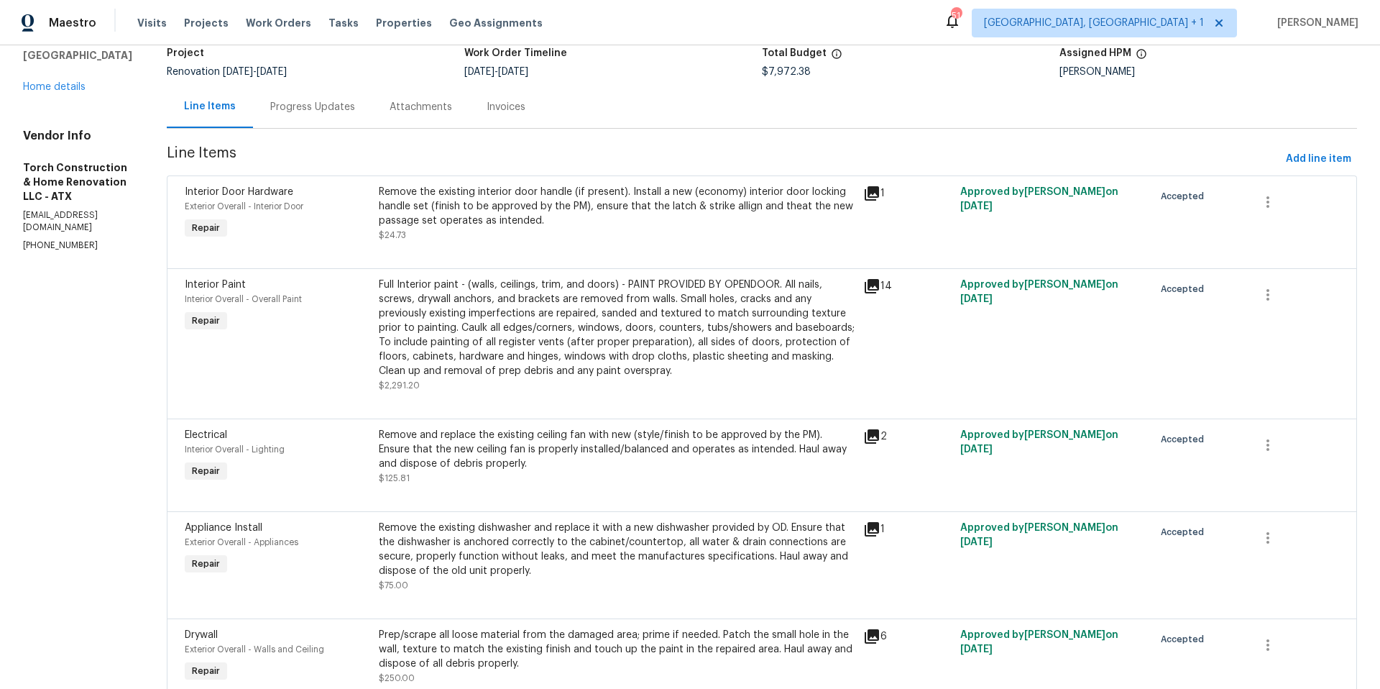
scroll to position [122, 0]
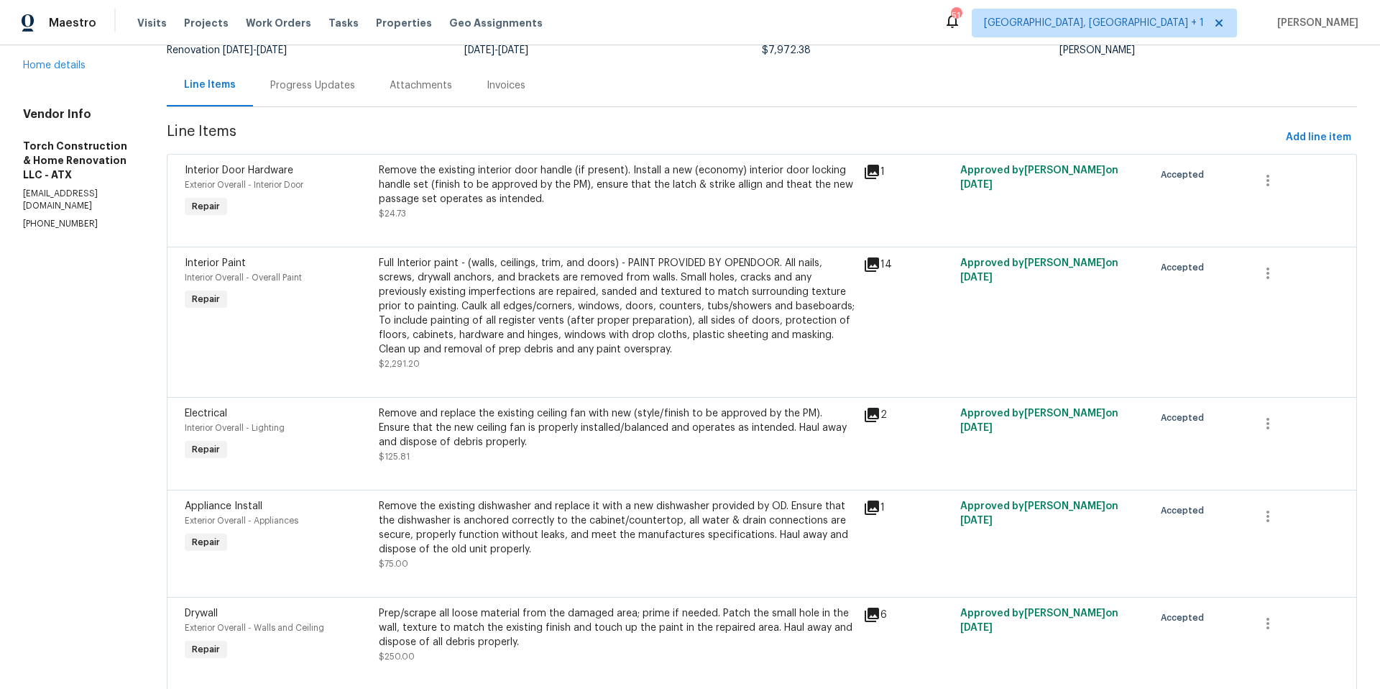
click at [877, 507] on icon at bounding box center [872, 507] width 14 height 14
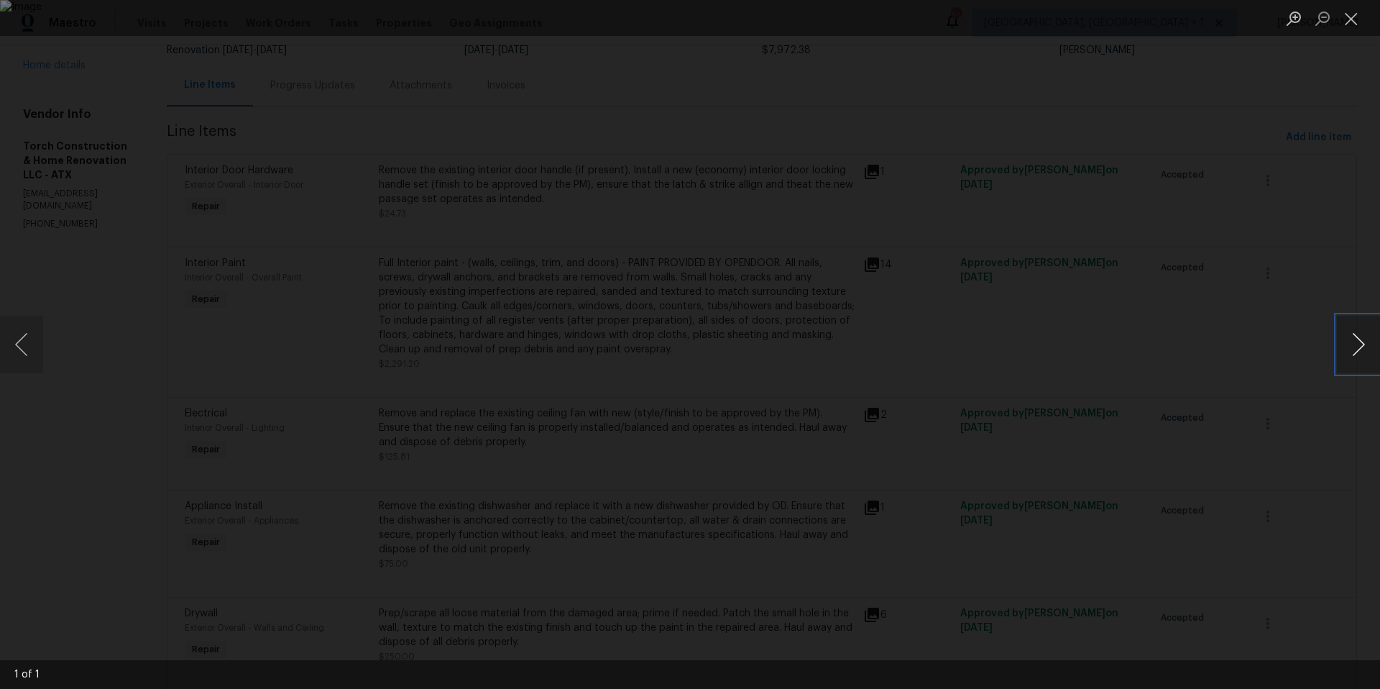
click at [1365, 346] on button "Next image" at bounding box center [1358, 345] width 43 height 58
click at [1352, 24] on button "Close lightbox" at bounding box center [1351, 18] width 29 height 25
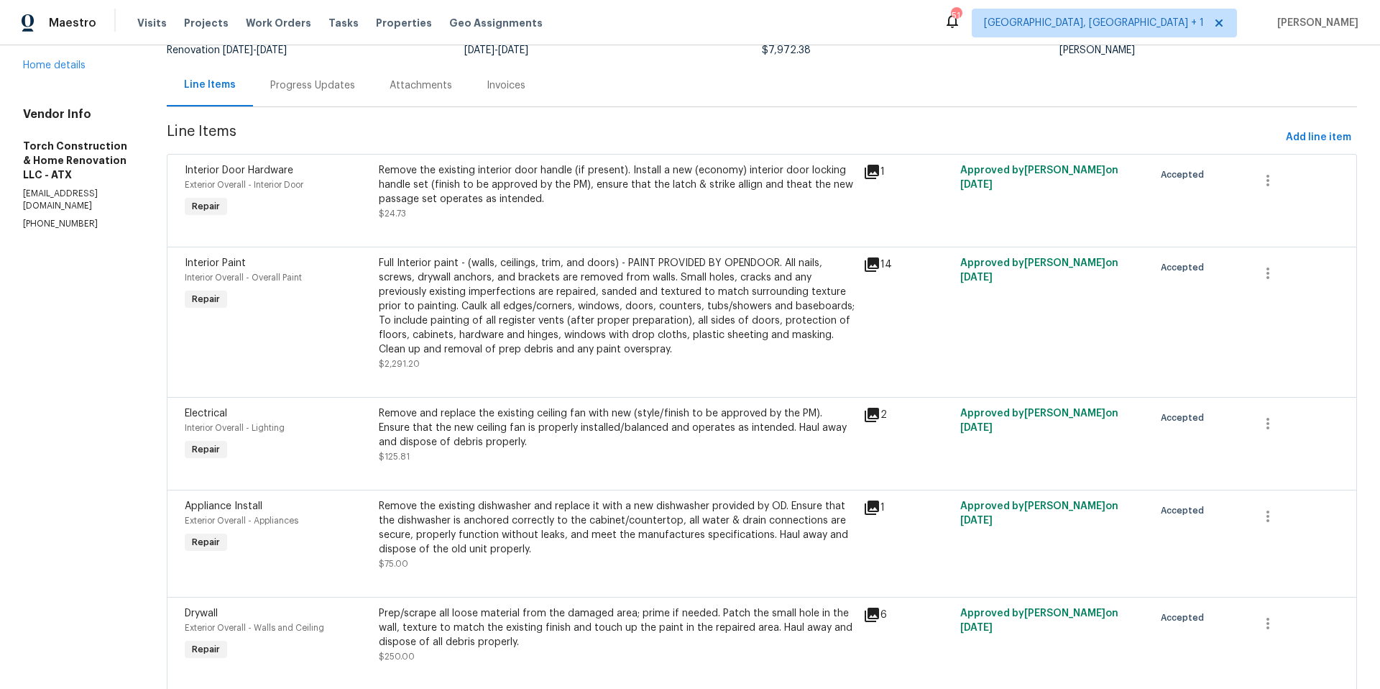
click at [489, 323] on div "Full Interior paint - (walls, ceilings, trim, and doors) - PAINT PROVIDED BY OP…" at bounding box center [617, 306] width 476 height 101
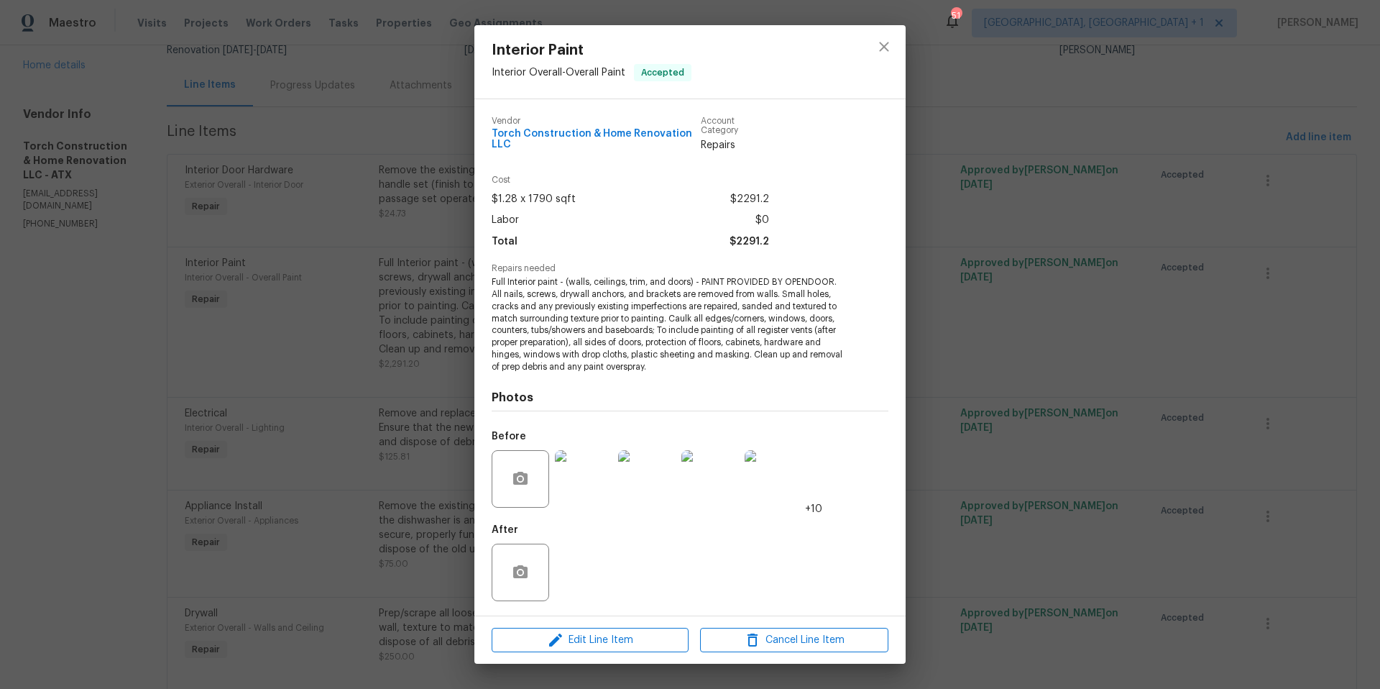
click at [559, 490] on img at bounding box center [584, 479] width 58 height 58
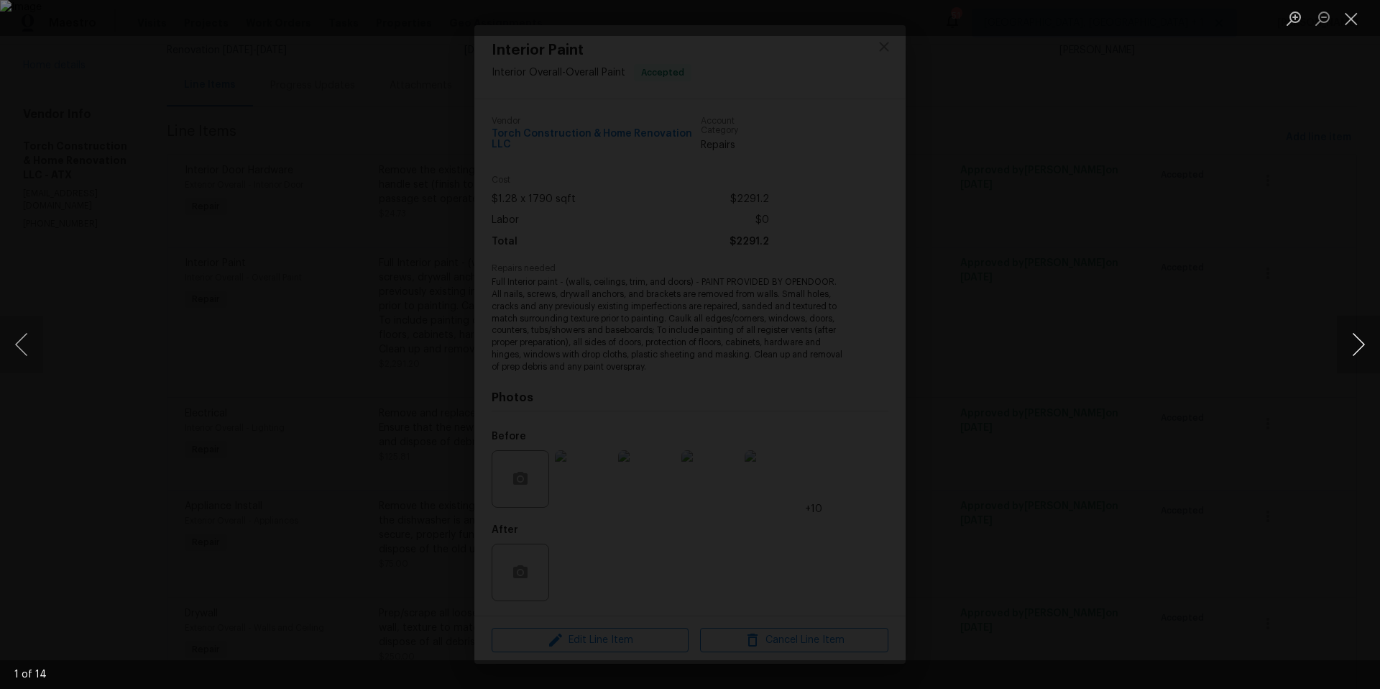
click at [1350, 336] on button "Next image" at bounding box center [1358, 345] width 43 height 58
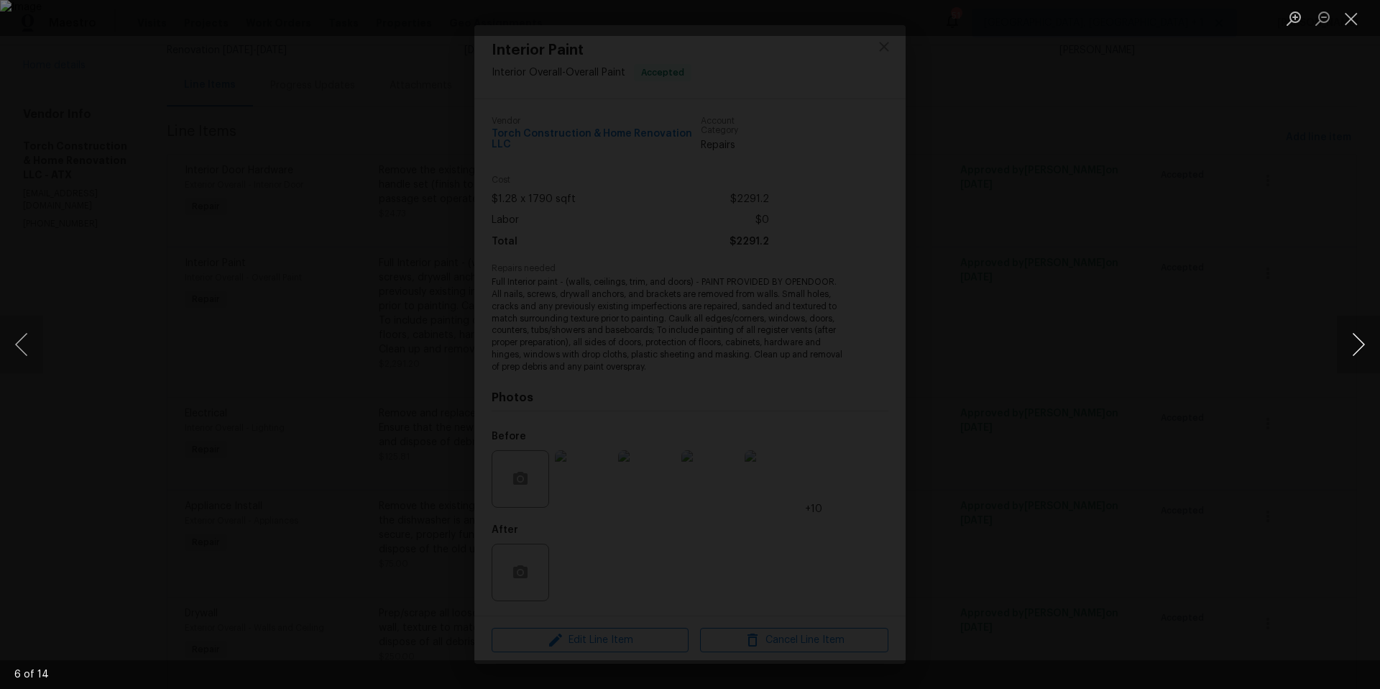
click at [1350, 336] on button "Next image" at bounding box center [1358, 345] width 43 height 58
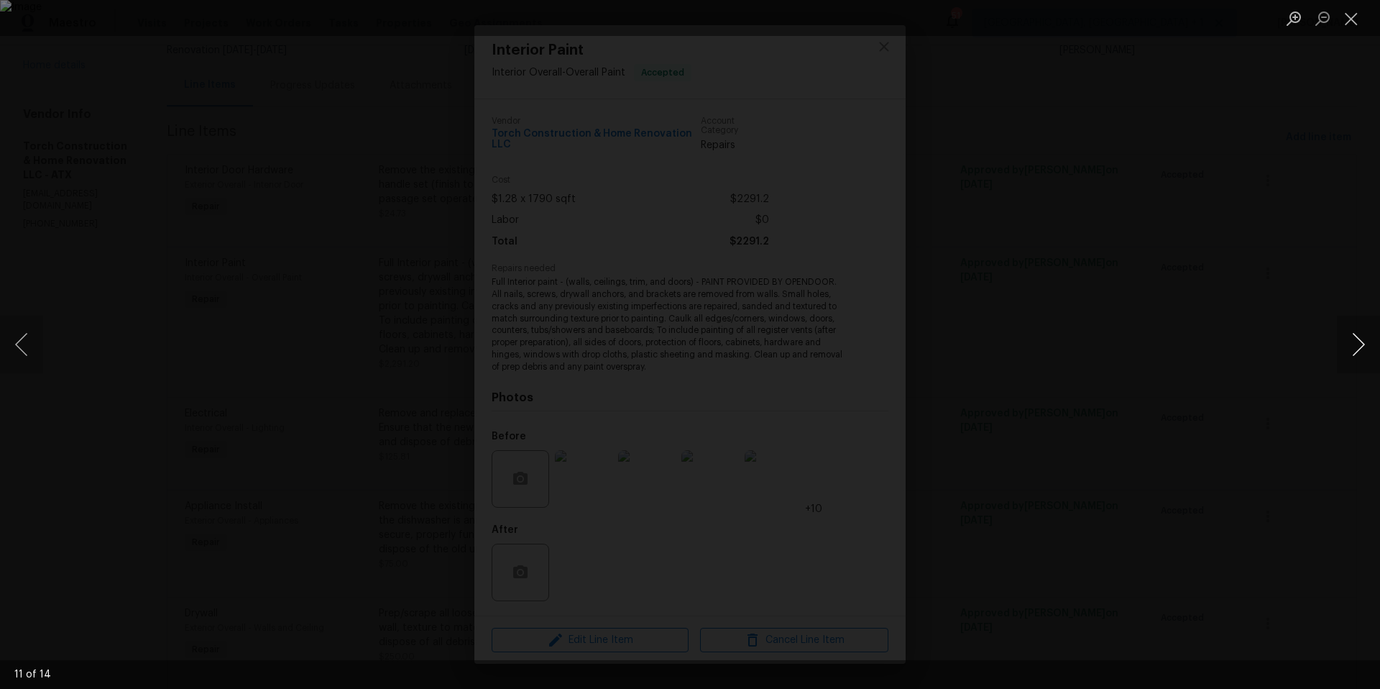
click at [1350, 336] on button "Next image" at bounding box center [1358, 345] width 43 height 58
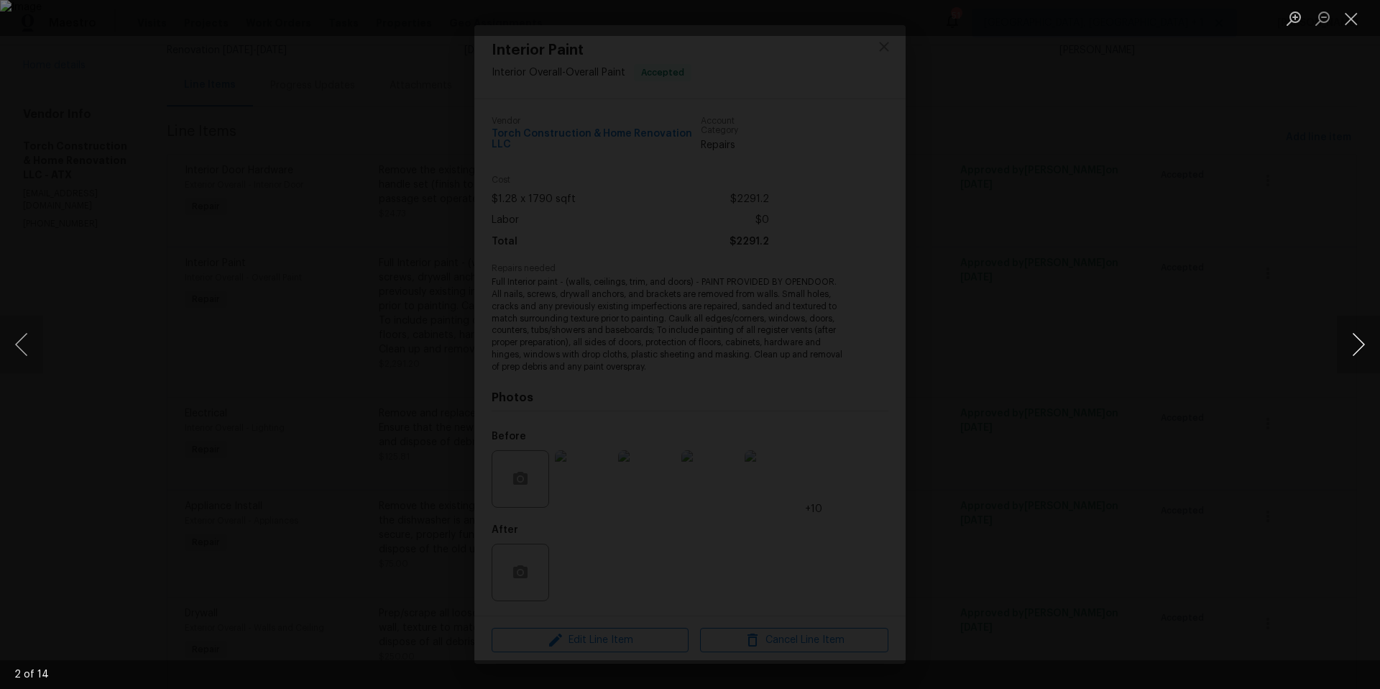
click at [1350, 336] on button "Next image" at bounding box center [1358, 345] width 43 height 58
click at [1357, 27] on button "Close lightbox" at bounding box center [1351, 18] width 29 height 25
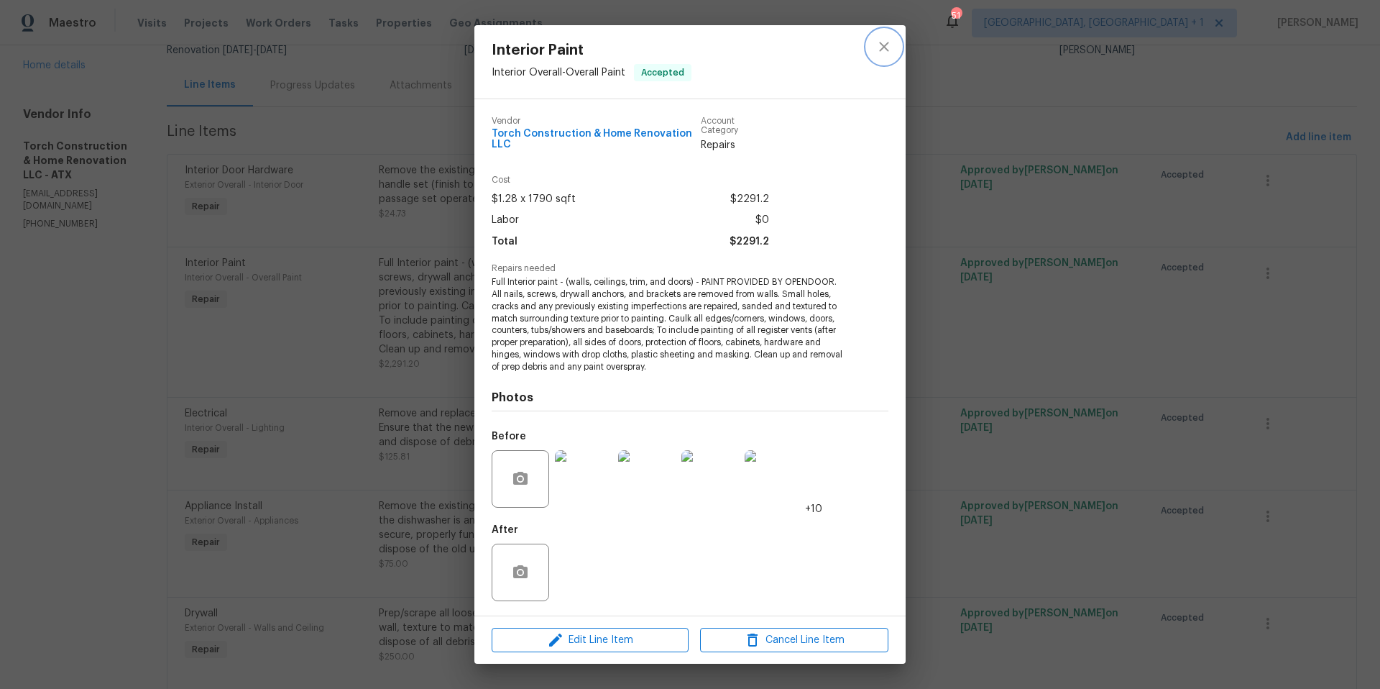
click at [887, 50] on icon "close" at bounding box center [883, 46] width 9 height 9
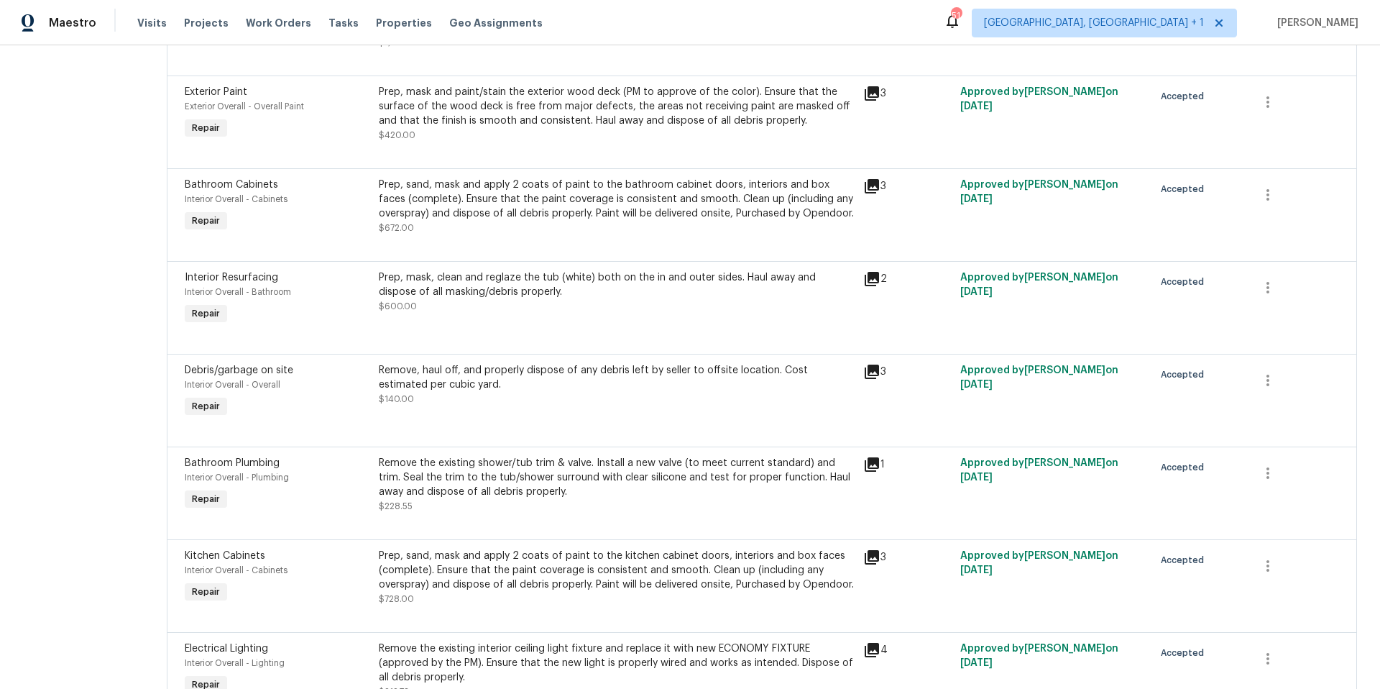
scroll to position [1140, 0]
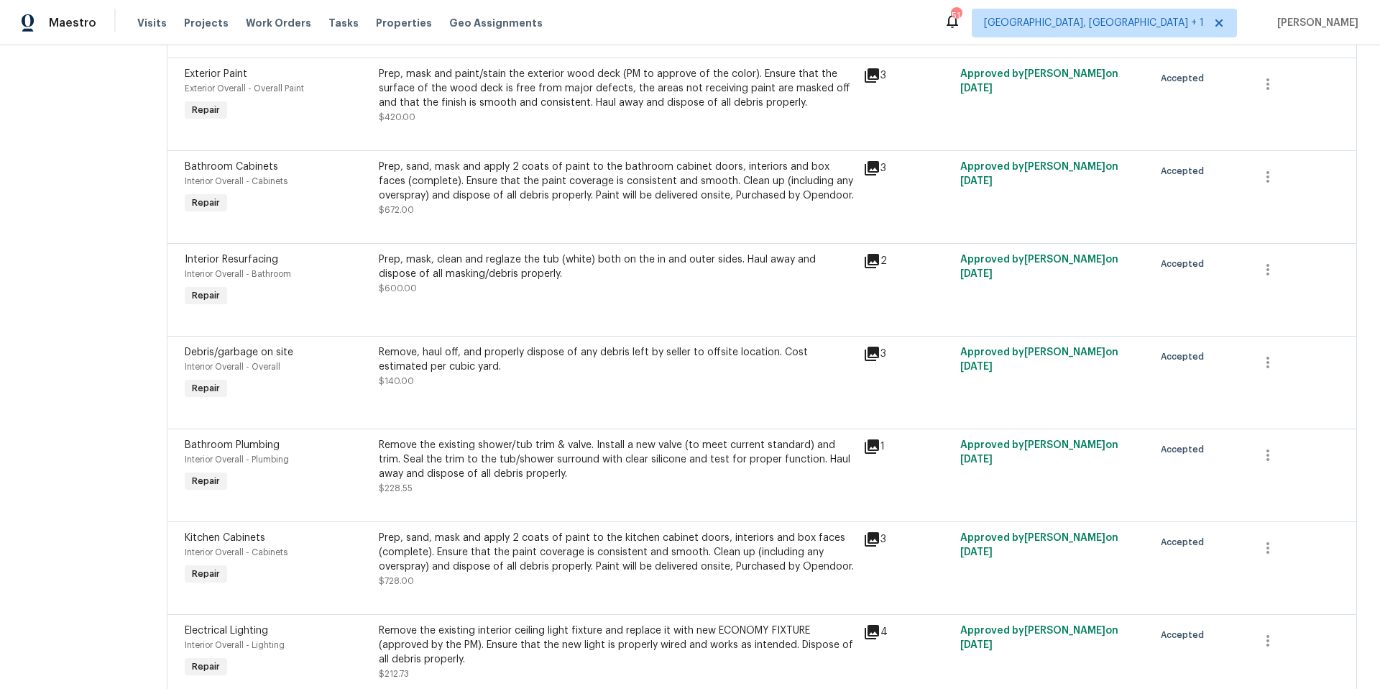
click at [873, 546] on icon at bounding box center [872, 539] width 14 height 14
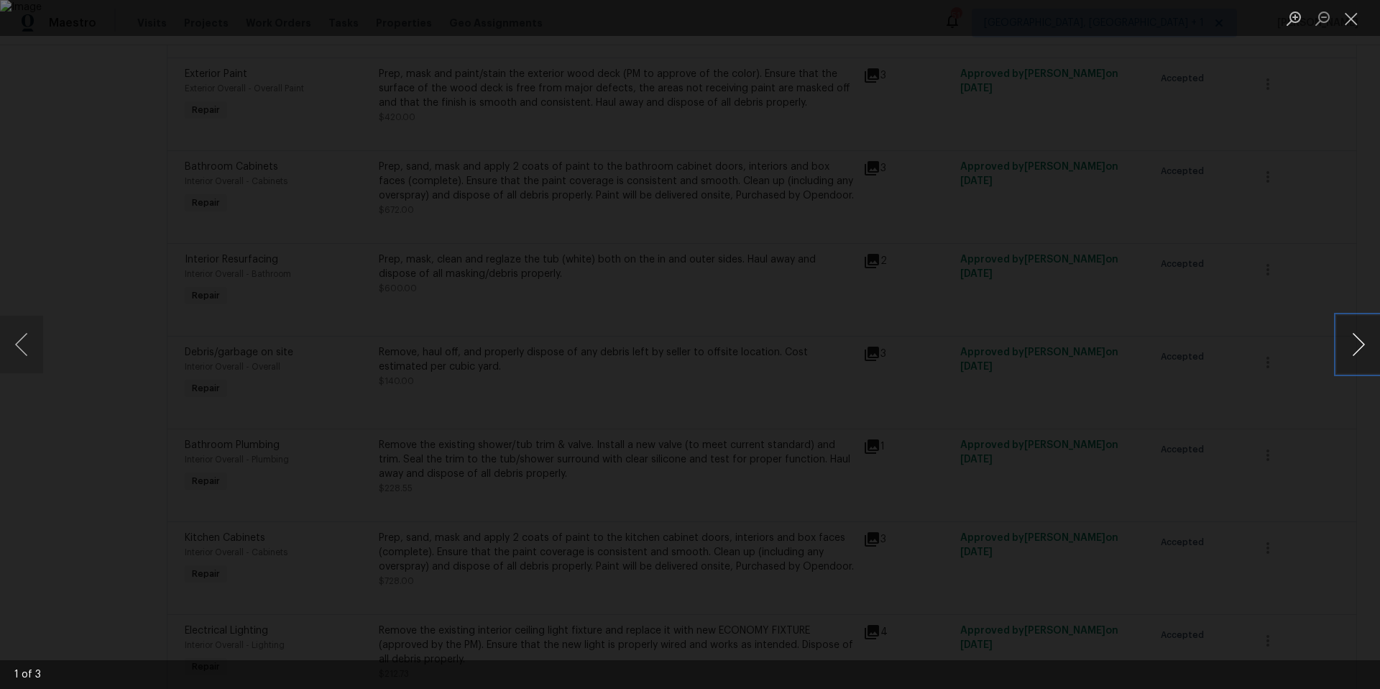
click at [1365, 349] on button "Next image" at bounding box center [1358, 345] width 43 height 58
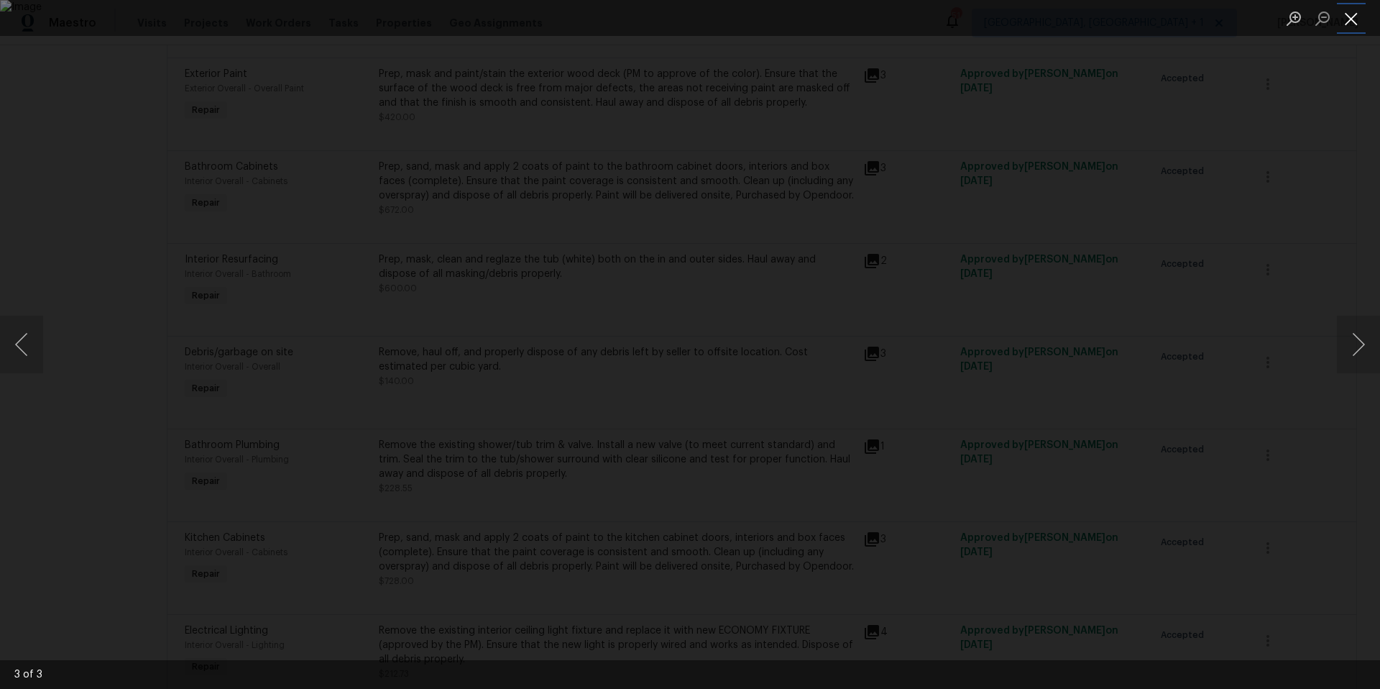
click at [1343, 15] on button "Close lightbox" at bounding box center [1351, 18] width 29 height 25
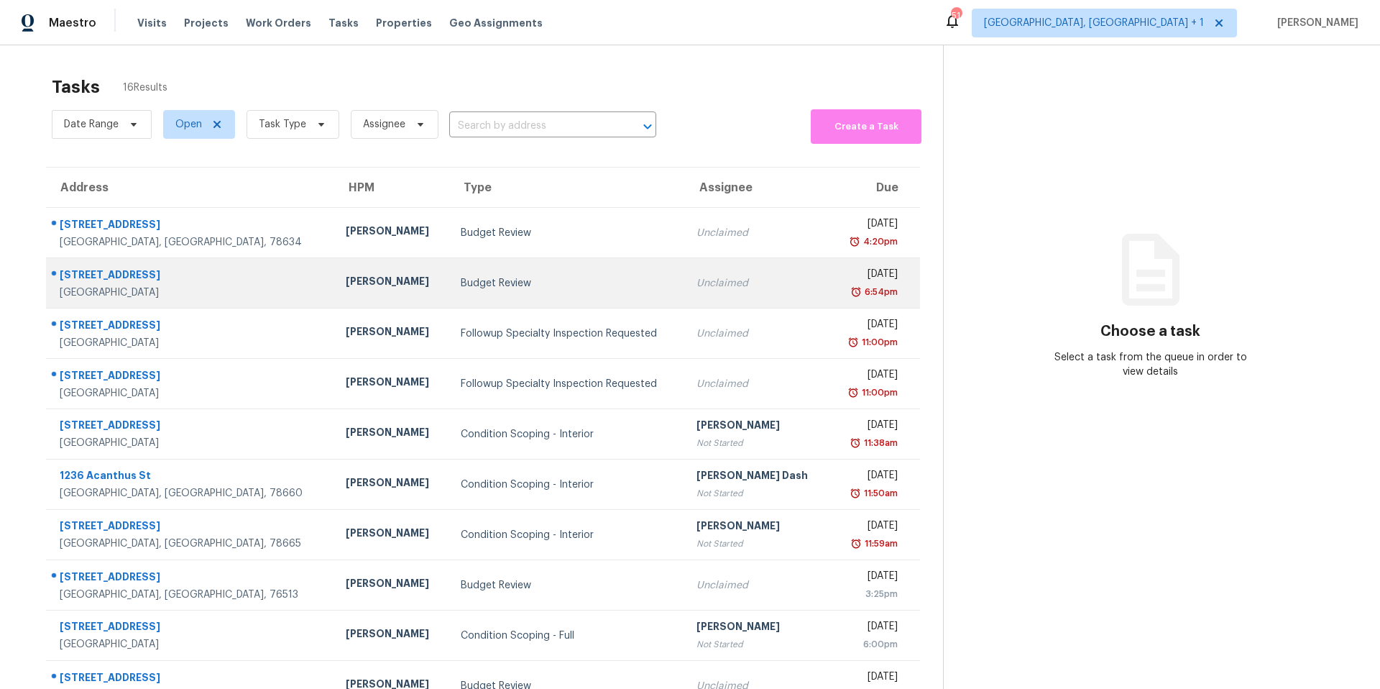
click at [116, 273] on div "[STREET_ADDRESS]" at bounding box center [191, 276] width 263 height 18
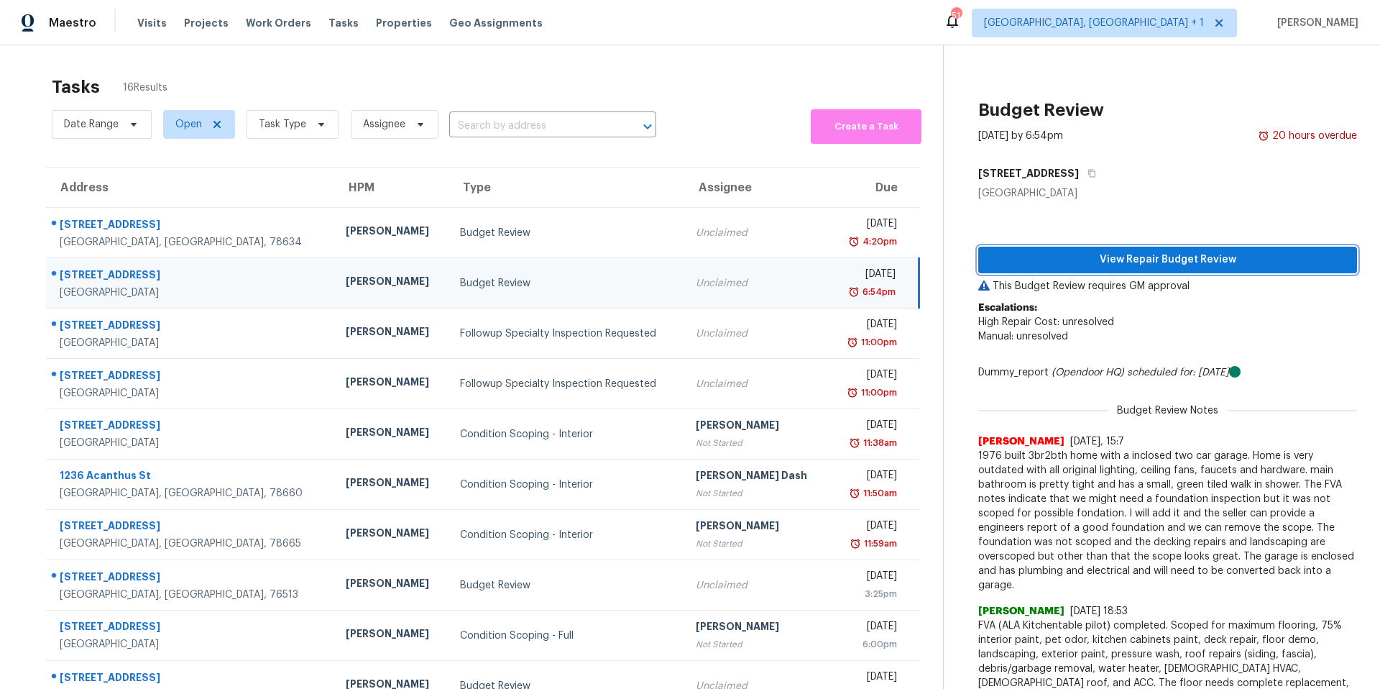
click at [1125, 257] on span "View Repair Budget Review" at bounding box center [1168, 260] width 356 height 18
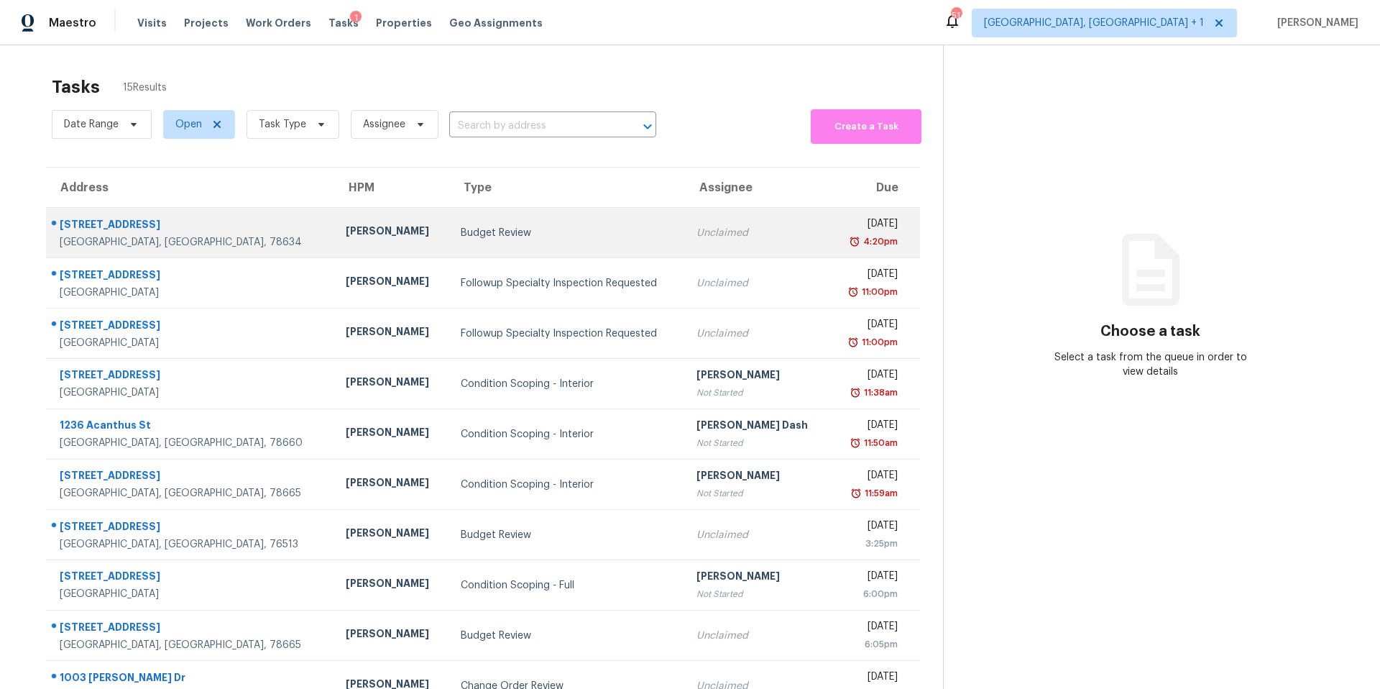
click at [185, 218] on div "[STREET_ADDRESS]" at bounding box center [191, 226] width 263 height 18
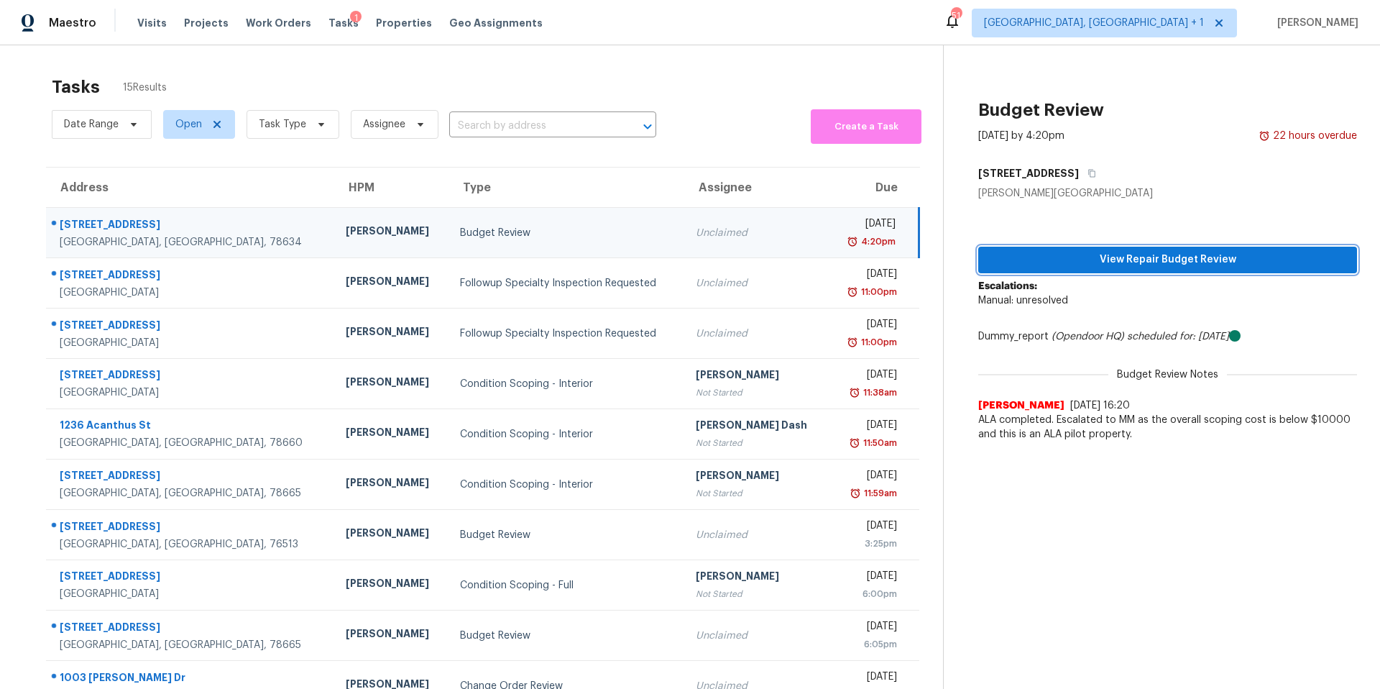
click at [1133, 256] on span "View Repair Budget Review" at bounding box center [1168, 260] width 356 height 18
